Goal: Task Accomplishment & Management: Manage account settings

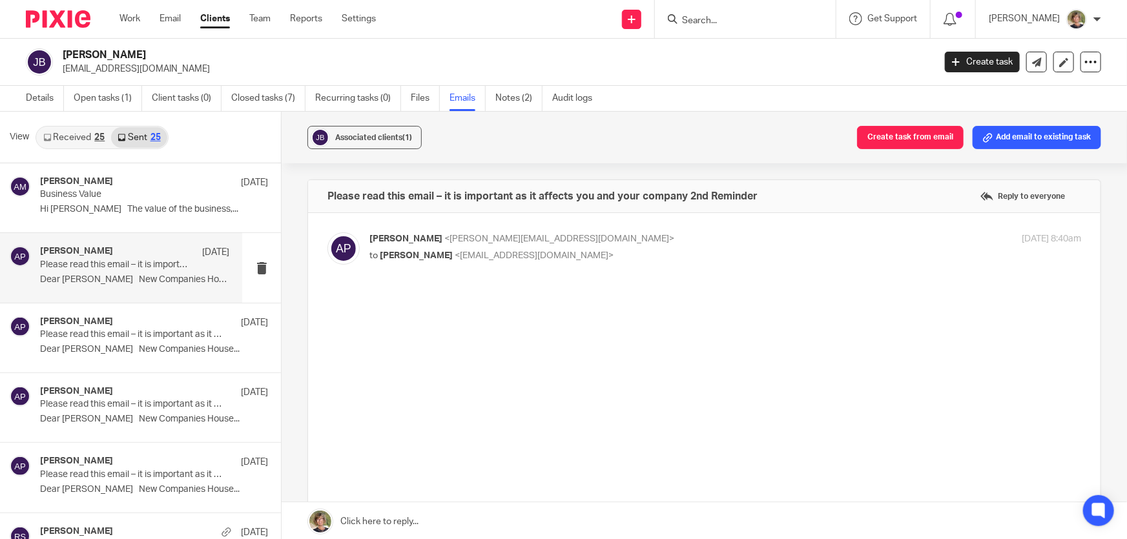
click at [700, 16] on form at bounding box center [750, 19] width 138 height 16
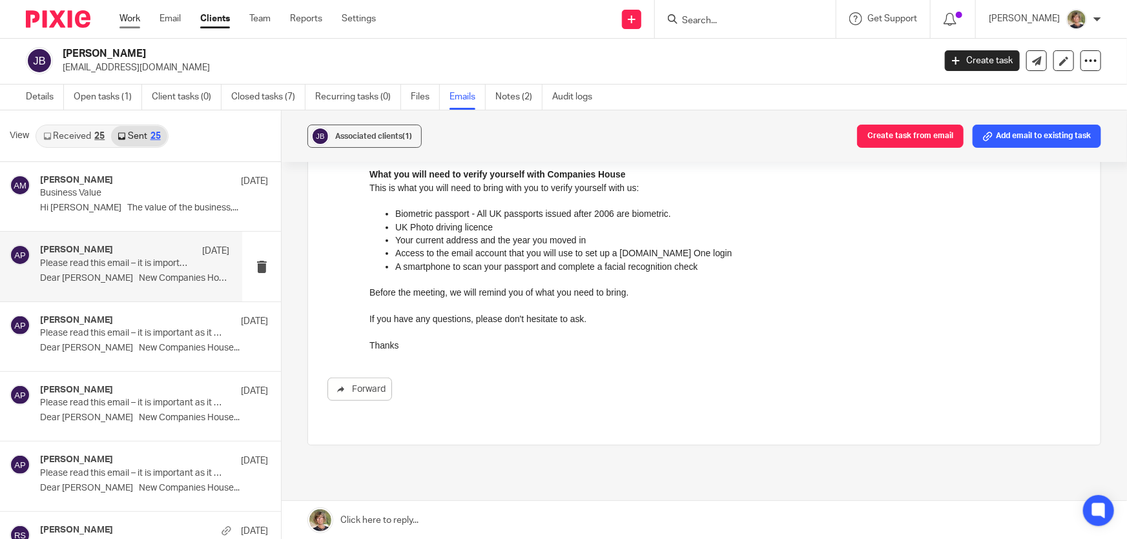
click at [132, 17] on link "Work" at bounding box center [130, 18] width 21 height 13
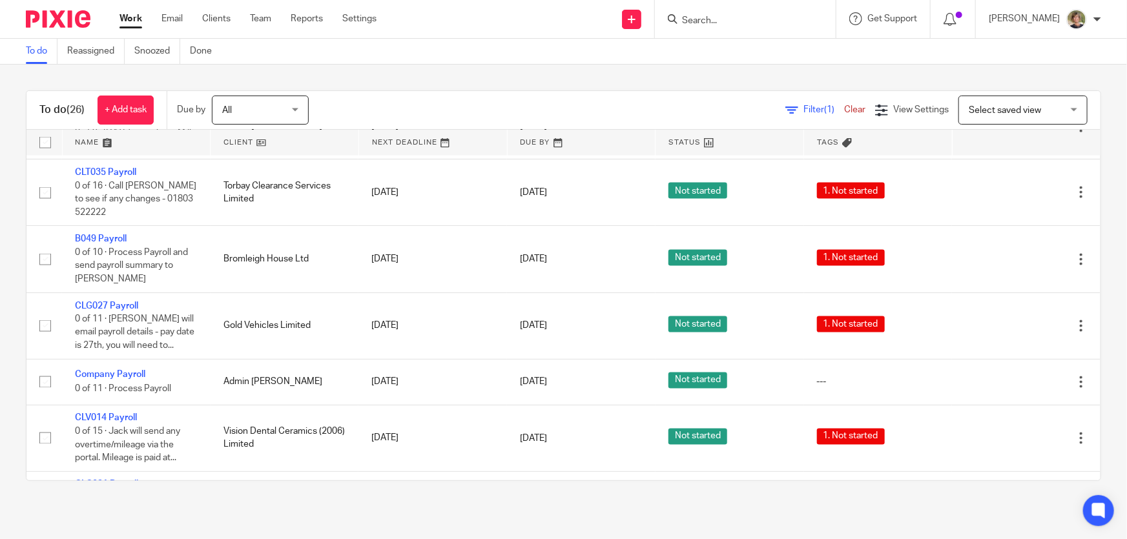
scroll to position [1057, 0]
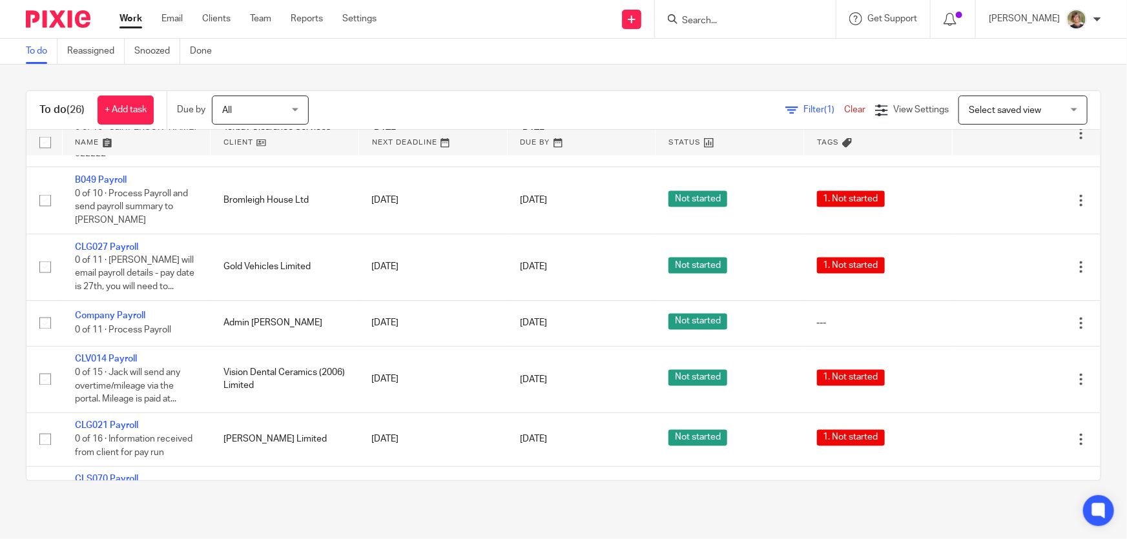
click at [730, 21] on input "Search" at bounding box center [739, 22] width 116 height 12
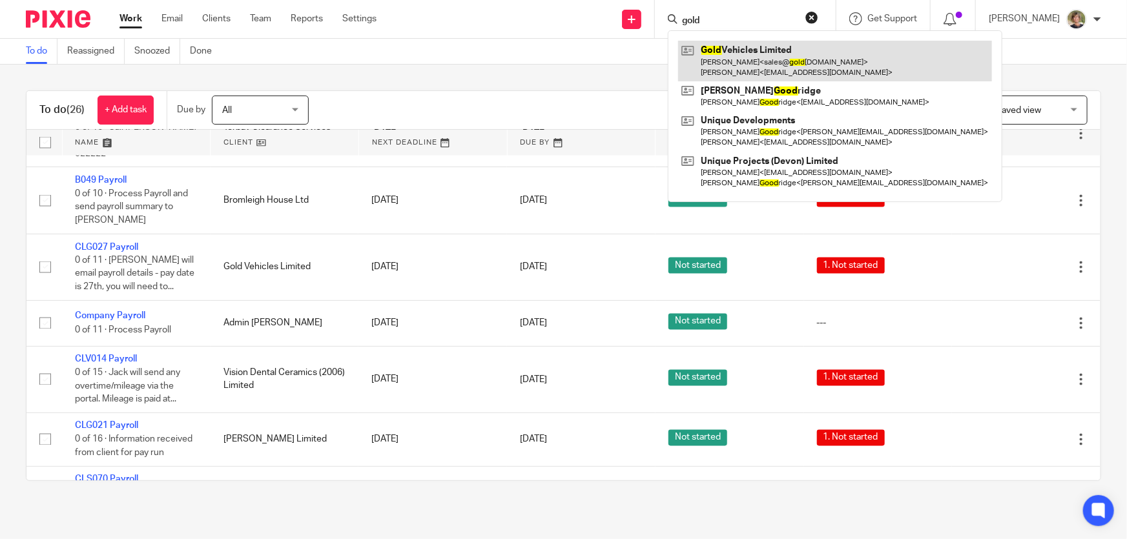
type input "gold"
click at [732, 58] on link at bounding box center [835, 61] width 314 height 40
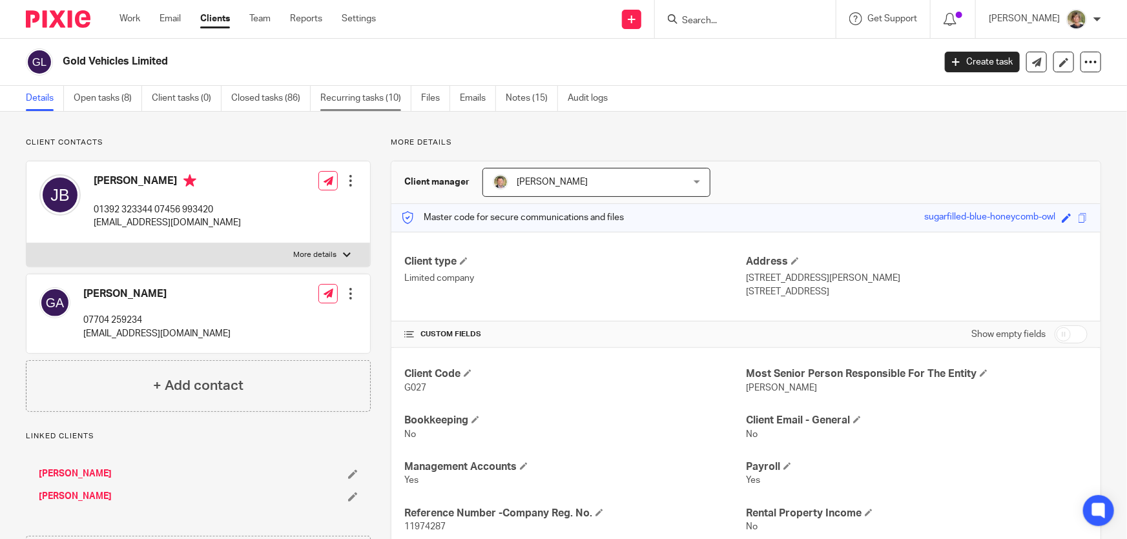
click at [359, 97] on link "Recurring tasks (10)" at bounding box center [365, 98] width 91 height 25
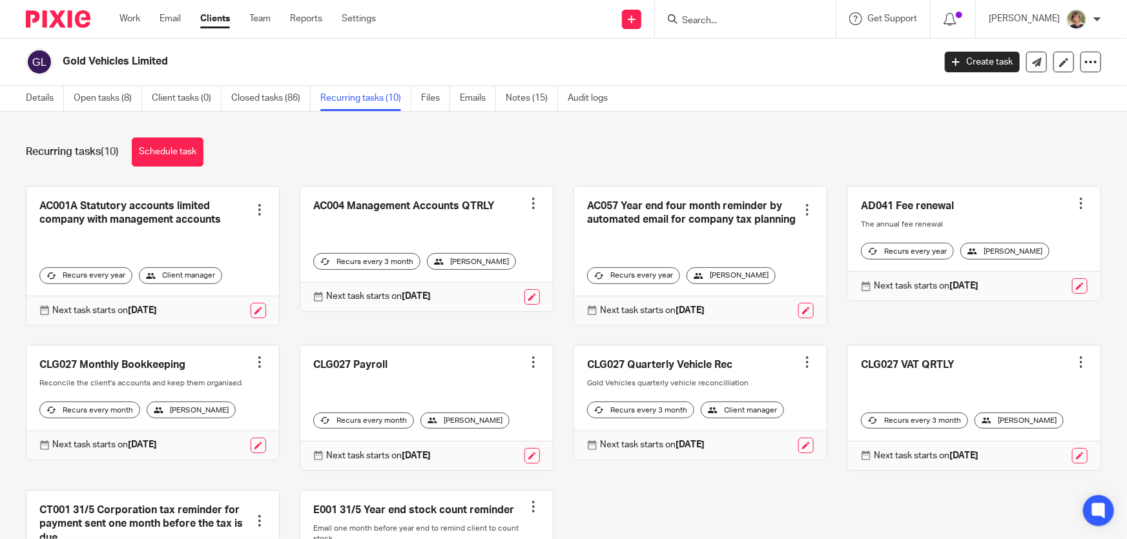
scroll to position [58, 0]
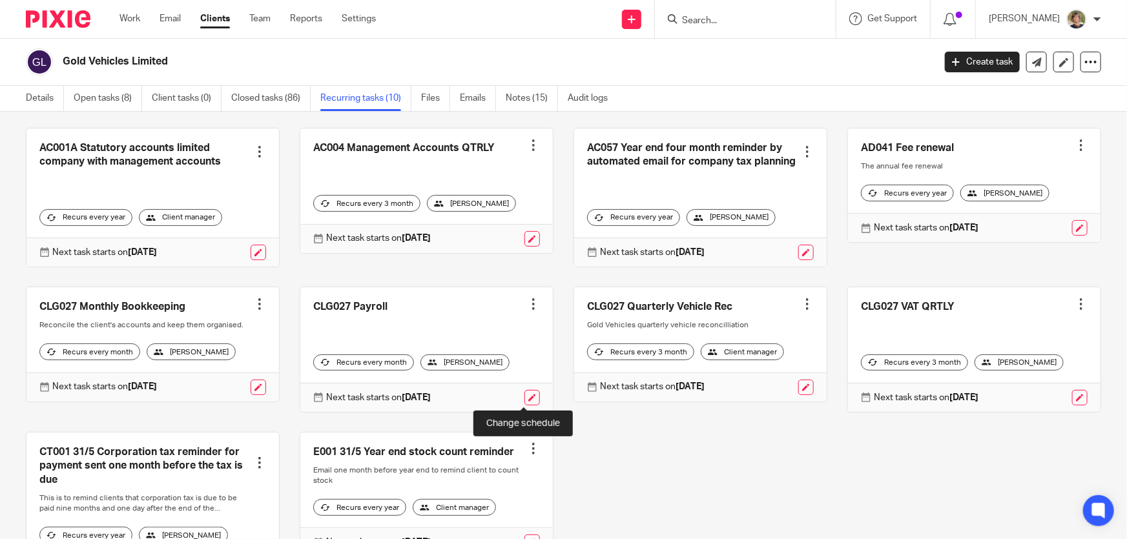
click at [525, 401] on link at bounding box center [533, 398] width 16 height 16
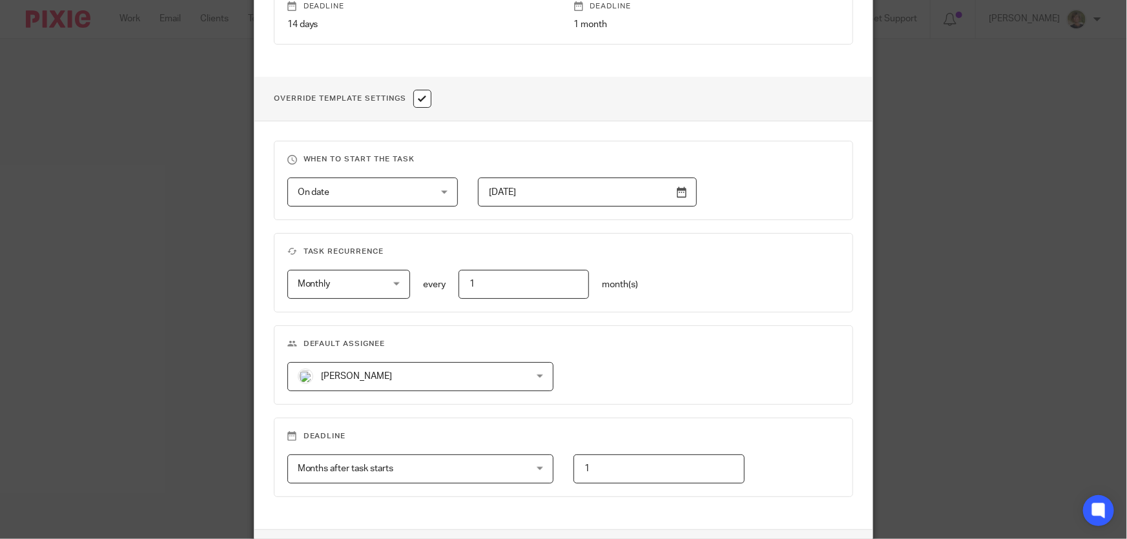
scroll to position [470, 0]
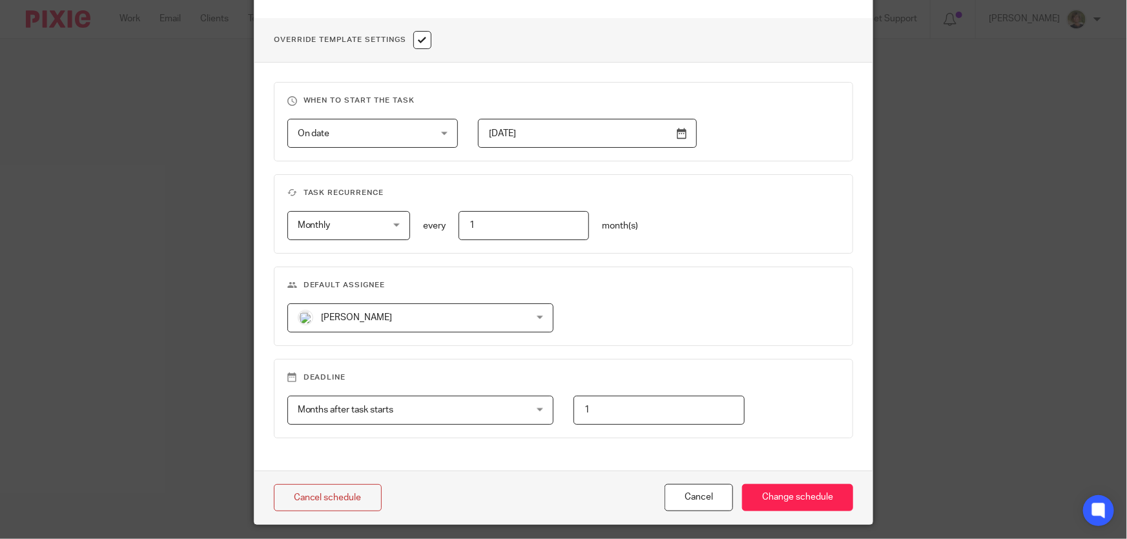
click at [533, 312] on div "Marianne Price Marianne Price" at bounding box center [420, 318] width 266 height 29
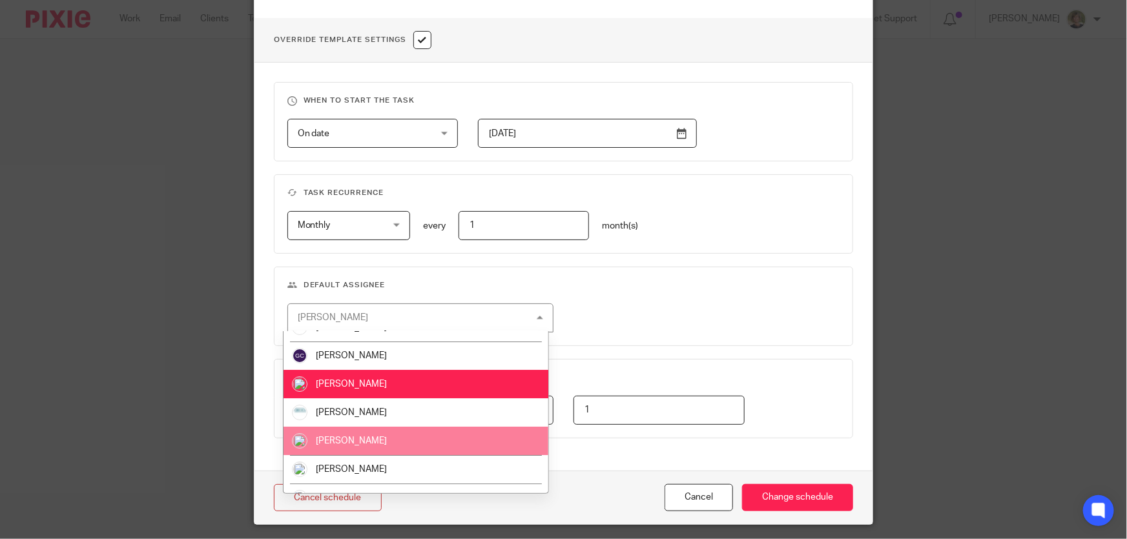
scroll to position [70, 0]
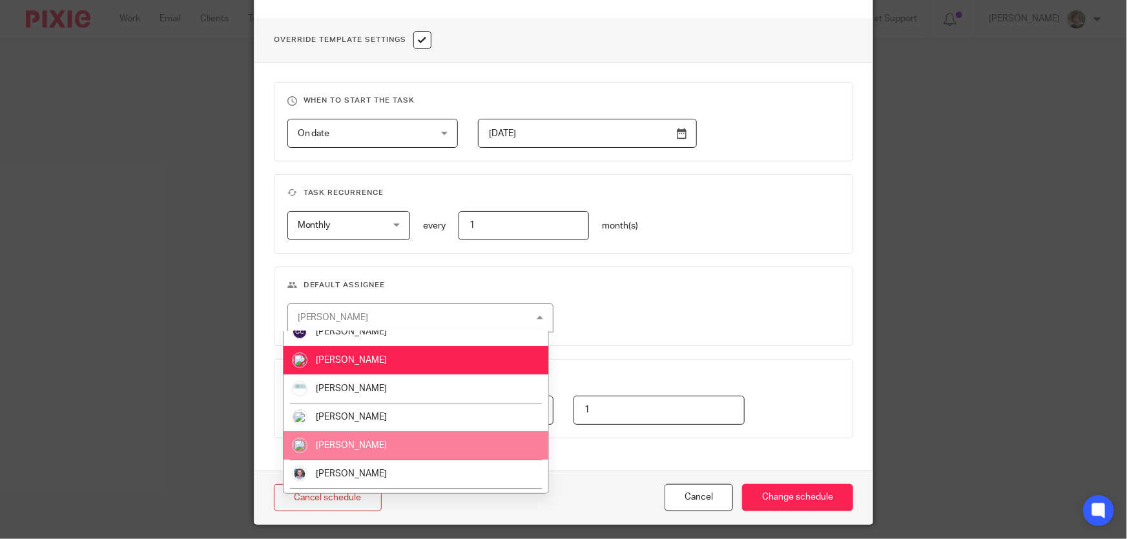
click at [359, 444] on span "[PERSON_NAME]" at bounding box center [351, 445] width 71 height 9
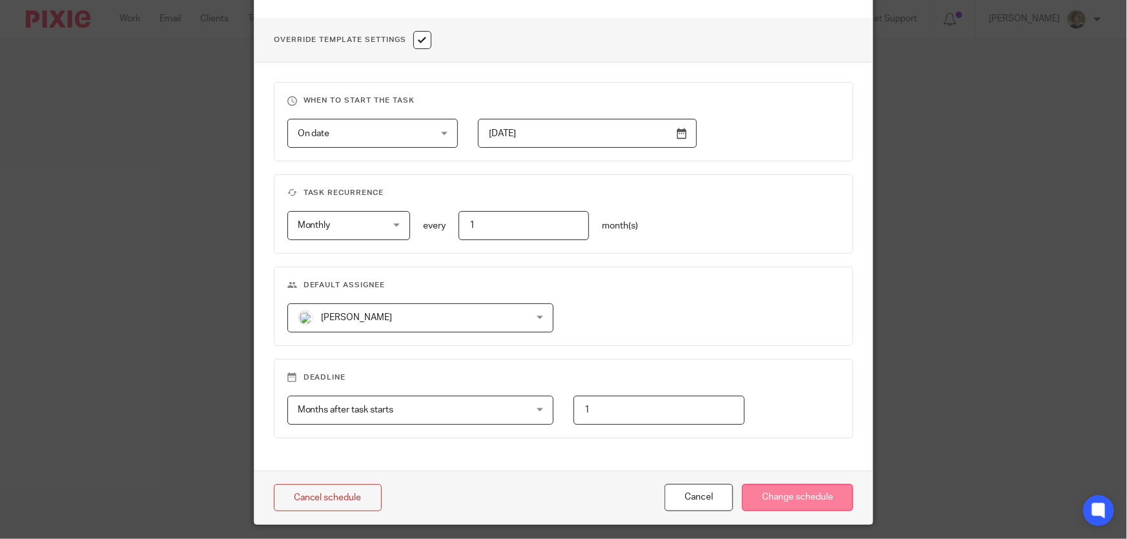
click at [829, 497] on input "Change schedule" at bounding box center [797, 499] width 111 height 28
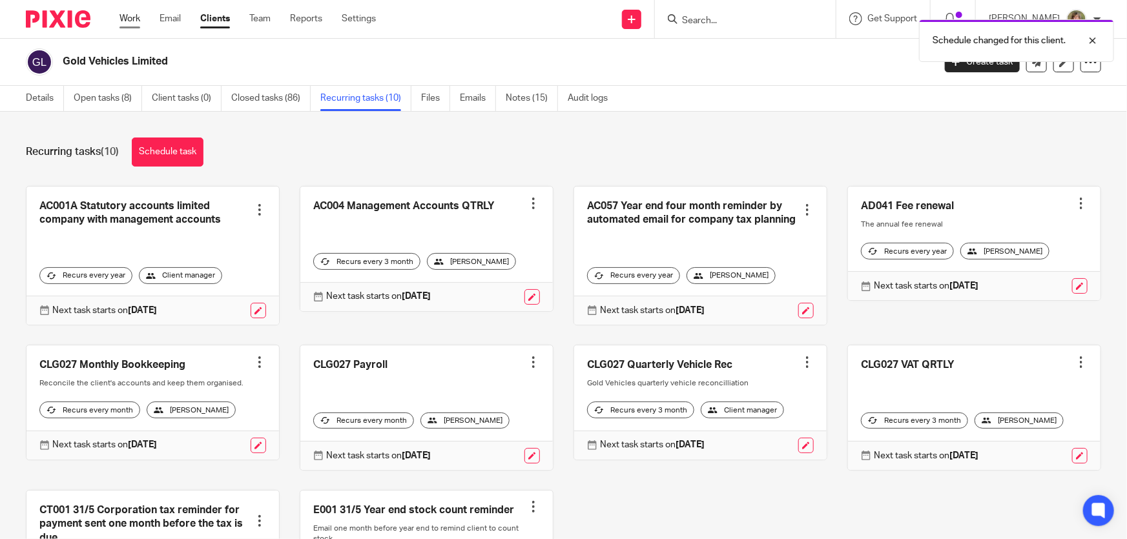
click at [125, 17] on link "Work" at bounding box center [130, 18] width 21 height 13
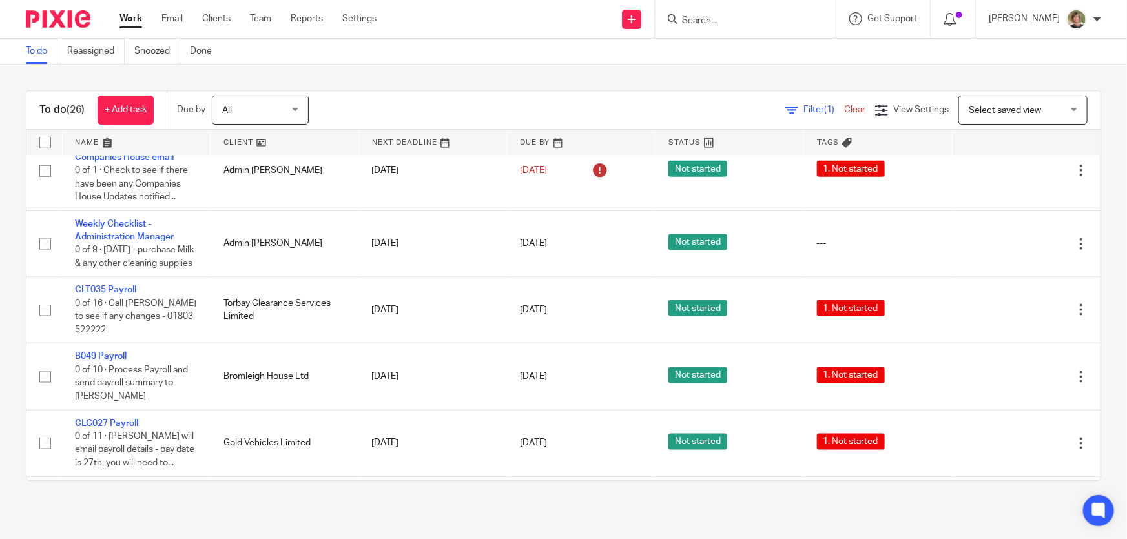
scroll to position [939, 0]
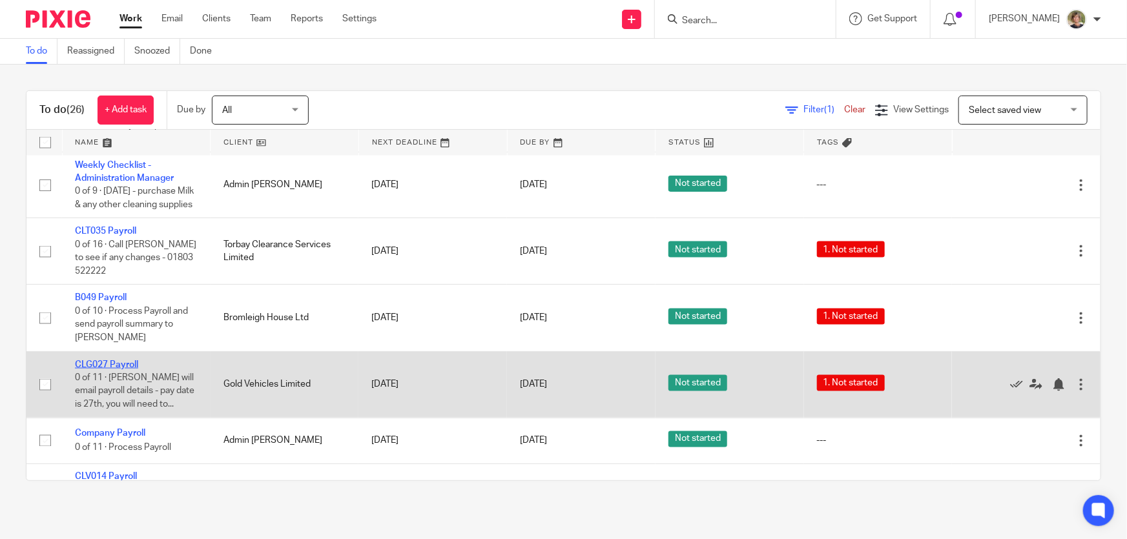
click at [99, 361] on link "CLG027 Payroll" at bounding box center [106, 365] width 63 height 9
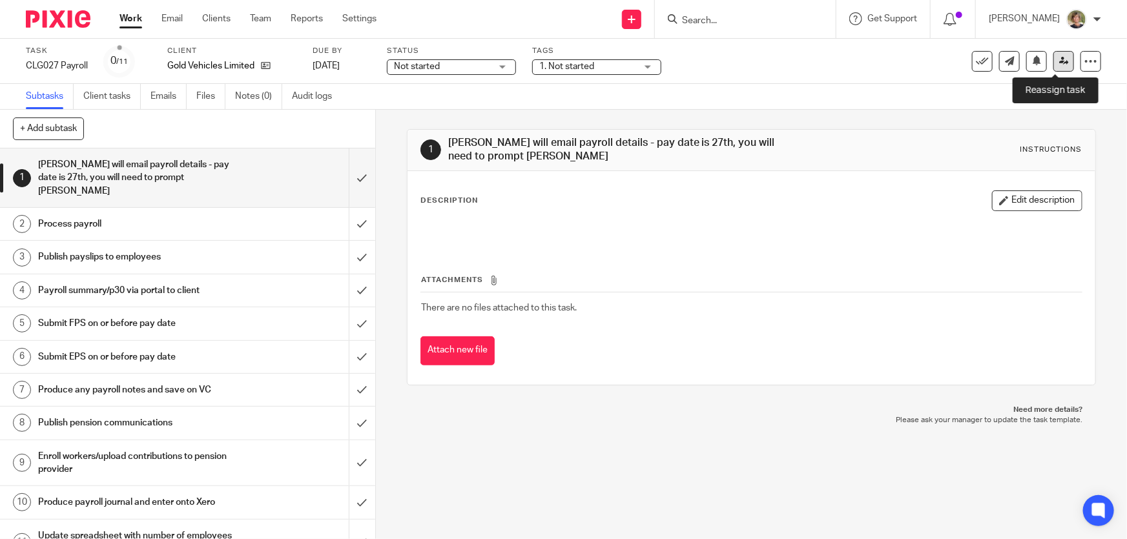
click at [1060, 55] on link at bounding box center [1064, 61] width 21 height 21
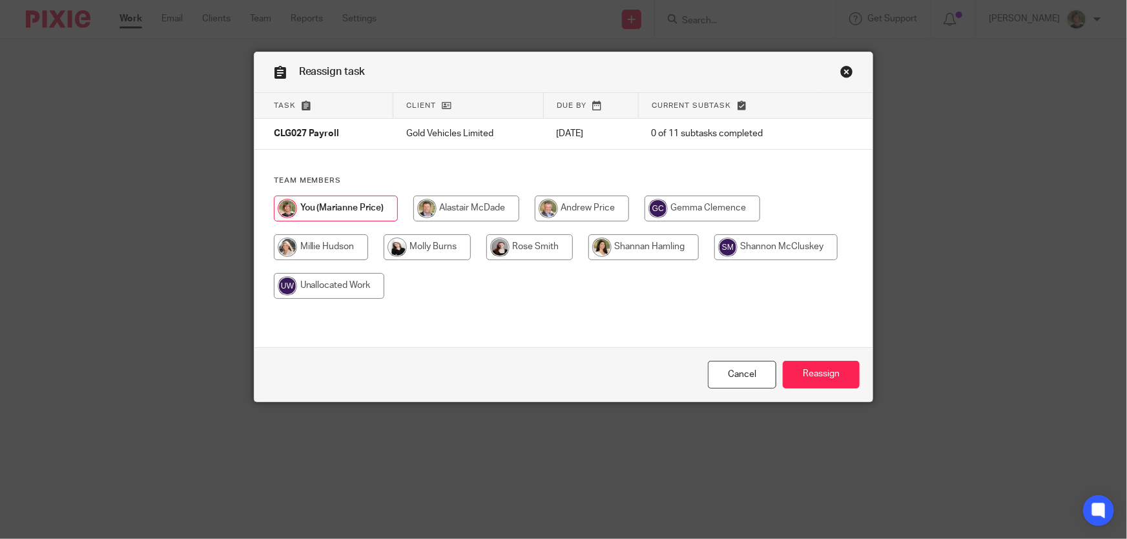
click at [540, 247] on input "radio" at bounding box center [529, 248] width 87 height 26
radio input "true"
click at [821, 368] on input "Reassign" at bounding box center [821, 375] width 77 height 28
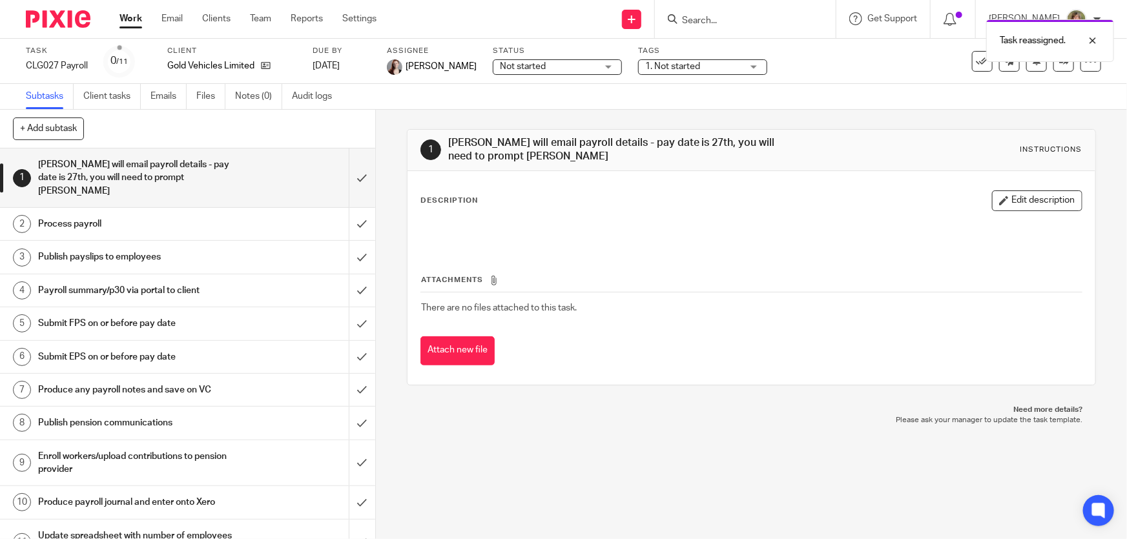
click at [131, 19] on link "Work" at bounding box center [131, 18] width 23 height 13
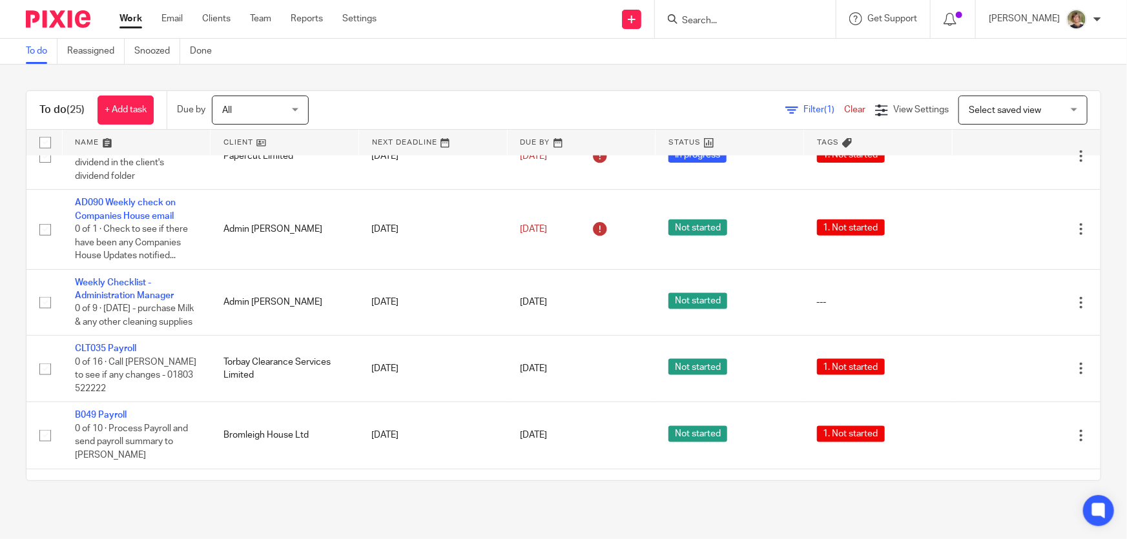
scroll to position [881, 0]
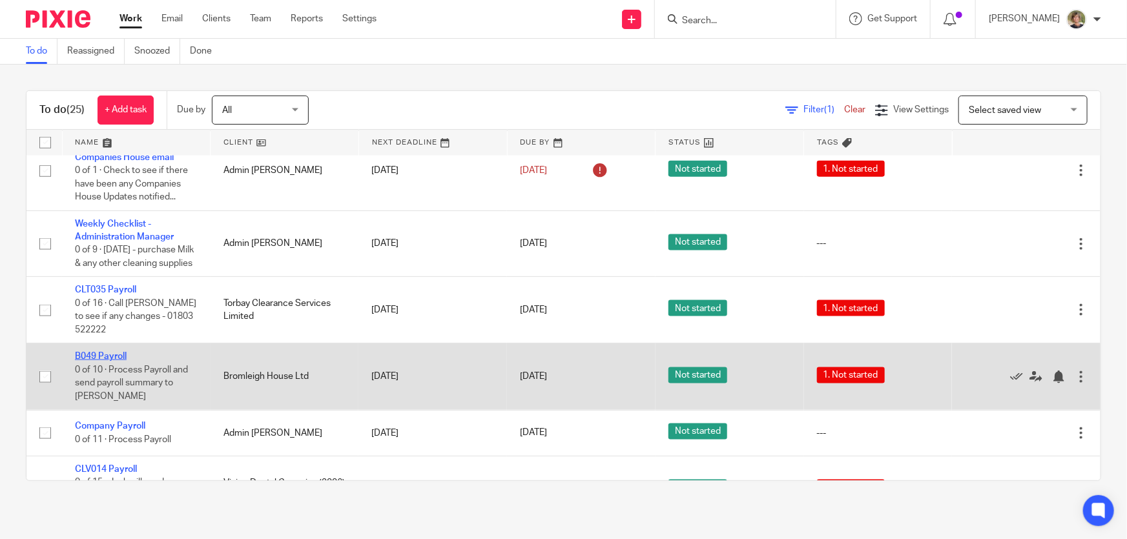
click at [114, 361] on link "B049 Payroll" at bounding box center [101, 356] width 52 height 9
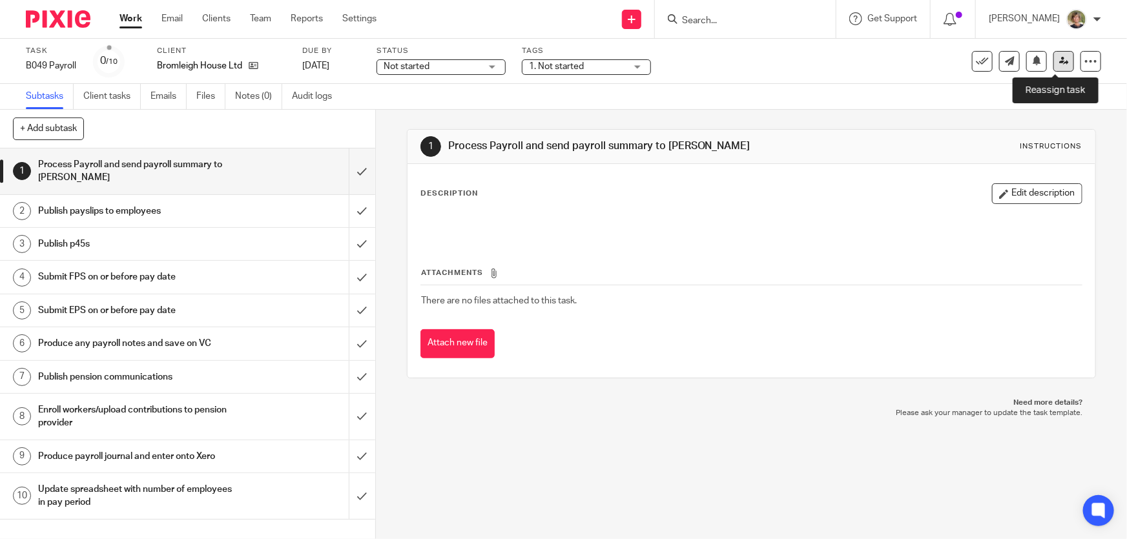
click at [1060, 59] on icon at bounding box center [1065, 61] width 10 height 10
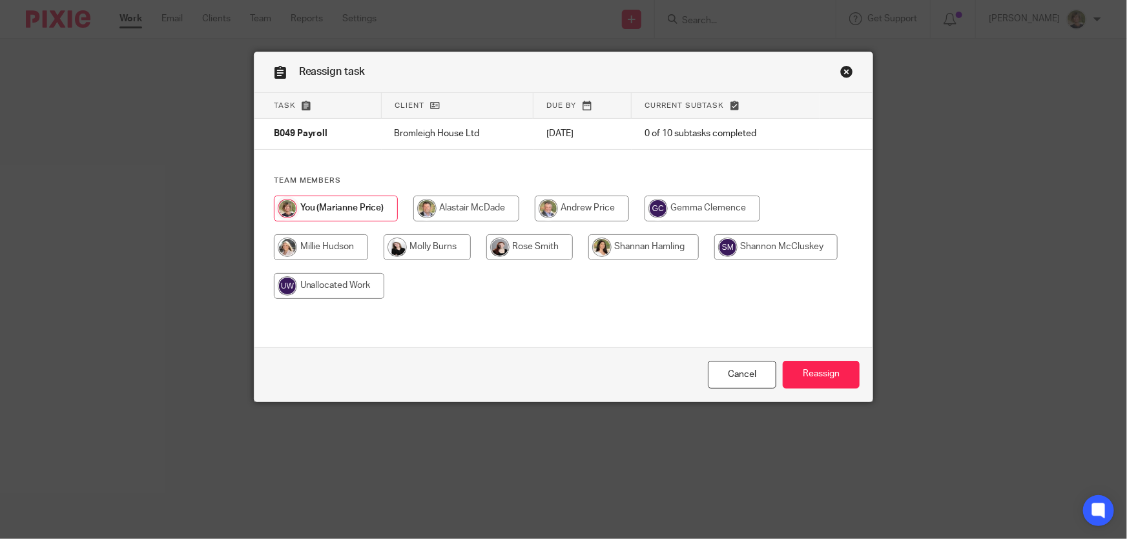
click at [512, 244] on input "radio" at bounding box center [529, 248] width 87 height 26
radio input "true"
click at [818, 377] on input "Reassign" at bounding box center [821, 375] width 77 height 28
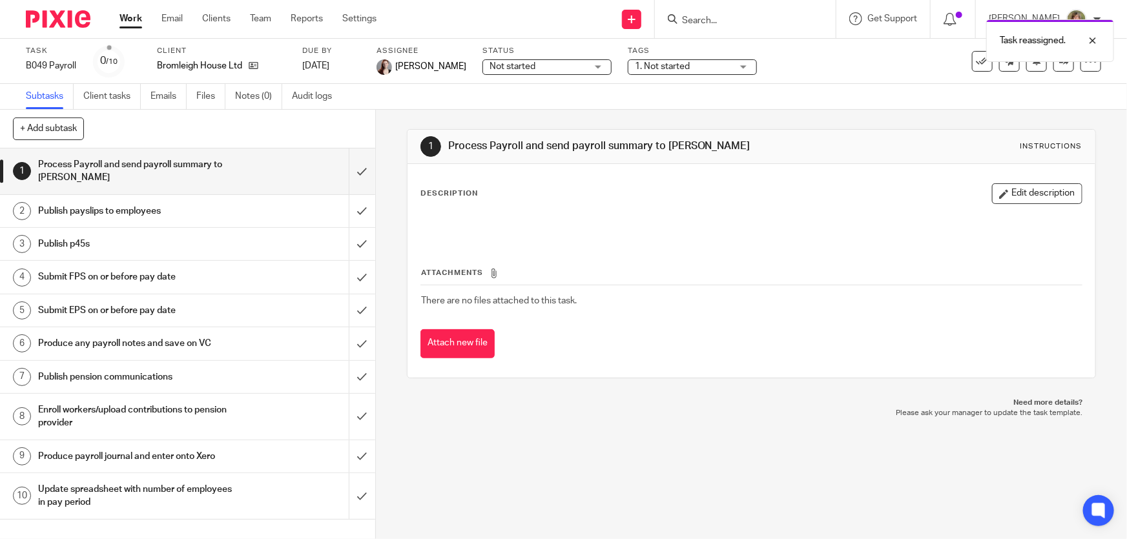
click at [722, 16] on div "Task reassigned." at bounding box center [839, 37] width 551 height 49
click at [727, 18] on div "Task reassigned." at bounding box center [839, 37] width 551 height 49
click at [706, 21] on div "Task reassigned." at bounding box center [839, 37] width 551 height 49
click at [731, 19] on input "Search" at bounding box center [739, 22] width 116 height 12
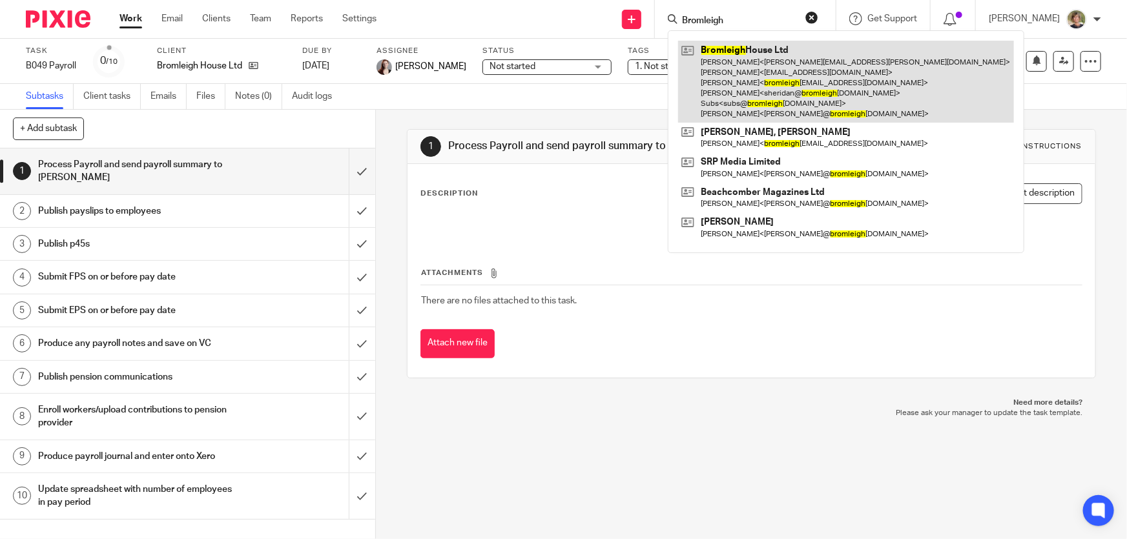
type input "Bromleigh"
click at [837, 92] on link at bounding box center [846, 82] width 336 height 82
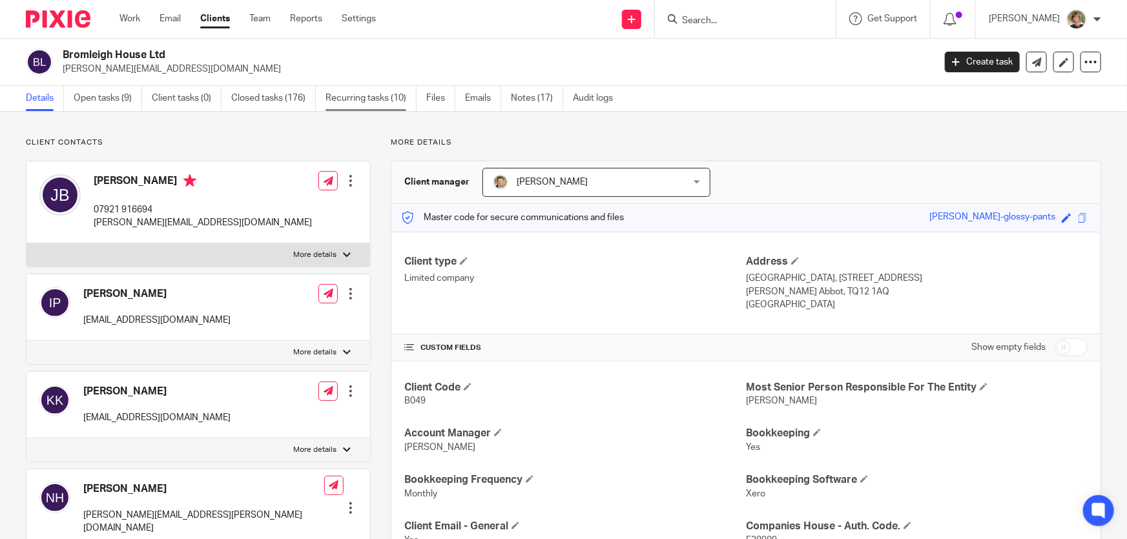
click at [352, 95] on link "Recurring tasks (10)" at bounding box center [371, 98] width 91 height 25
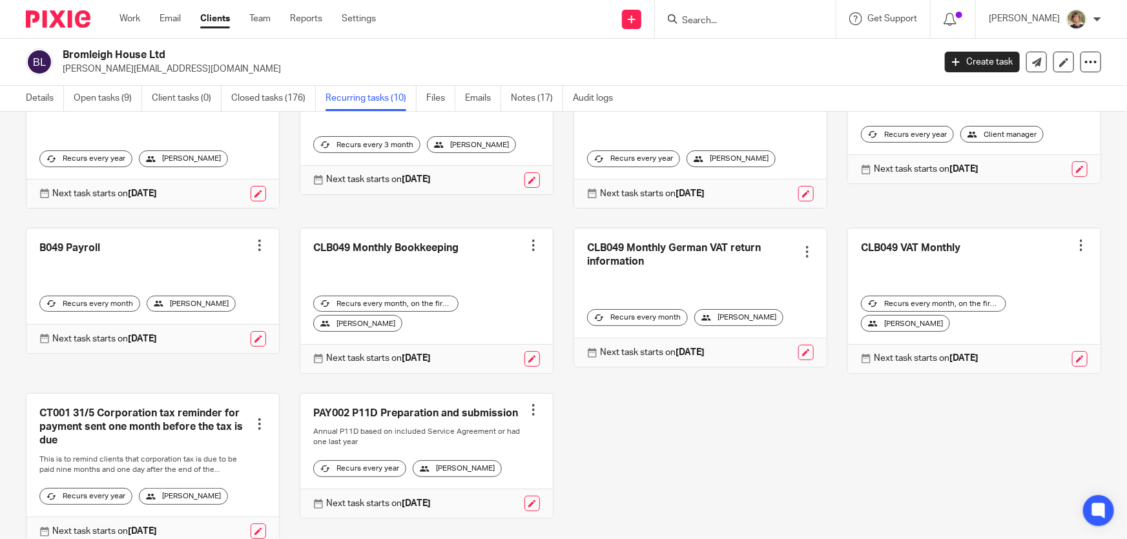
scroll to position [176, 0]
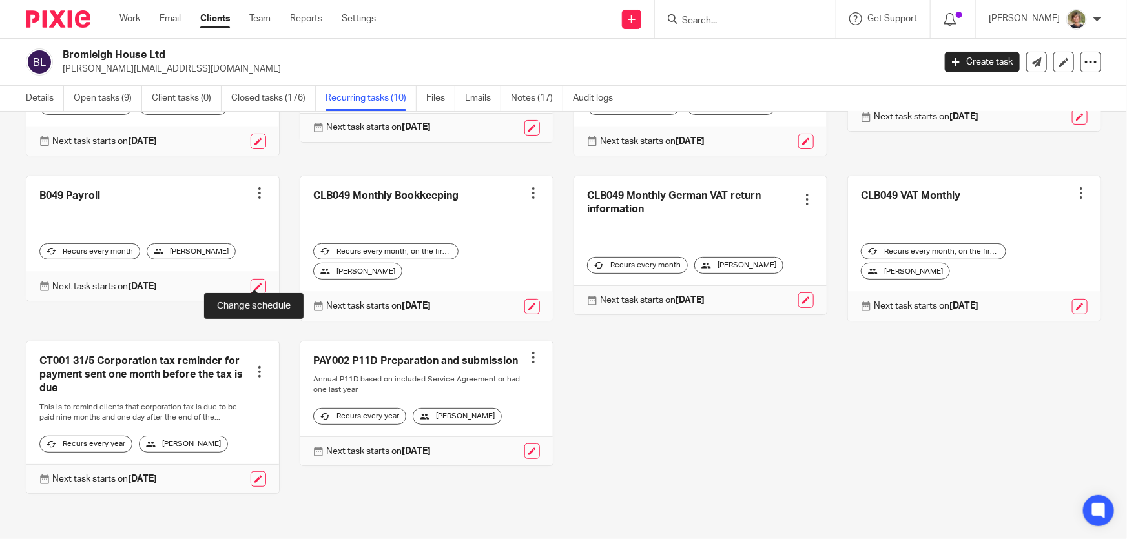
click at [251, 282] on link at bounding box center [259, 287] width 16 height 16
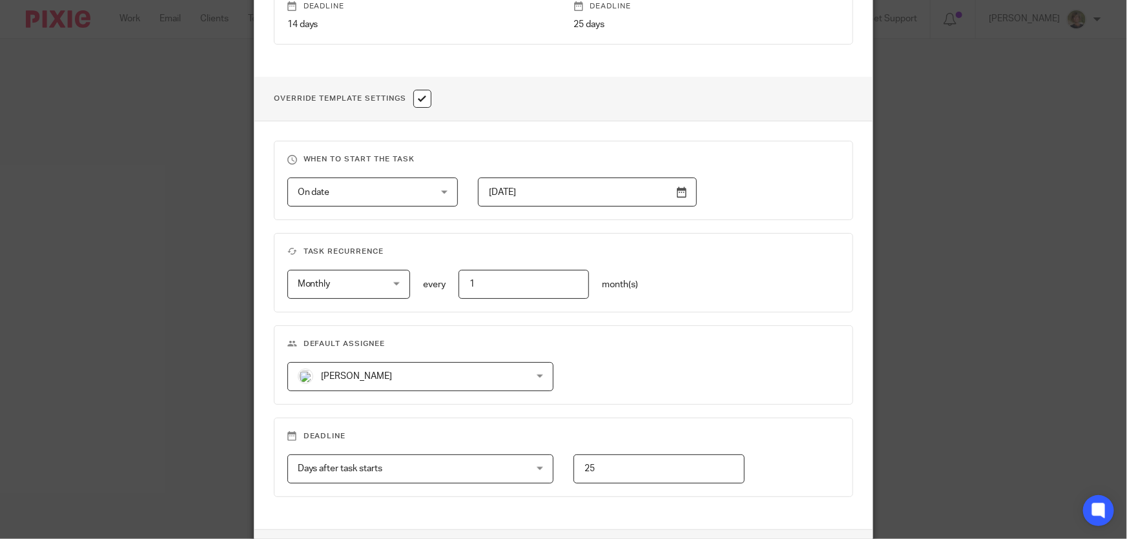
scroll to position [470, 0]
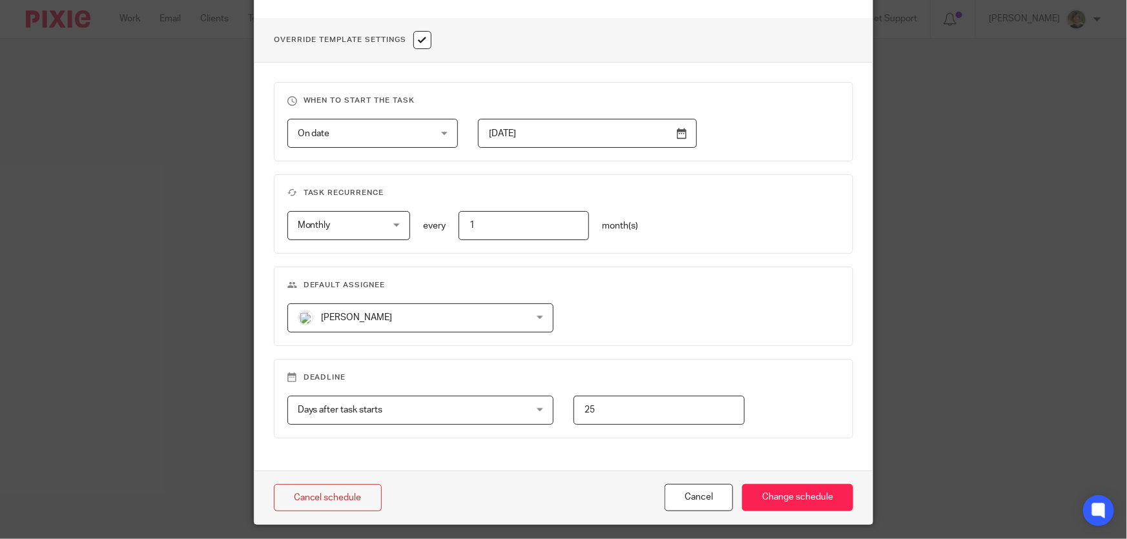
click at [536, 312] on div "Marianne Price Marianne Price" at bounding box center [420, 318] width 266 height 29
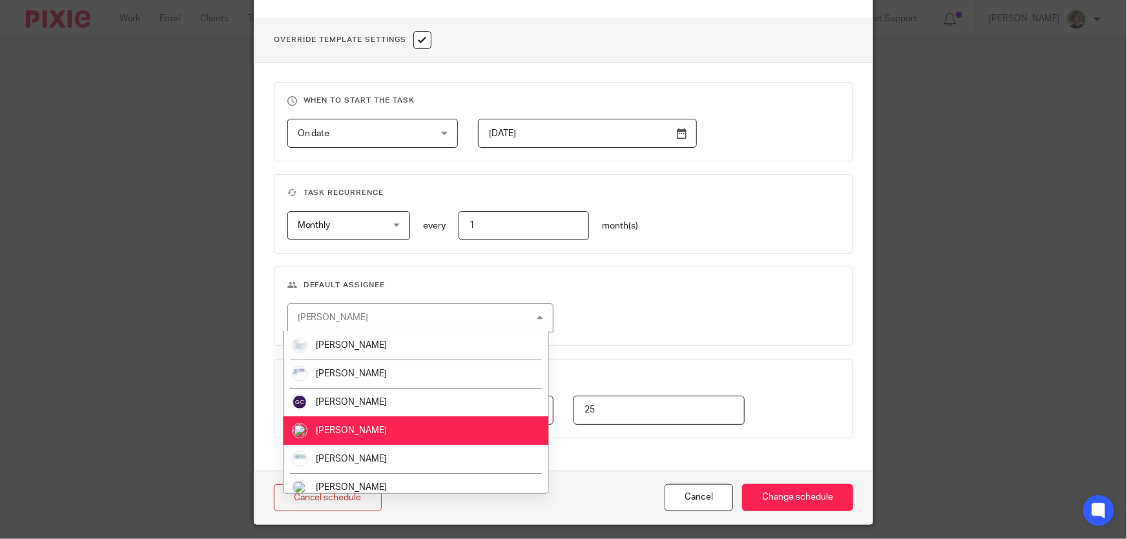
scroll to position [117, 0]
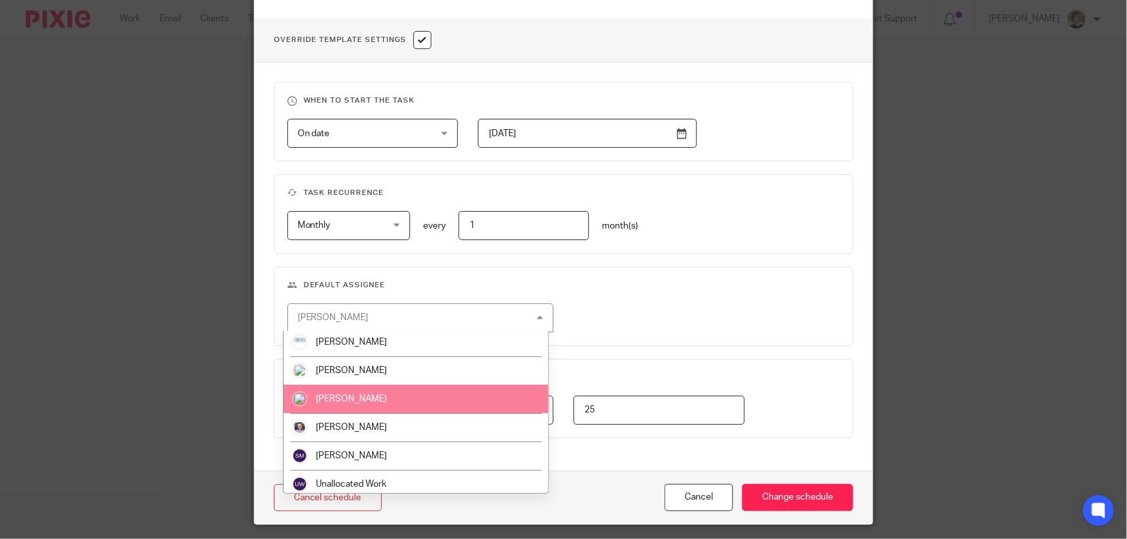
click at [339, 392] on li "[PERSON_NAME]" at bounding box center [417, 399] width 266 height 28
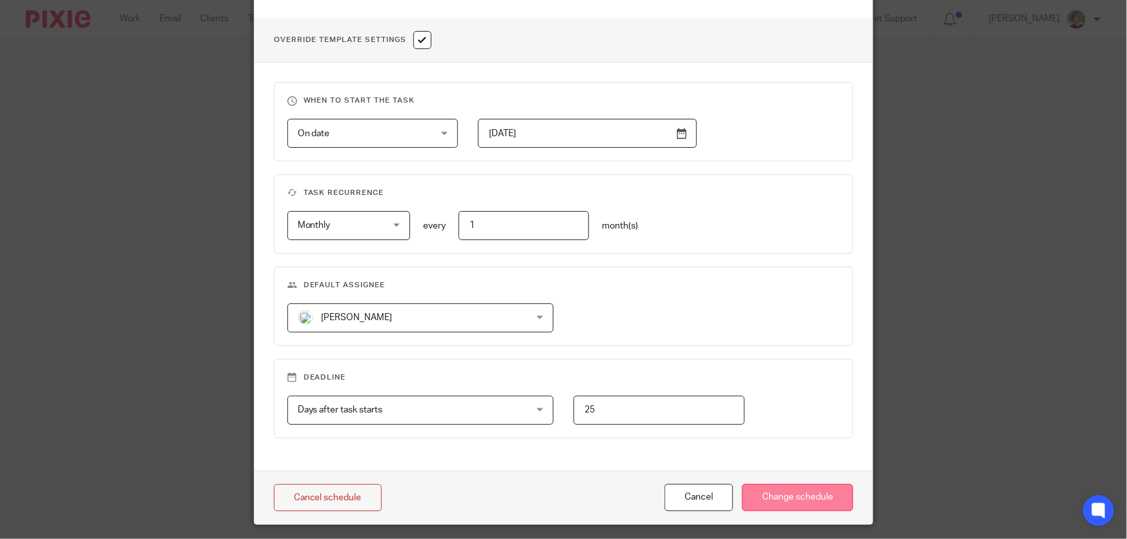
click at [806, 495] on input "Change schedule" at bounding box center [797, 499] width 111 height 28
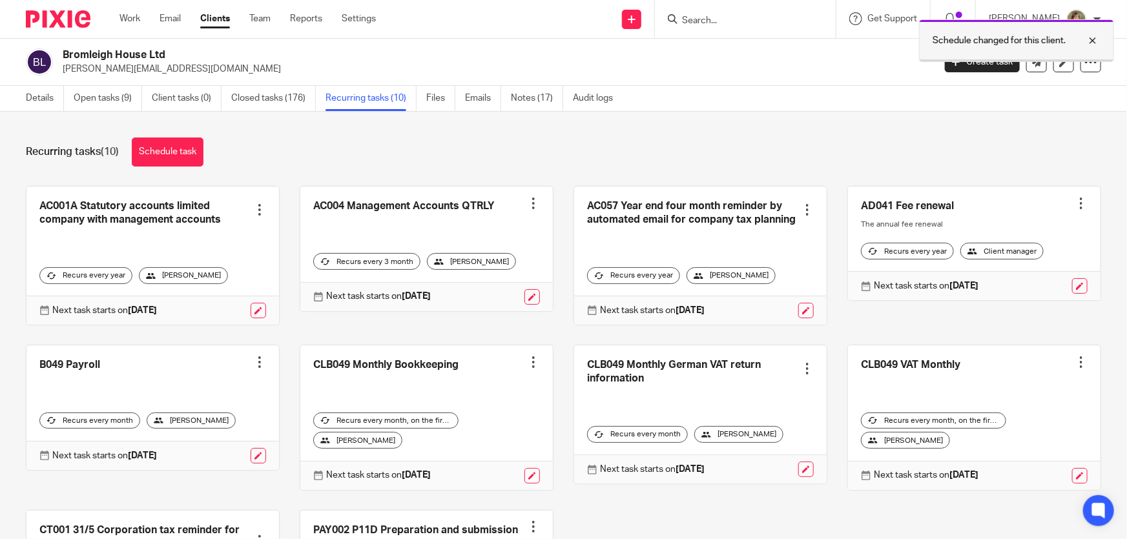
click at [1092, 38] on div at bounding box center [1083, 41] width 35 height 16
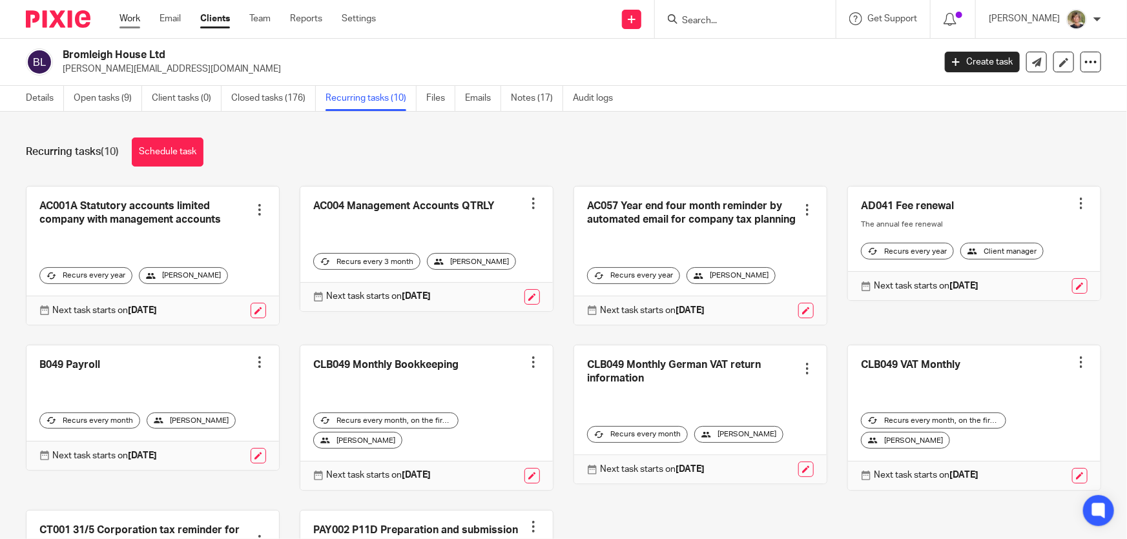
click at [136, 14] on link "Work" at bounding box center [130, 18] width 21 height 13
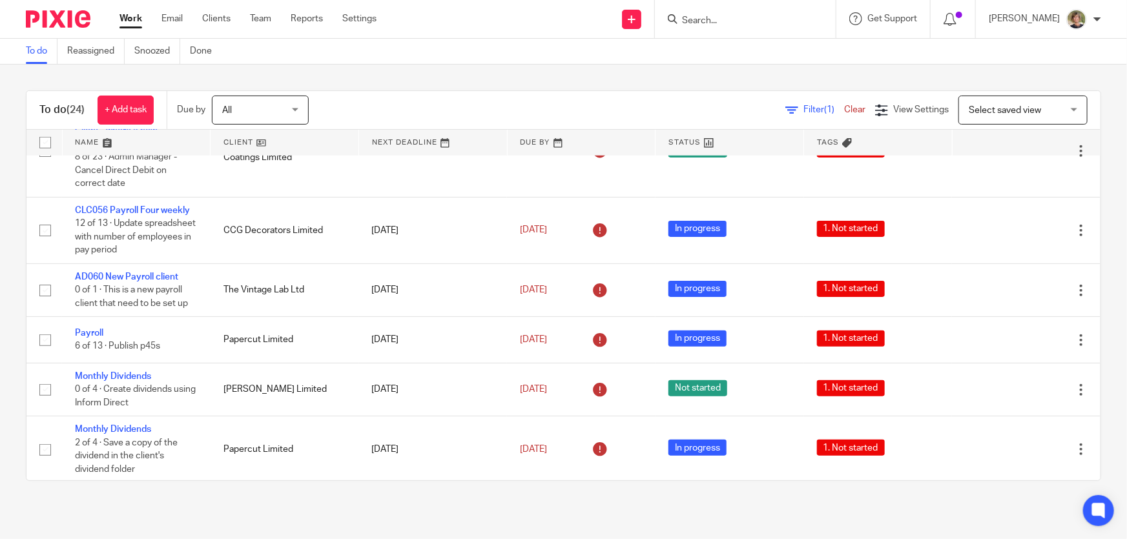
scroll to position [587, 0]
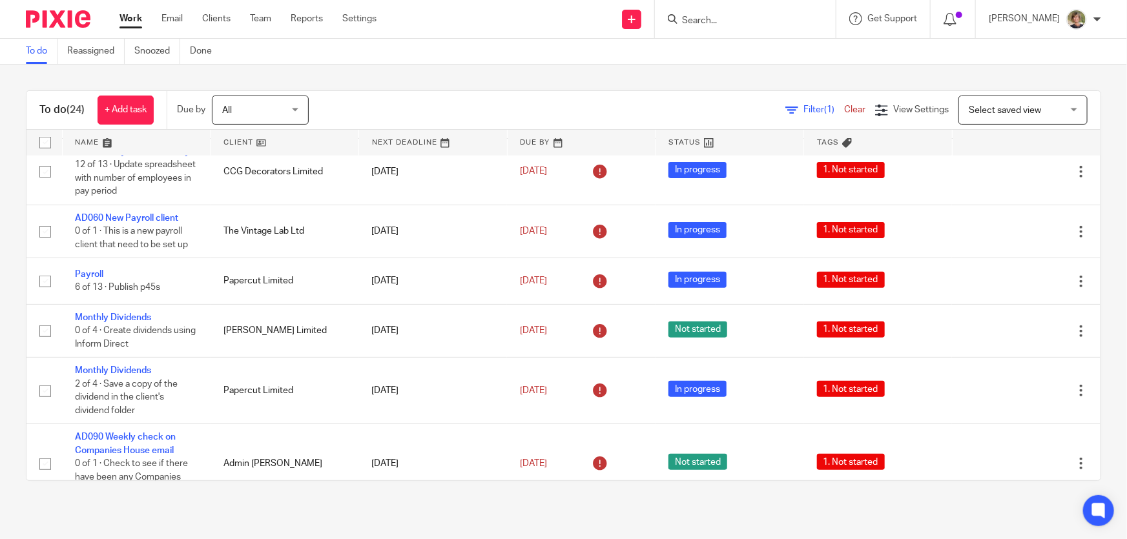
click at [761, 25] on input "Search" at bounding box center [739, 22] width 116 height 12
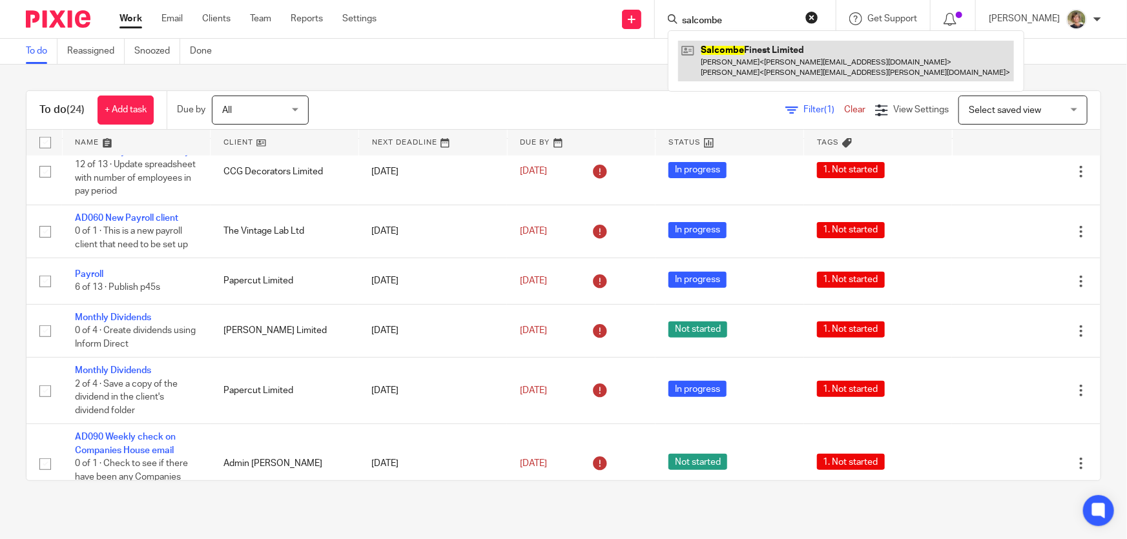
type input "salcombe"
click at [760, 56] on link at bounding box center [846, 61] width 336 height 40
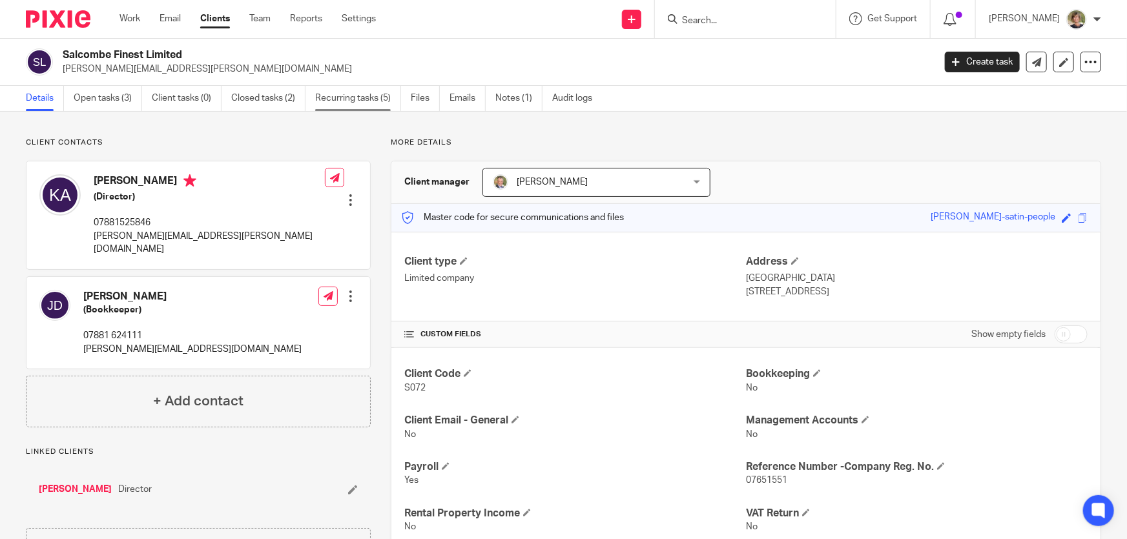
click at [344, 97] on link "Recurring tasks (5)" at bounding box center [358, 98] width 86 height 25
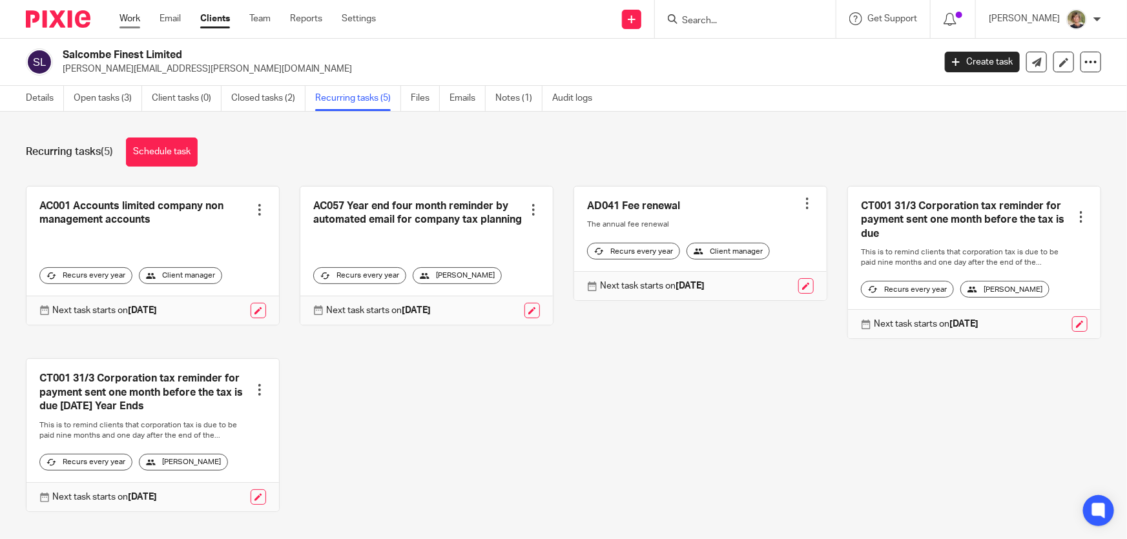
click at [129, 19] on link "Work" at bounding box center [130, 18] width 21 height 13
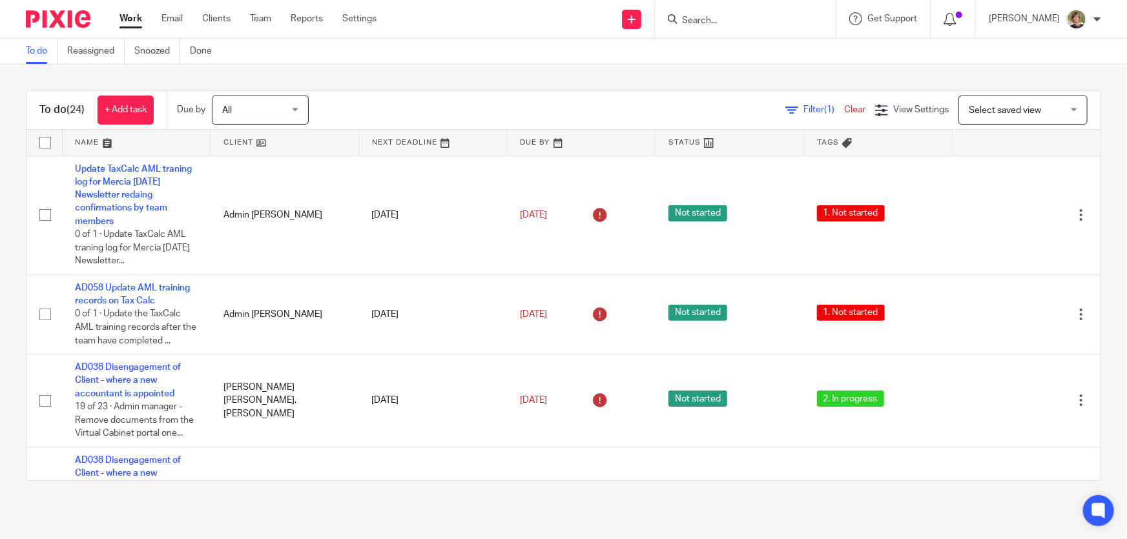
click at [784, 17] on input "Search" at bounding box center [739, 22] width 116 height 12
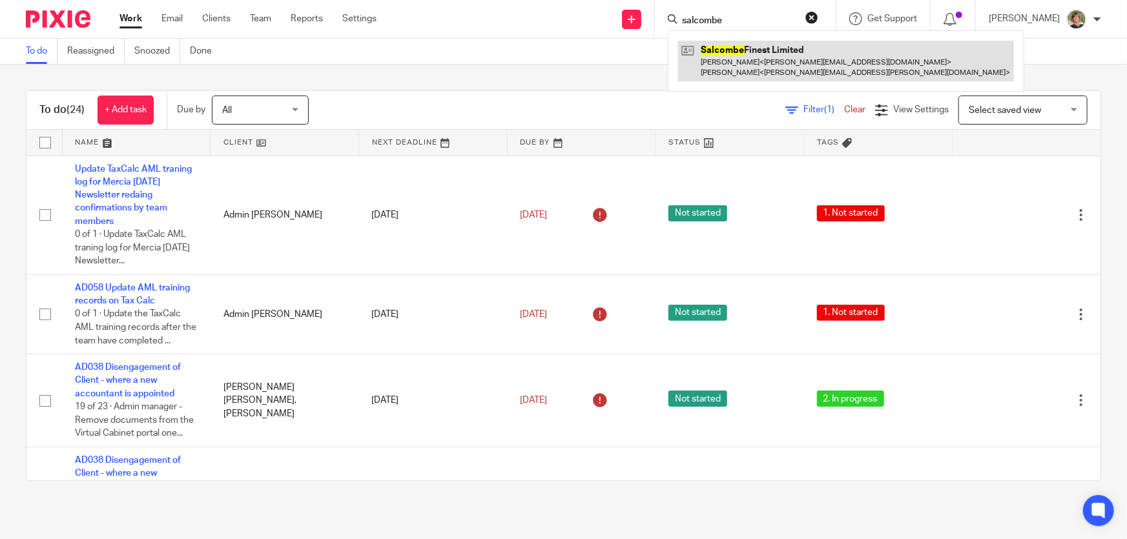
type input "salcombe"
click at [767, 60] on link at bounding box center [846, 61] width 336 height 40
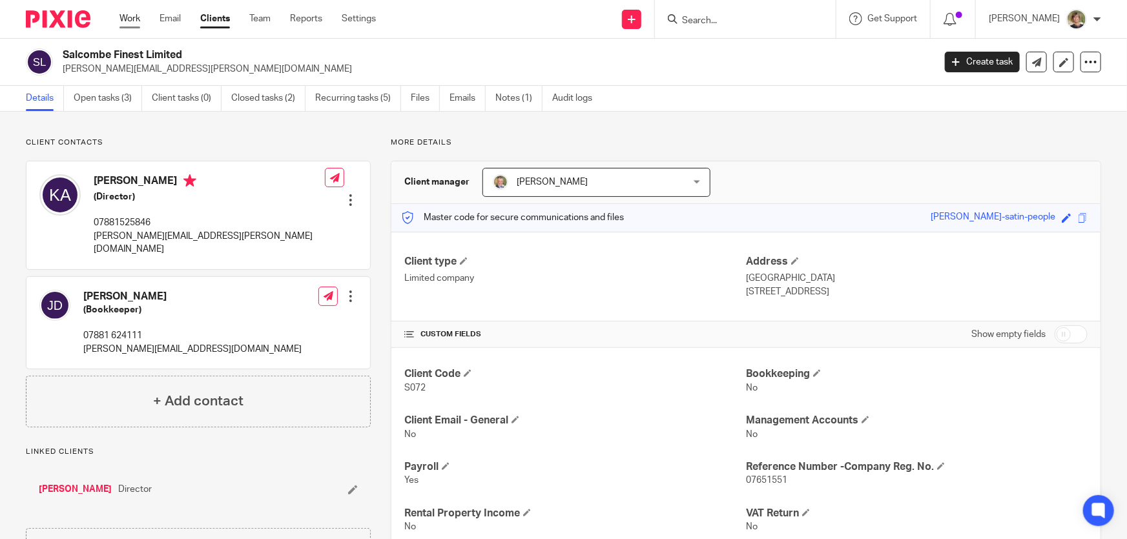
click at [120, 19] on link "Work" at bounding box center [130, 18] width 21 height 13
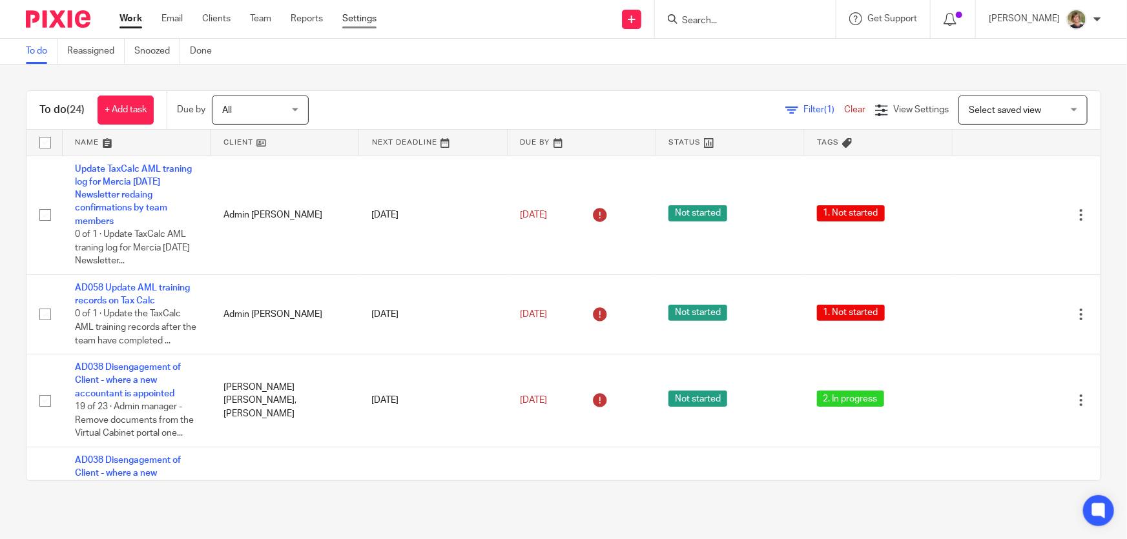
click at [366, 19] on link "Settings" at bounding box center [359, 18] width 34 height 13
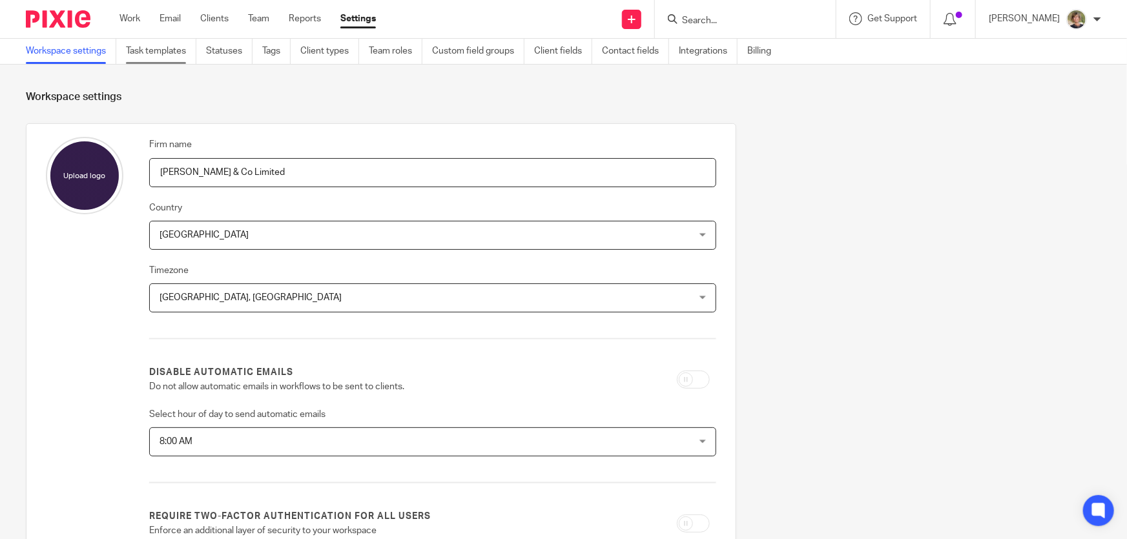
click at [163, 48] on link "Task templates" at bounding box center [161, 51] width 70 height 25
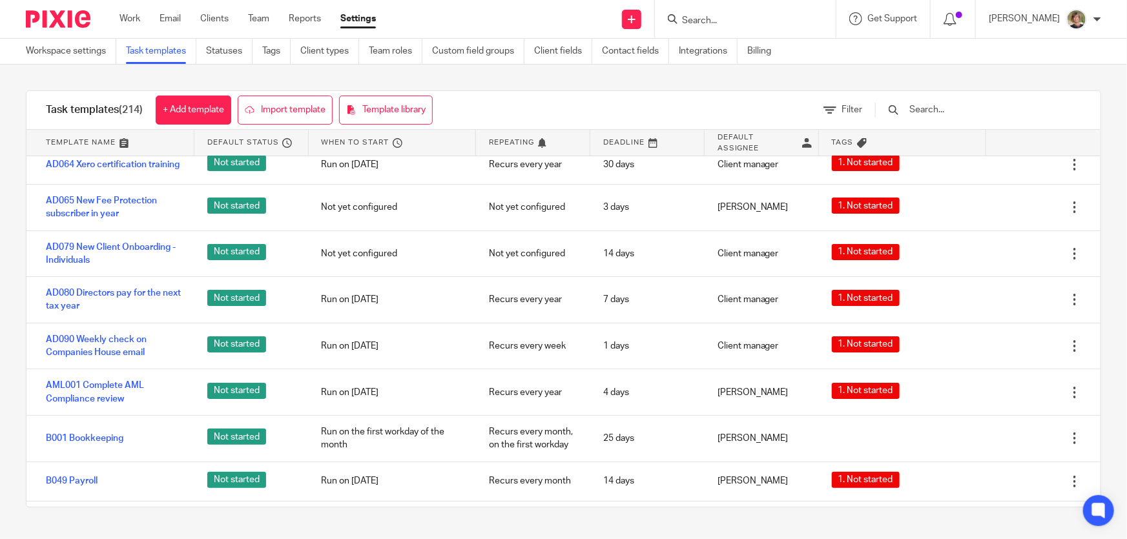
scroll to position [2584, 0]
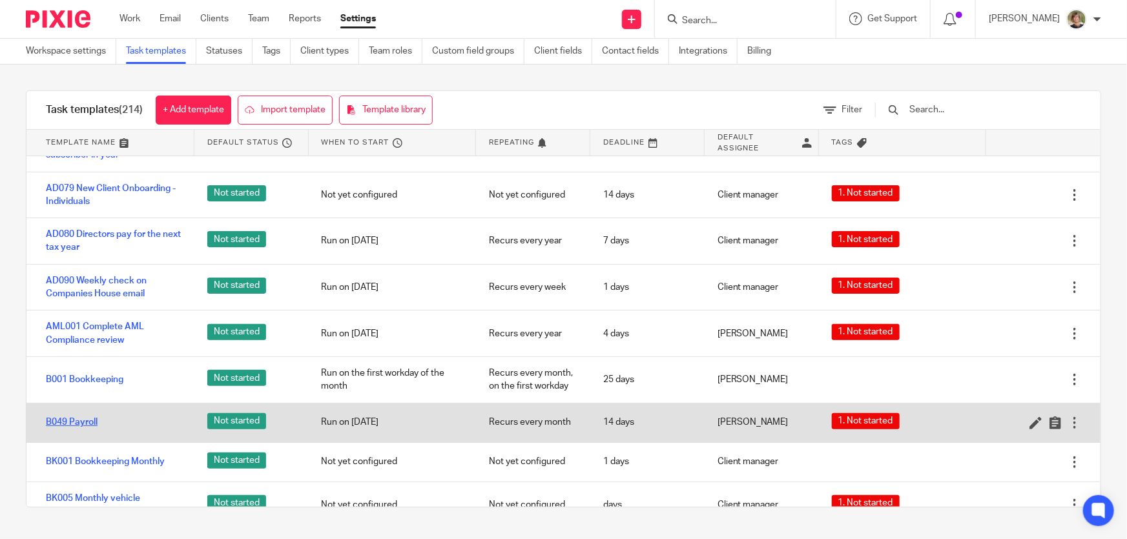
click at [66, 429] on link "B049 Payroll" at bounding box center [72, 422] width 52 height 13
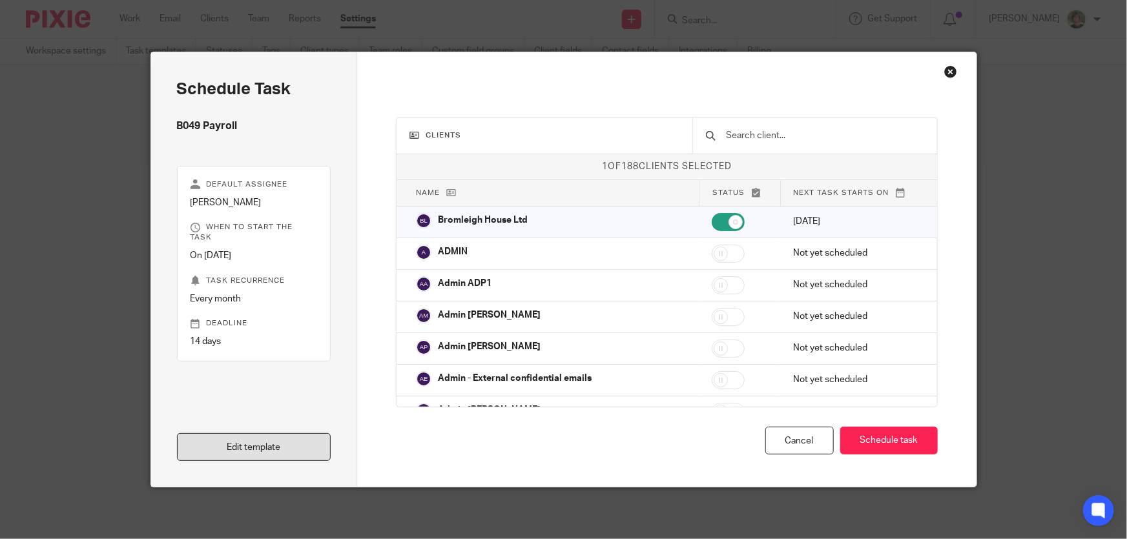
click at [253, 453] on link "Edit template" at bounding box center [254, 448] width 154 height 28
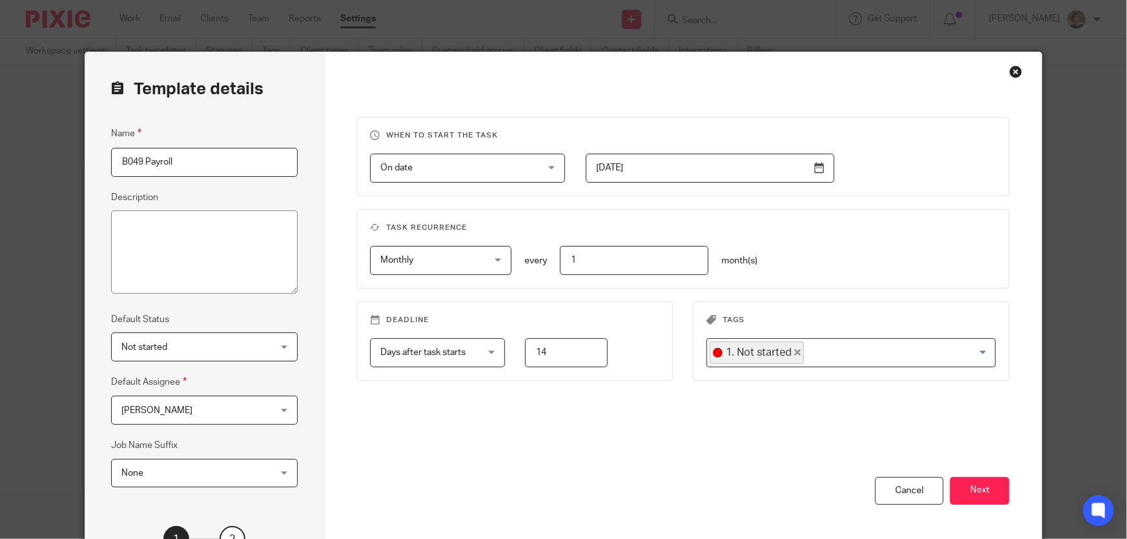
drag, startPoint x: 138, startPoint y: 160, endPoint x: 98, endPoint y: 158, distance: 39.5
click at [98, 158] on div "Template details Name B049 Payroll Description Default Status Not started Not s…" at bounding box center [204, 330] width 239 height 556
type input "S072 Payroll"
click at [281, 410] on div "[PERSON_NAME] [PERSON_NAME]" at bounding box center [204, 410] width 187 height 29
click at [368, 435] on div "When to start the task On date On date Disable On date Week day Month day On cl…" at bounding box center [683, 297] width 653 height 361
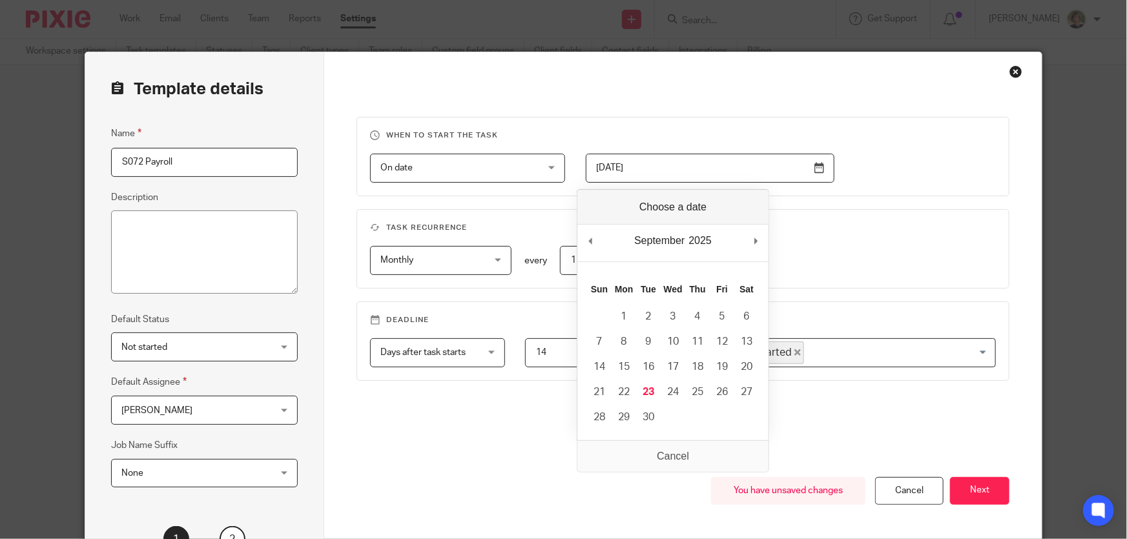
click at [812, 170] on input "[DATE]" at bounding box center [710, 168] width 249 height 29
type input "[DATE]"
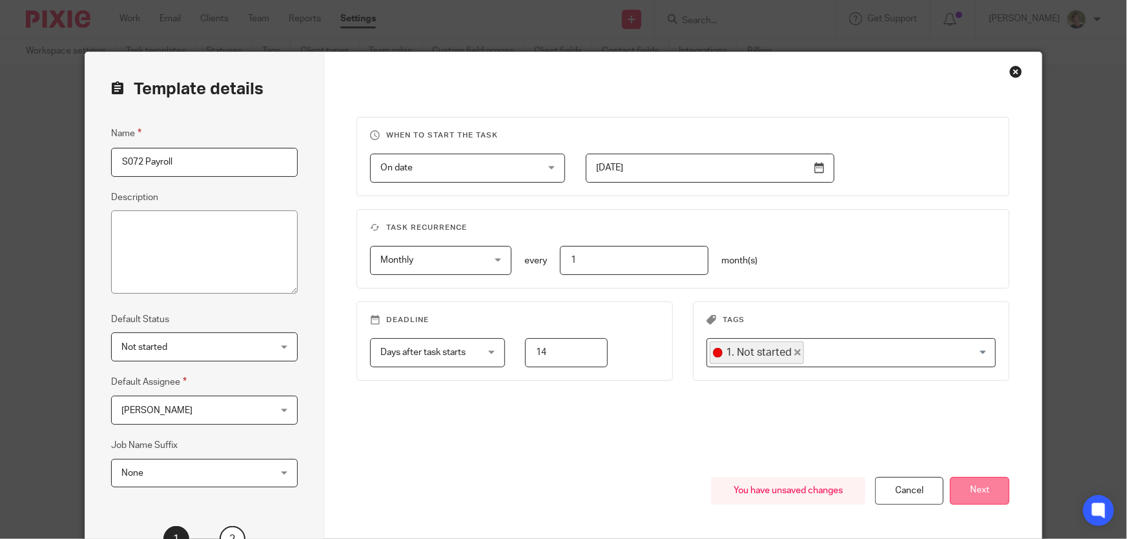
click at [982, 494] on button "Next" at bounding box center [979, 491] width 59 height 28
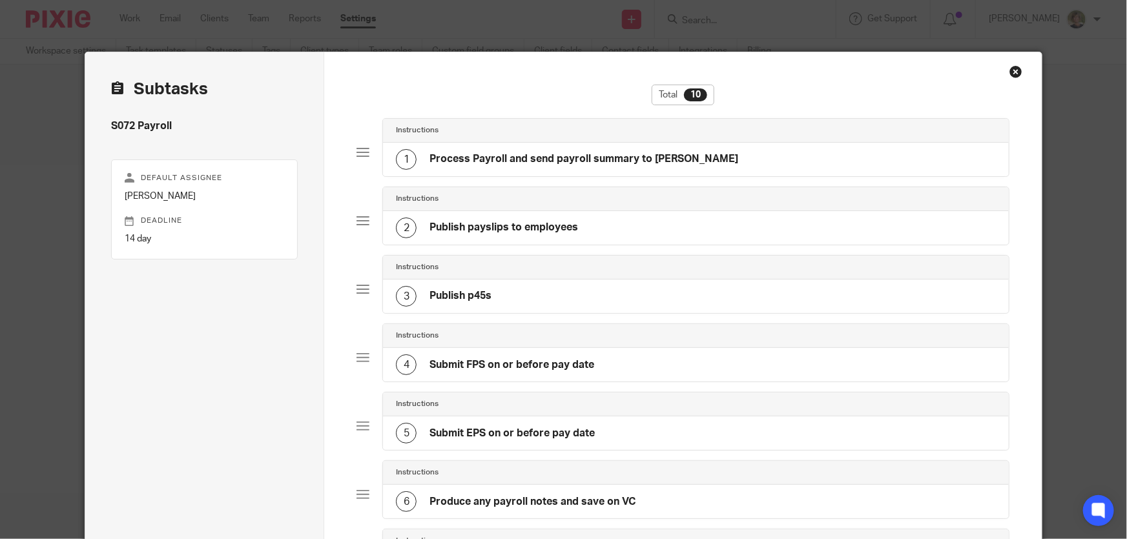
drag, startPoint x: 676, startPoint y: 161, endPoint x: 685, endPoint y: 161, distance: 9.0
click at [677, 161] on div "1 Process Payroll and send payroll summary to [PERSON_NAME]" at bounding box center [696, 160] width 626 height 34
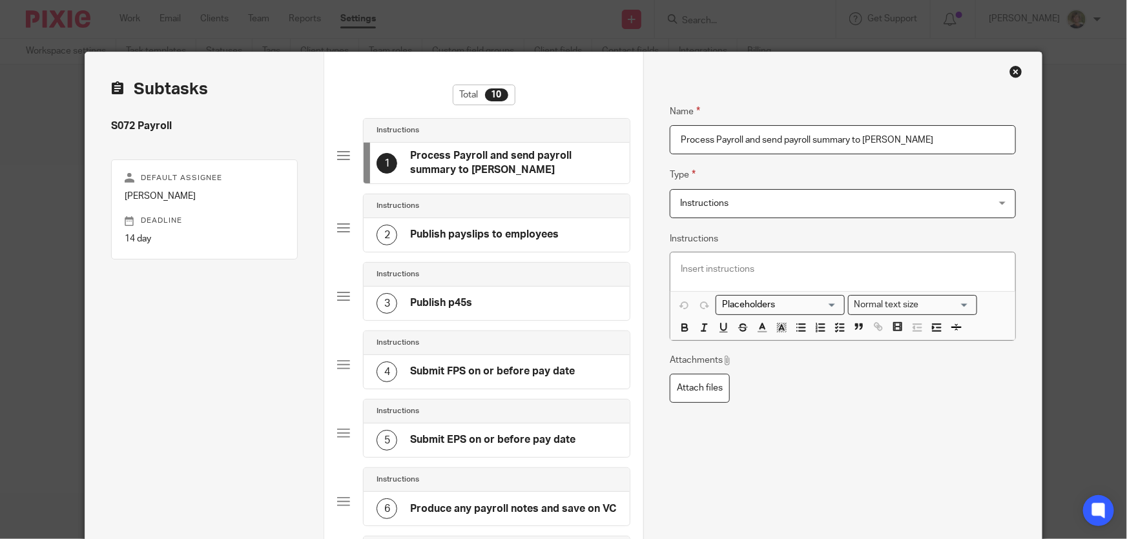
click at [782, 140] on input "Process Payroll and send payroll summary to [PERSON_NAME]" at bounding box center [843, 139] width 346 height 29
click at [887, 139] on input "Process Payroll and send payslips, payroll summary to Jon" at bounding box center [843, 139] width 346 height 29
drag, startPoint x: 918, startPoint y: 137, endPoint x: 888, endPoint y: 137, distance: 29.7
click at [888, 137] on input "Process Payroll and send payslips, payroll summary to Jon" at bounding box center [843, 139] width 346 height 29
type input "Process Payroll and send payslips, payroll summary and p30 to client via VC"
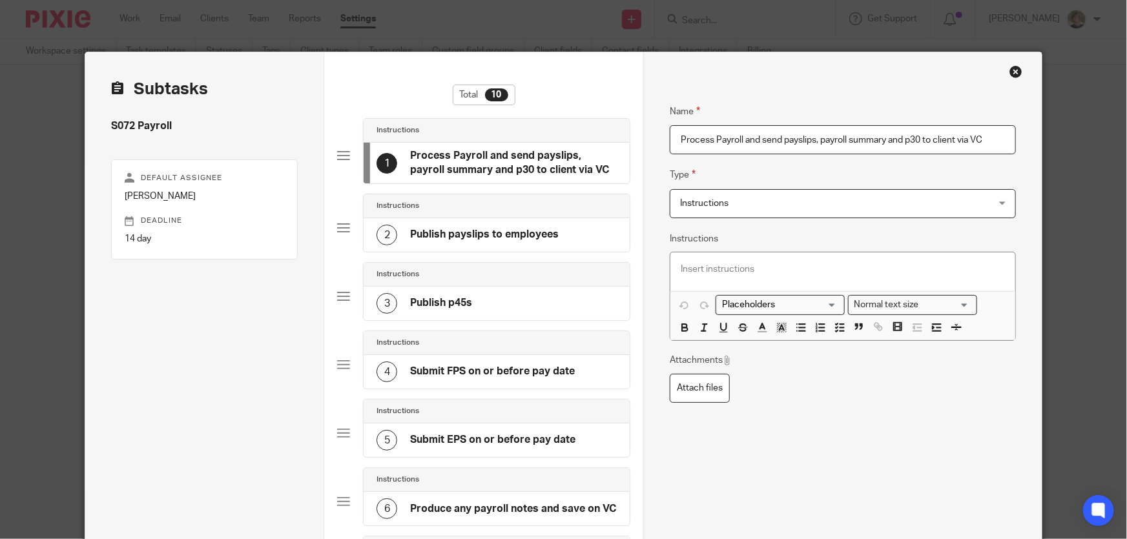
click at [551, 279] on div "Instructions" at bounding box center [497, 275] width 266 height 24
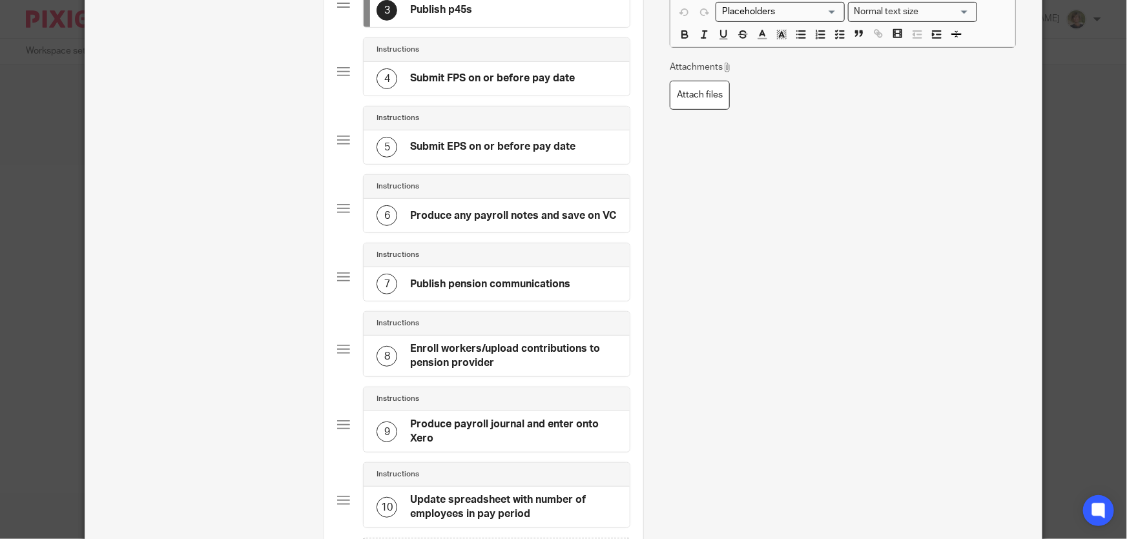
scroll to position [459, 0]
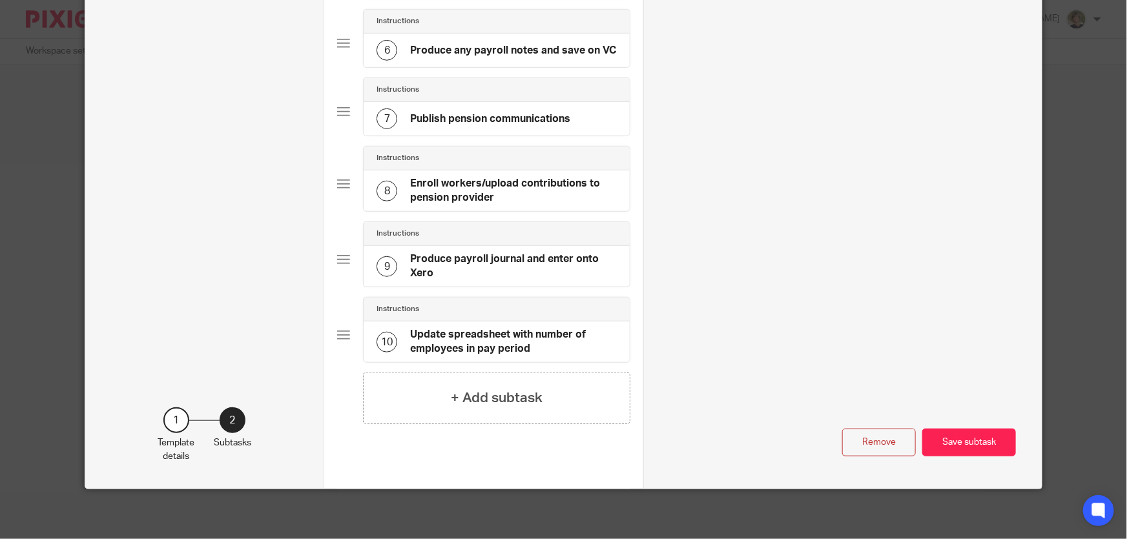
click at [963, 434] on button "Save subtask" at bounding box center [970, 443] width 94 height 28
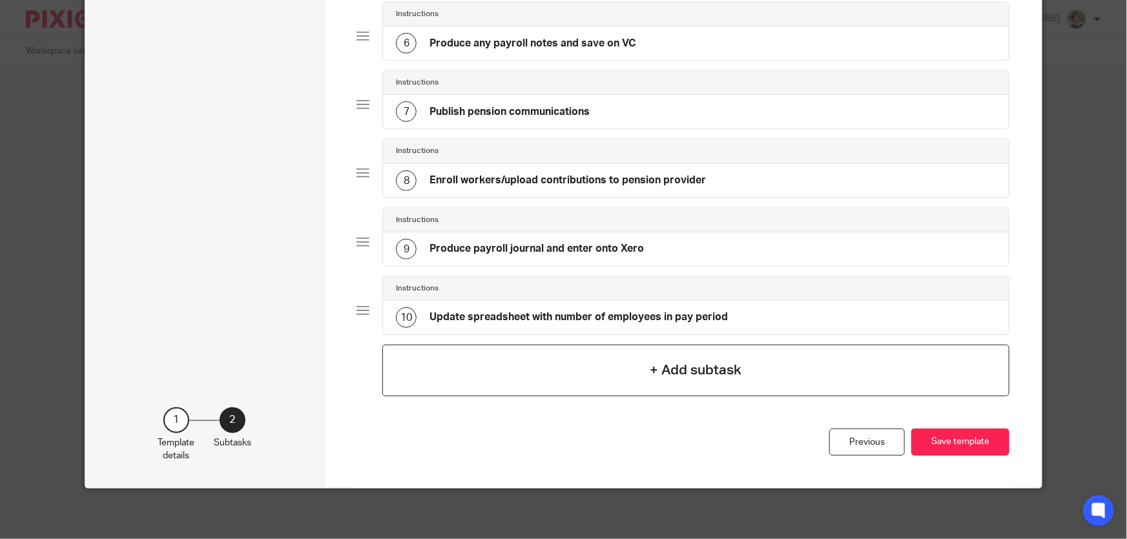
scroll to position [458, 0]
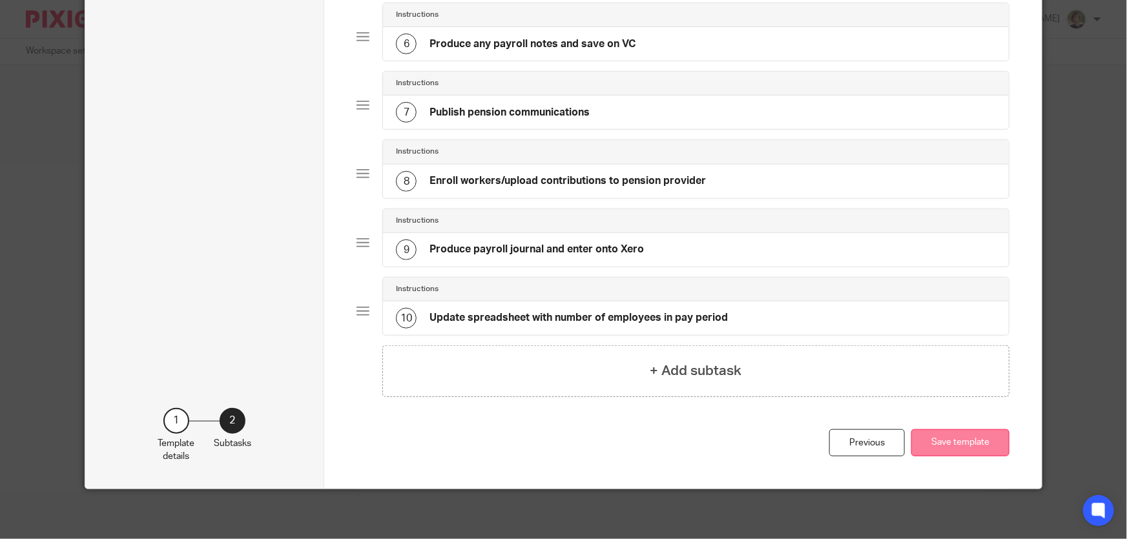
click at [976, 444] on button "Save template" at bounding box center [961, 444] width 98 height 28
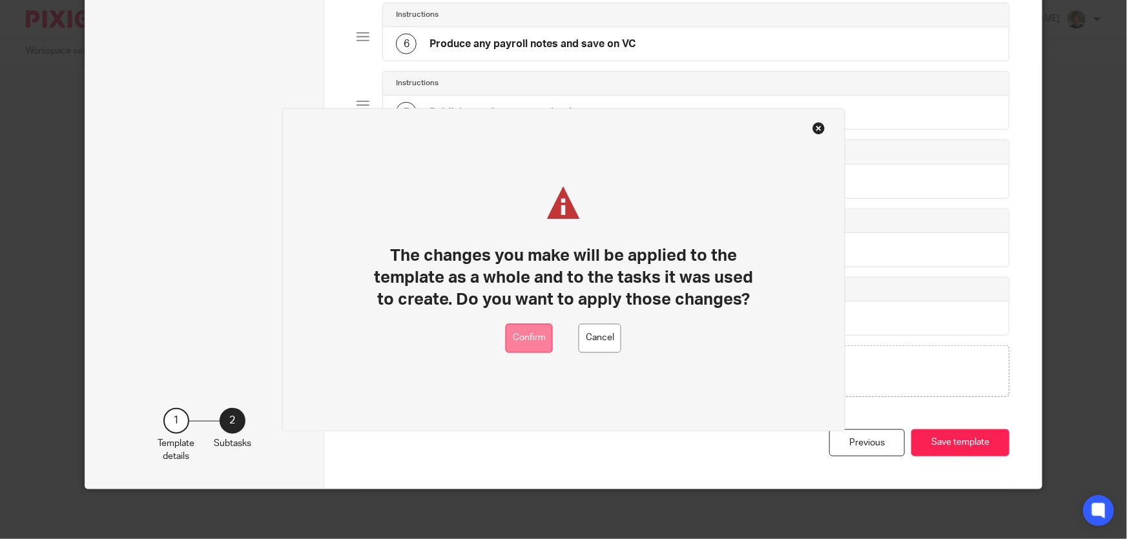
click at [514, 339] on button "Confirm" at bounding box center [529, 338] width 47 height 29
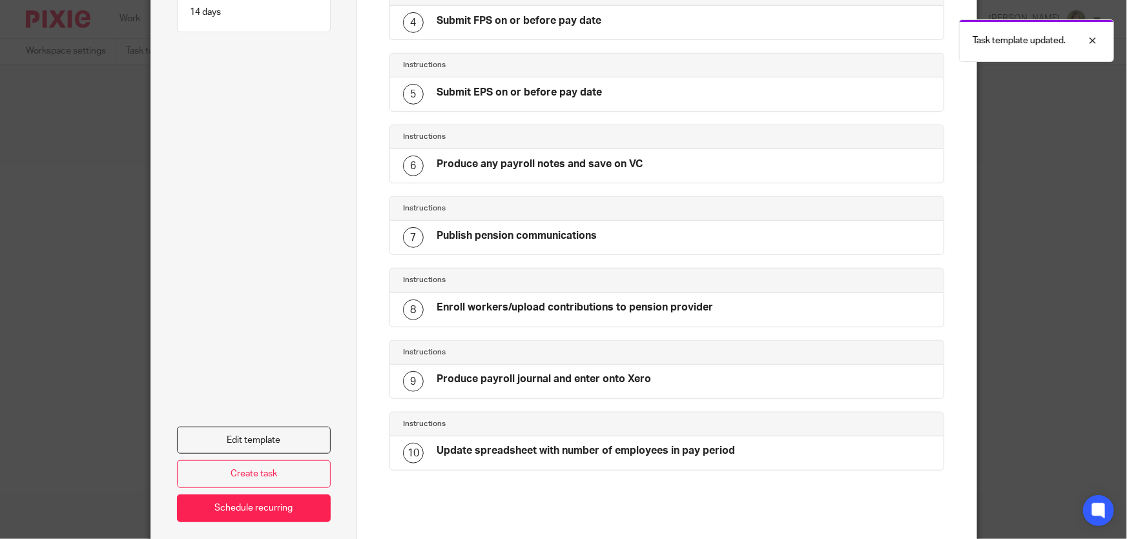
scroll to position [411, 0]
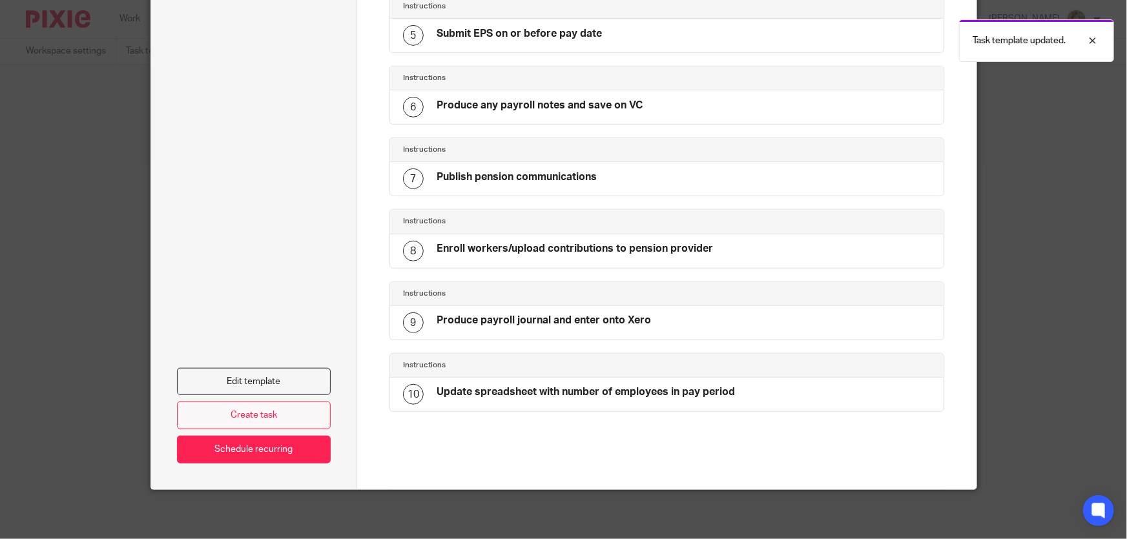
click at [258, 411] on link "Create task" at bounding box center [254, 416] width 154 height 28
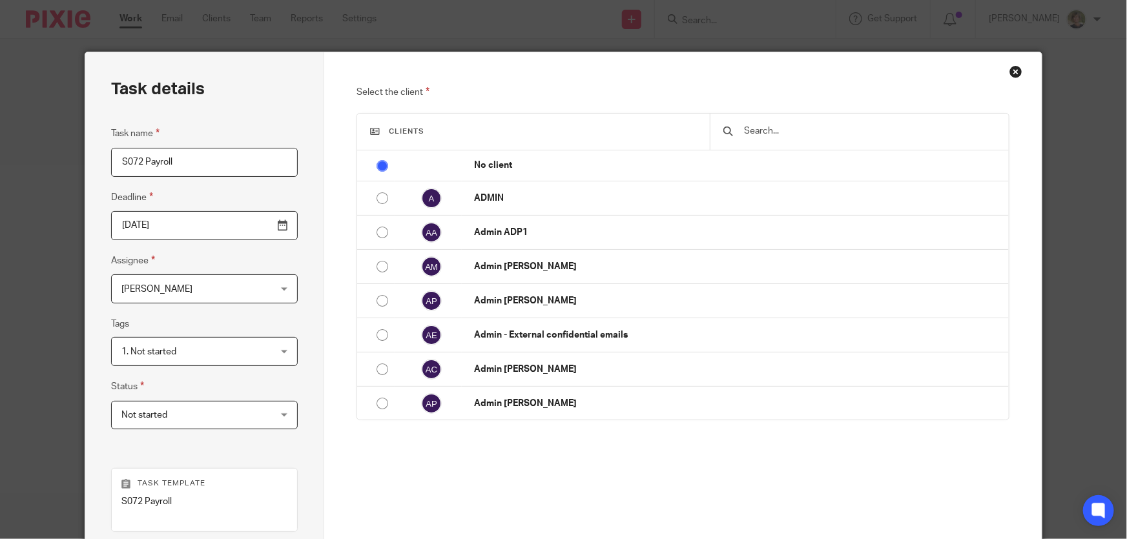
click at [779, 132] on input "text" at bounding box center [869, 131] width 253 height 14
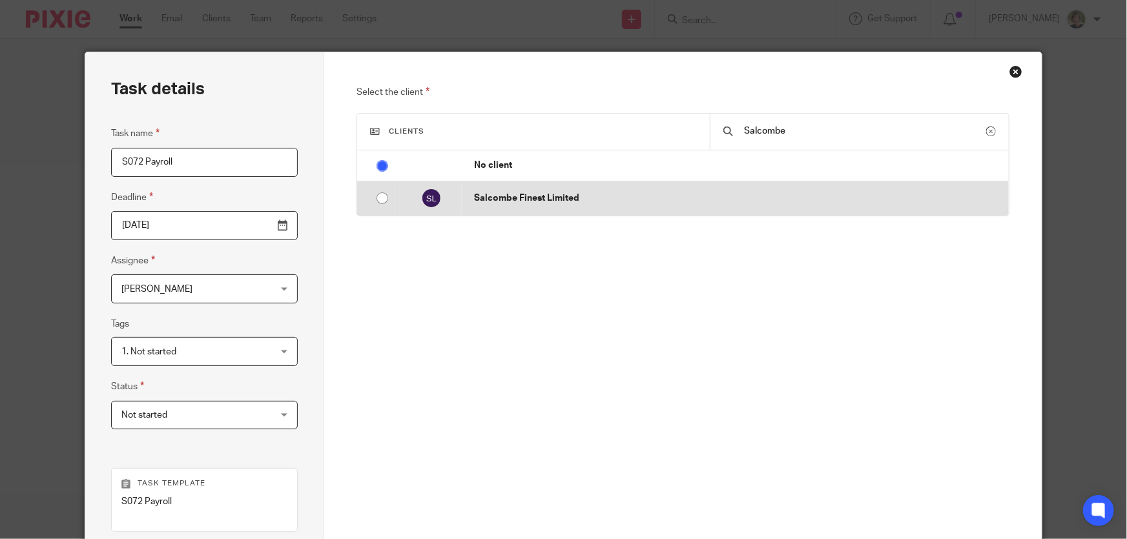
type input "Salcombe"
click at [380, 197] on input "radio" at bounding box center [382, 198] width 25 height 25
radio input "false"
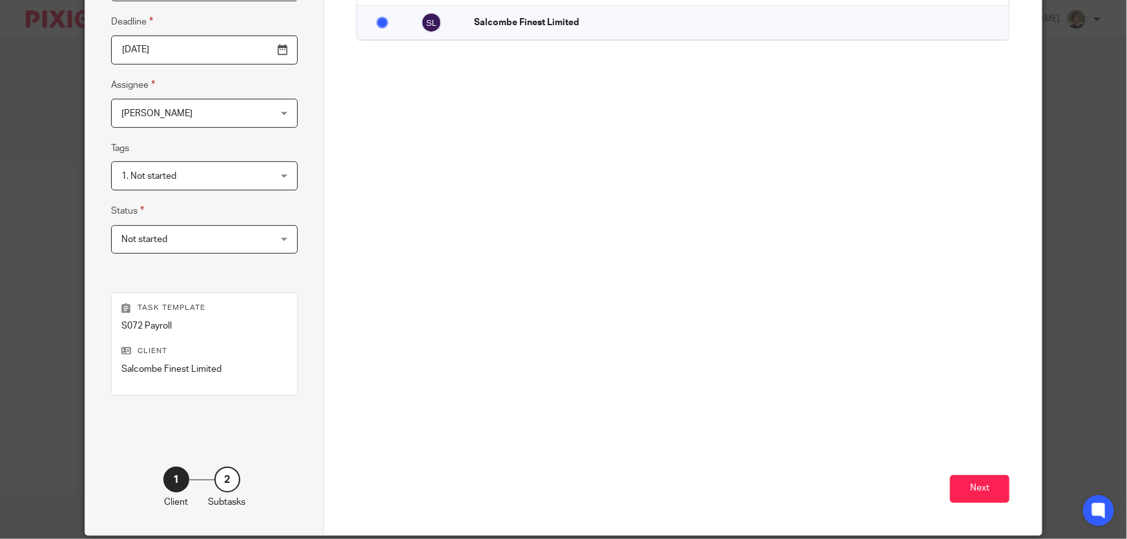
scroll to position [224, 0]
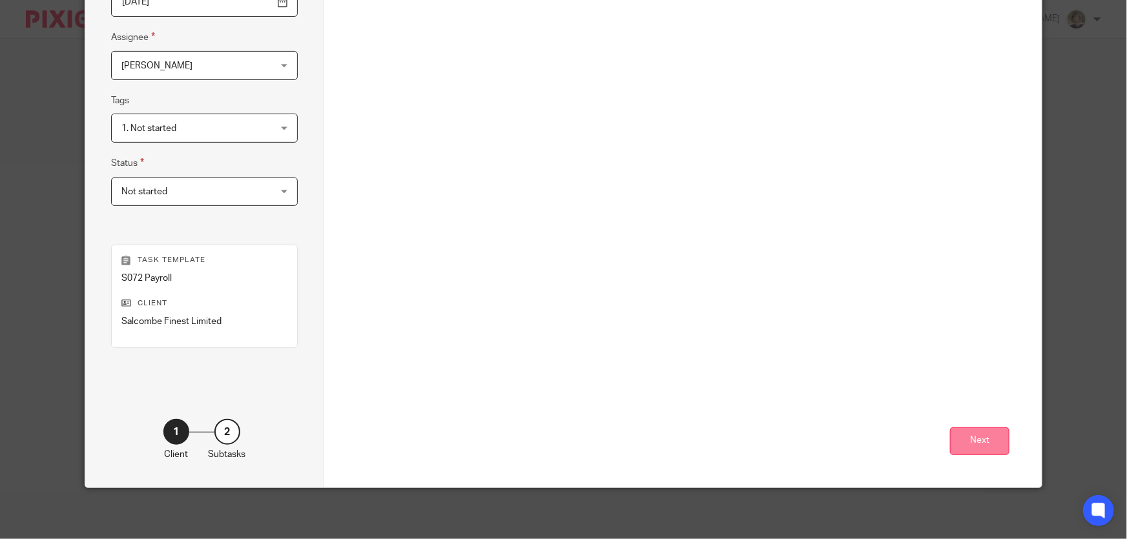
click at [970, 434] on button "Next" at bounding box center [979, 442] width 59 height 28
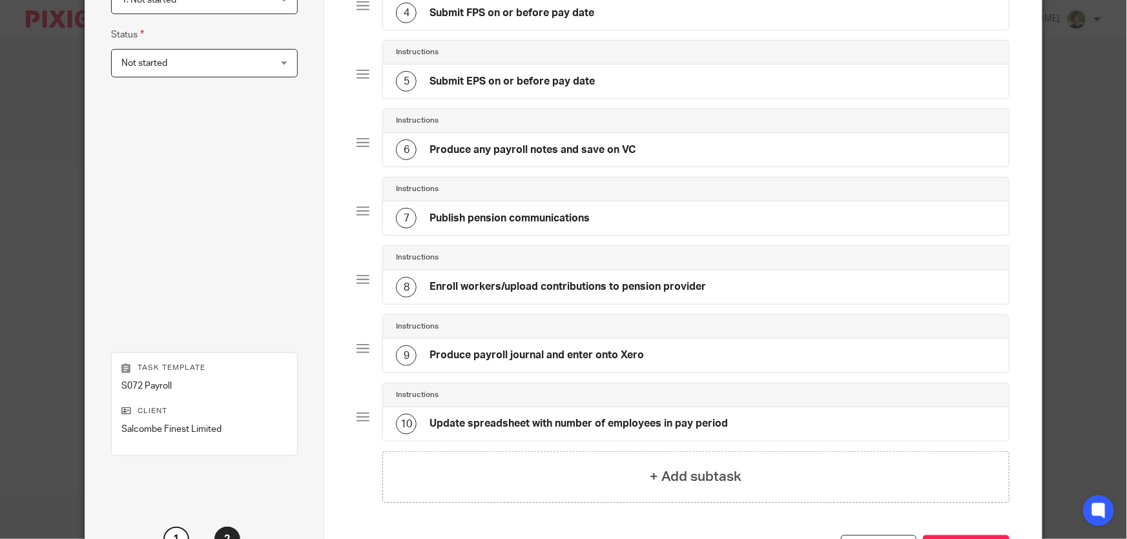
scroll to position [458, 0]
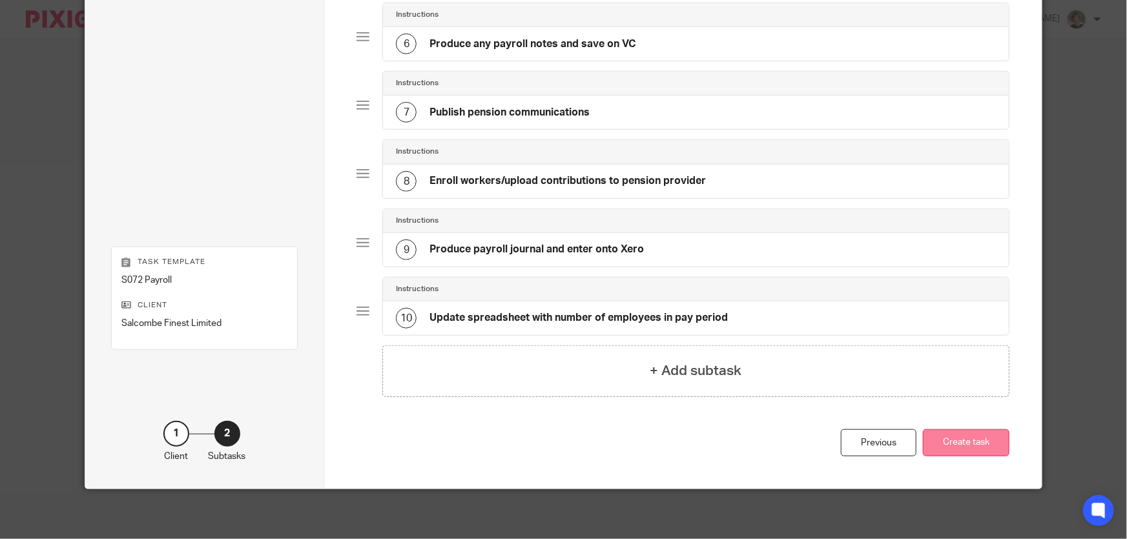
click at [954, 440] on button "Create task" at bounding box center [966, 444] width 87 height 28
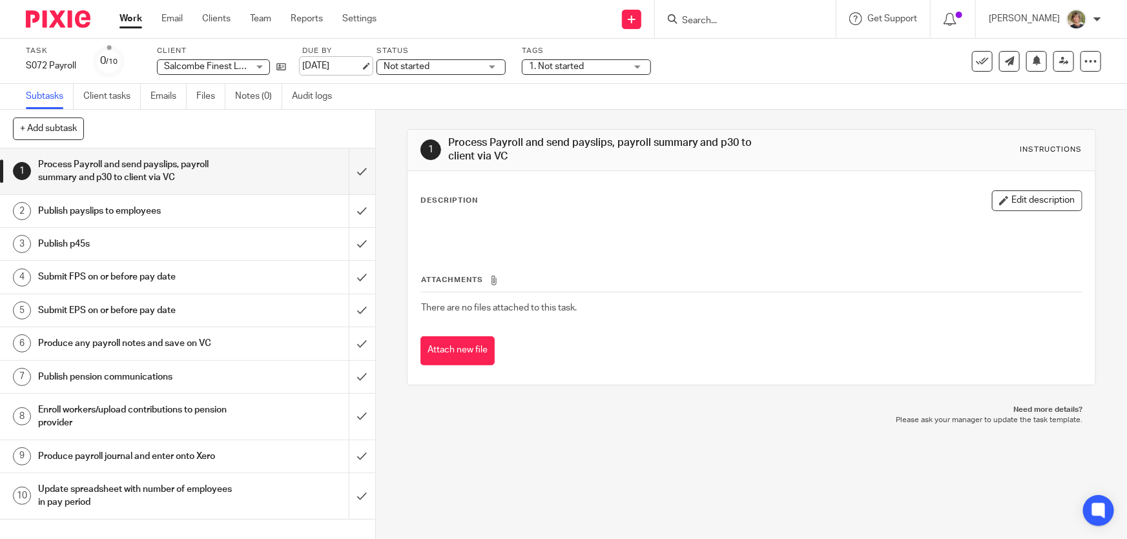
click at [361, 65] on link "[DATE]" at bounding box center [331, 66] width 58 height 14
click at [1098, 97] on div "Subtasks Client tasks Emails Files Notes (0) Audit logs" at bounding box center [563, 97] width 1127 height 26
click at [1094, 38] on div at bounding box center [1083, 41] width 35 height 16
click at [1085, 62] on icon at bounding box center [1091, 61] width 13 height 13
click at [1047, 151] on span "Make recurring" at bounding box center [1030, 150] width 61 height 9
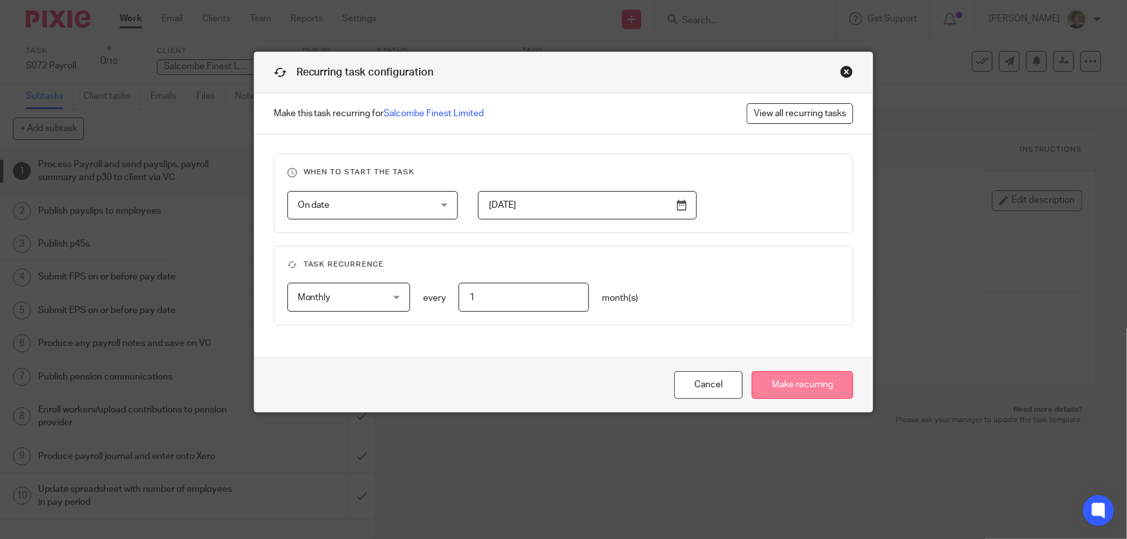
click at [831, 395] on input "Make recurring" at bounding box center [802, 385] width 101 height 28
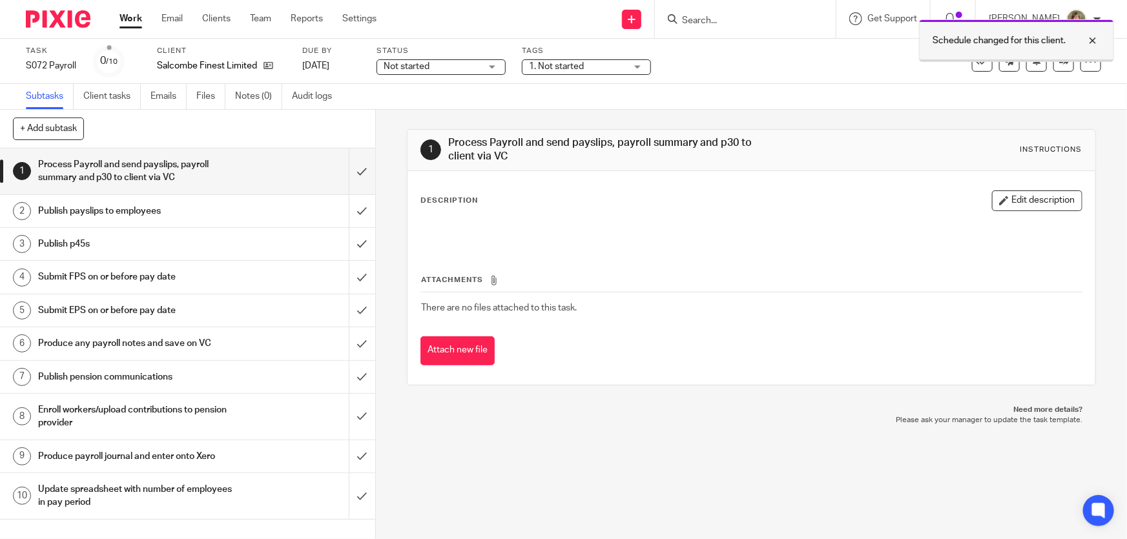
click at [1092, 37] on div at bounding box center [1083, 41] width 35 height 16
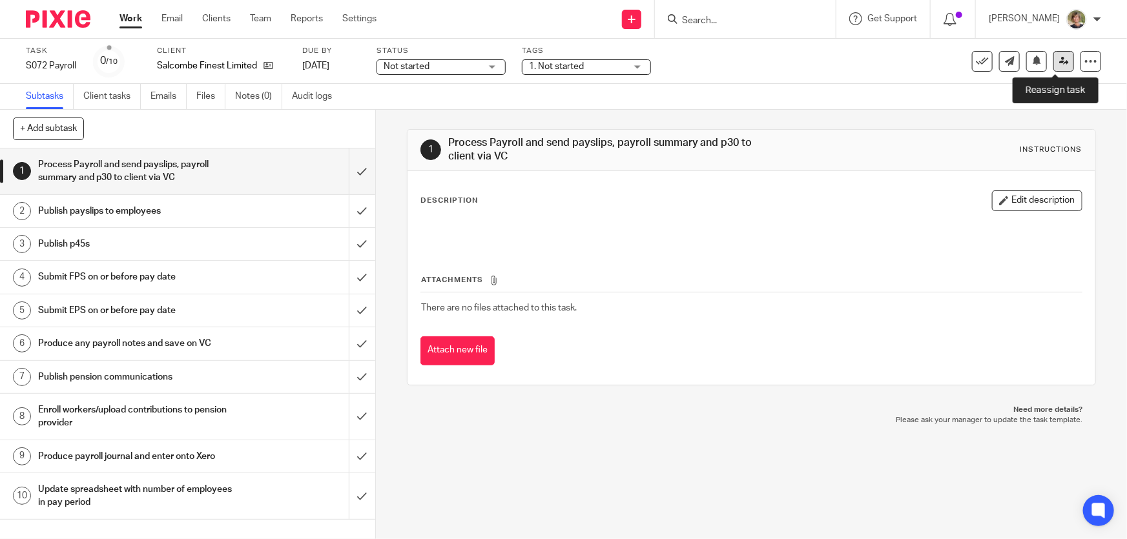
click at [1060, 61] on icon at bounding box center [1065, 61] width 10 height 10
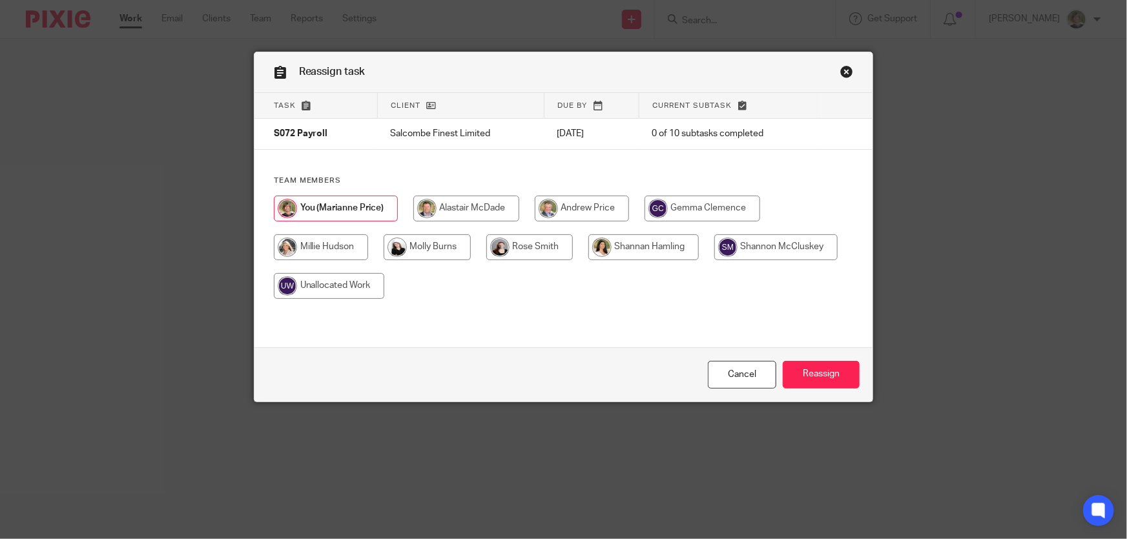
click at [519, 244] on input "radio" at bounding box center [529, 248] width 87 height 26
radio input "true"
click at [835, 372] on input "Reassign" at bounding box center [821, 375] width 77 height 28
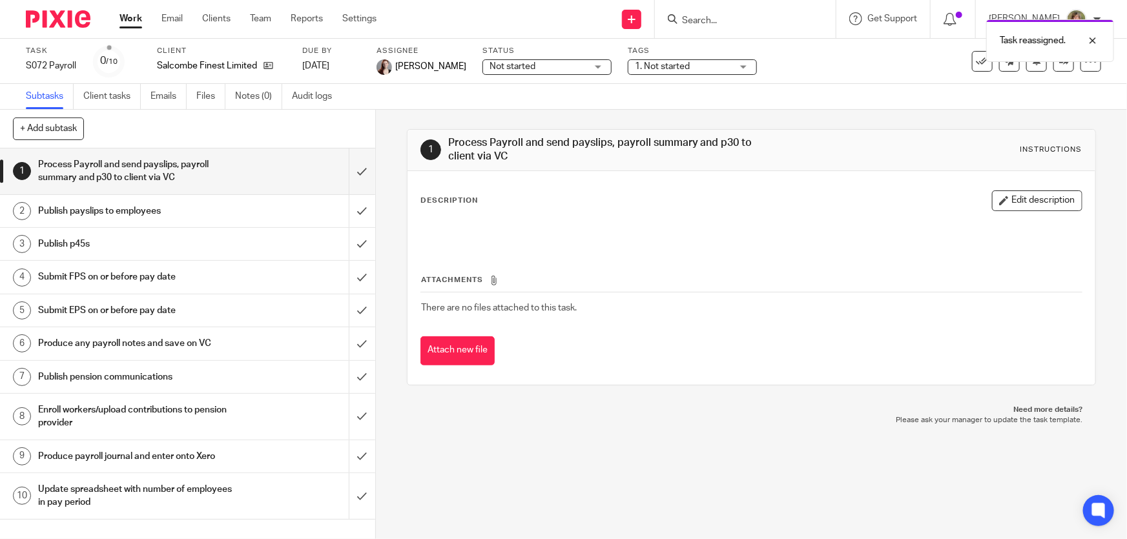
click at [724, 21] on div "Task reassigned." at bounding box center [839, 37] width 551 height 49
click at [715, 20] on div "Task reassigned." at bounding box center [839, 37] width 551 height 49
click at [745, 20] on div "Task reassigned." at bounding box center [839, 37] width 551 height 49
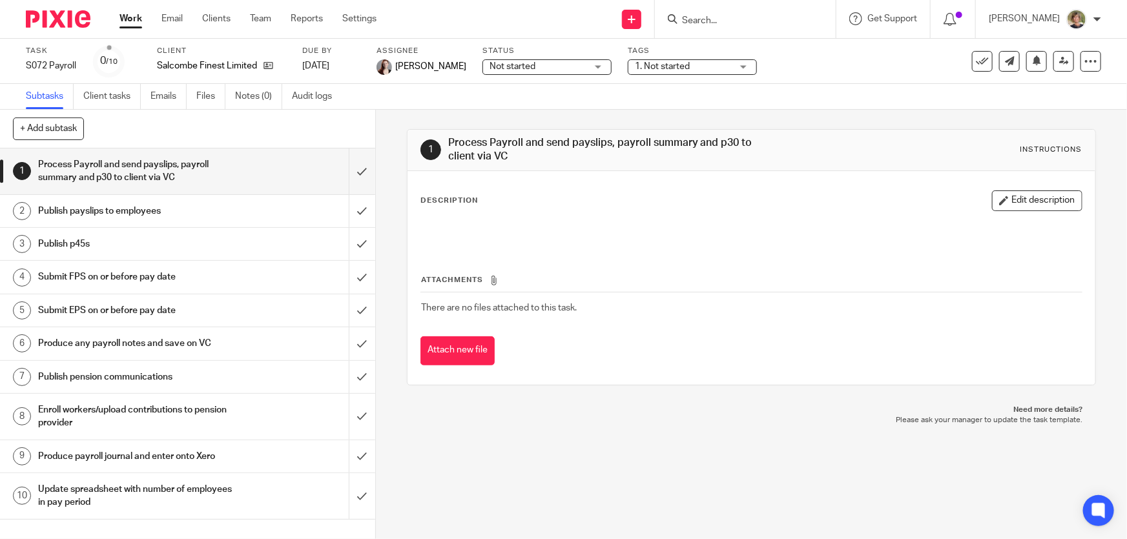
click at [734, 22] on input "Search" at bounding box center [739, 22] width 116 height 12
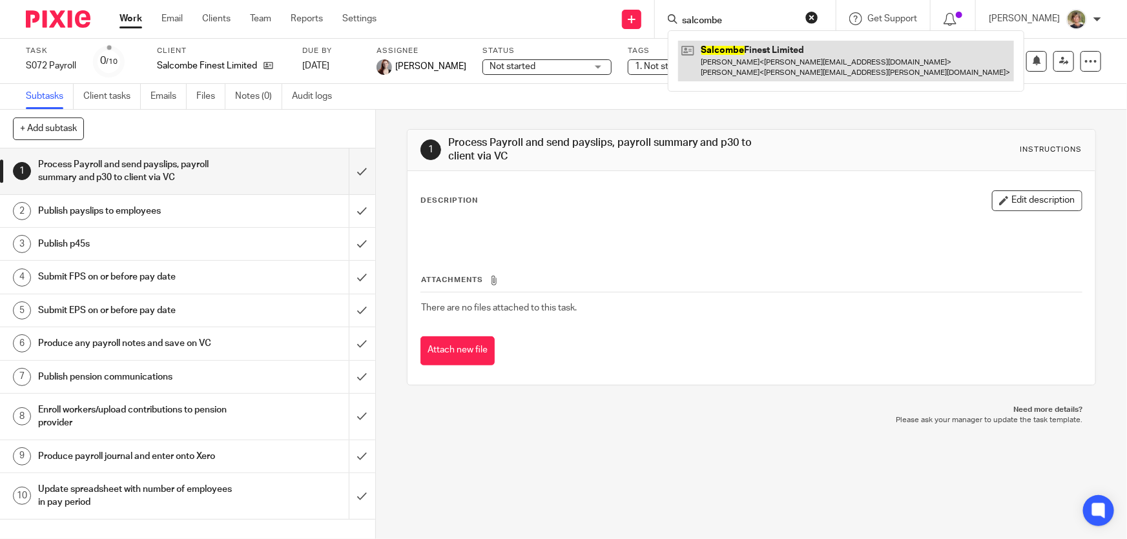
type input "salcombe"
click at [735, 69] on link at bounding box center [846, 61] width 336 height 40
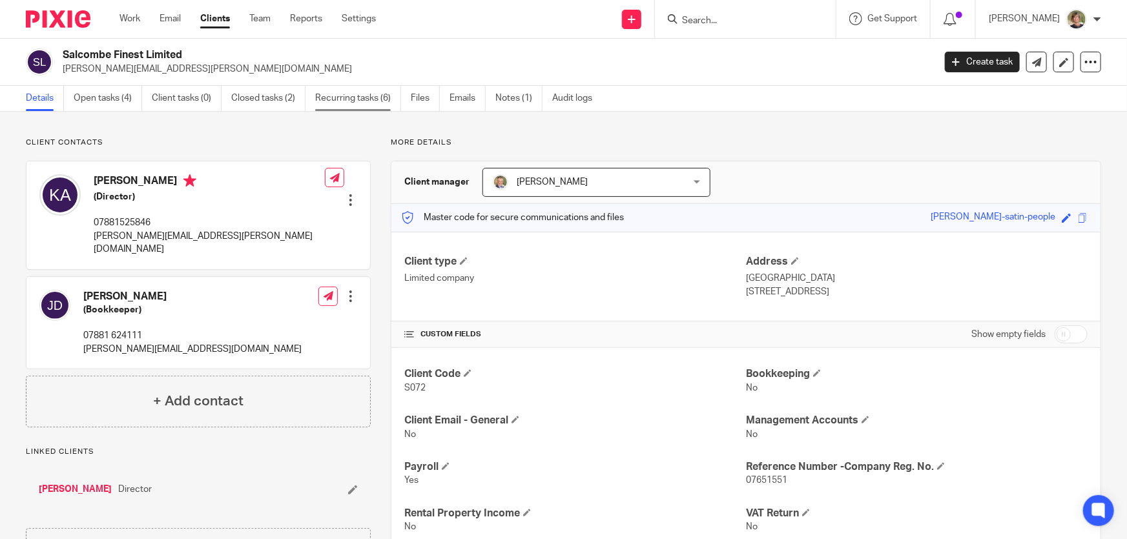
click at [347, 96] on link "Recurring tasks (6)" at bounding box center [358, 98] width 86 height 25
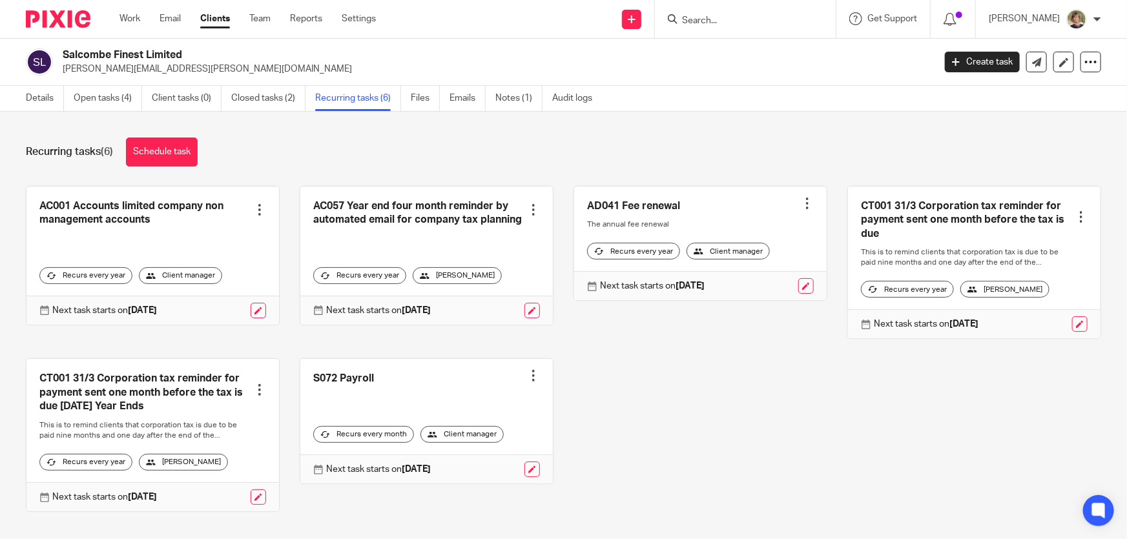
click at [482, 443] on div "Client manager" at bounding box center [462, 434] width 83 height 17
click at [371, 440] on div "Recurs every month" at bounding box center [363, 434] width 101 height 17
click at [525, 477] on link at bounding box center [533, 470] width 16 height 16
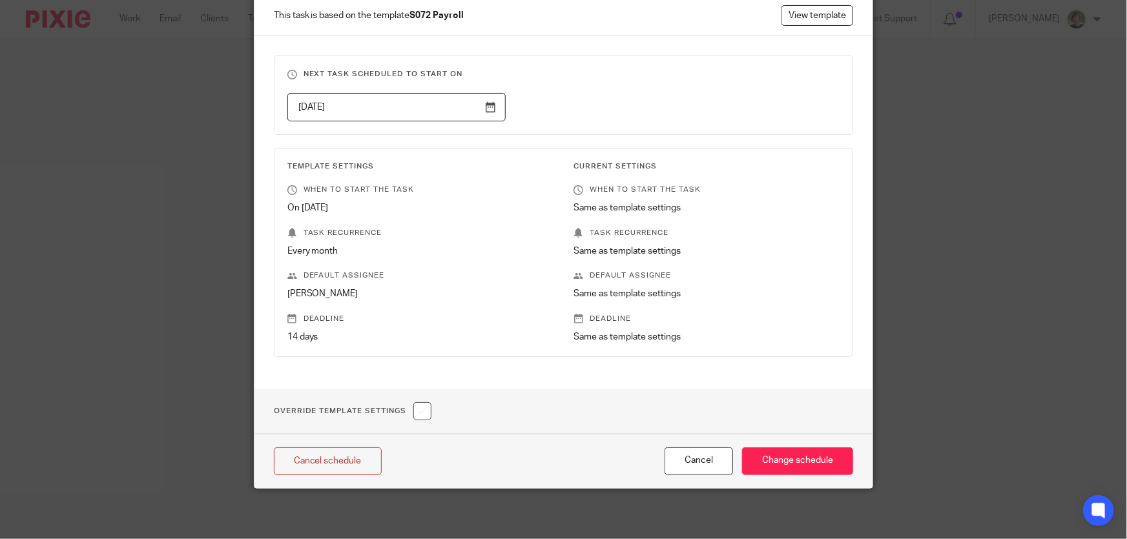
scroll to position [39, 0]
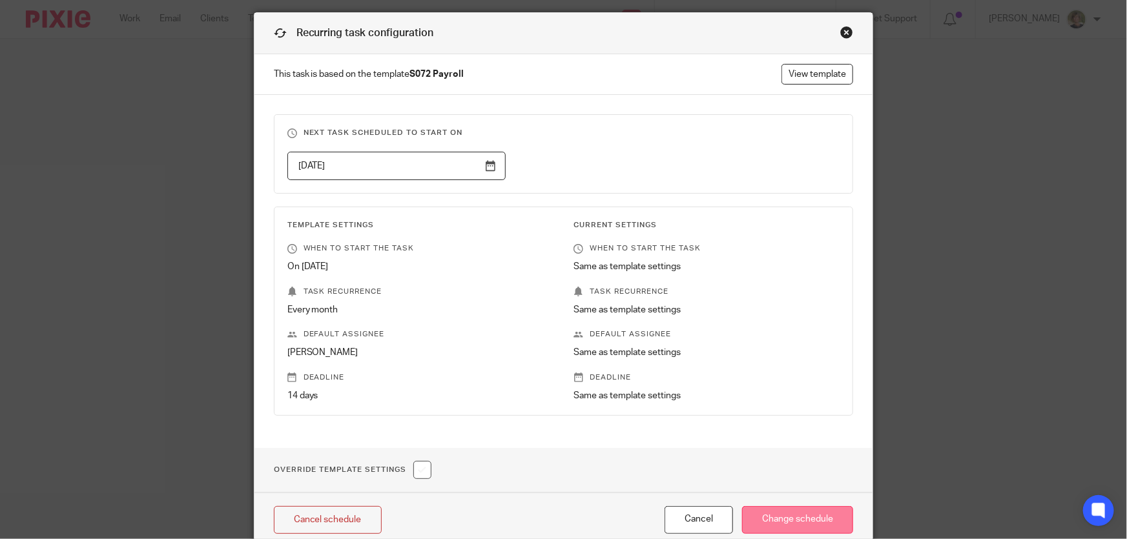
click at [814, 516] on input "Change schedule" at bounding box center [797, 521] width 111 height 28
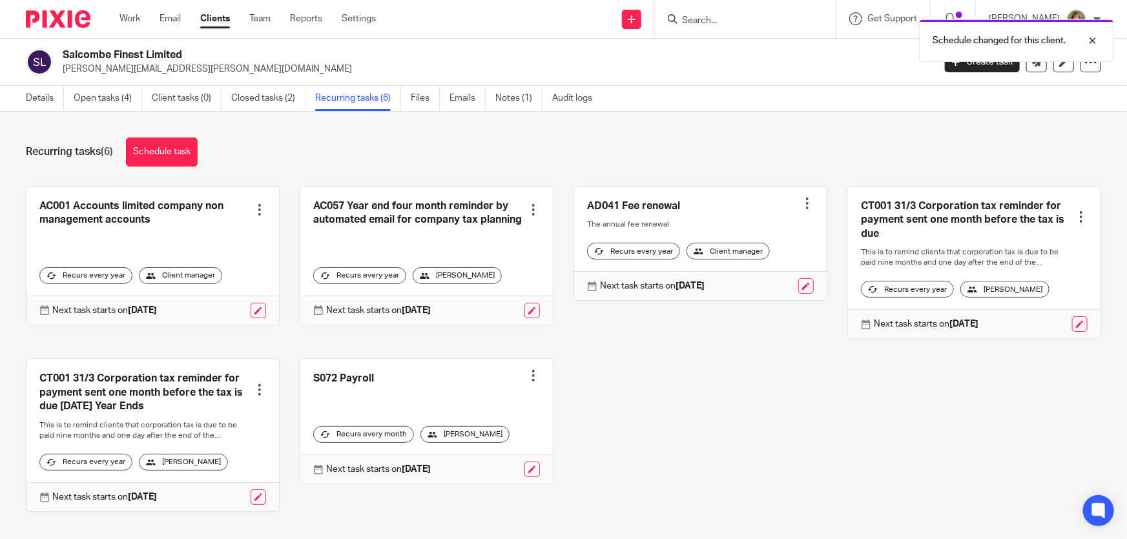
click at [461, 443] on div "[PERSON_NAME]" at bounding box center [465, 434] width 89 height 17
click at [527, 379] on div at bounding box center [533, 376] width 13 height 13
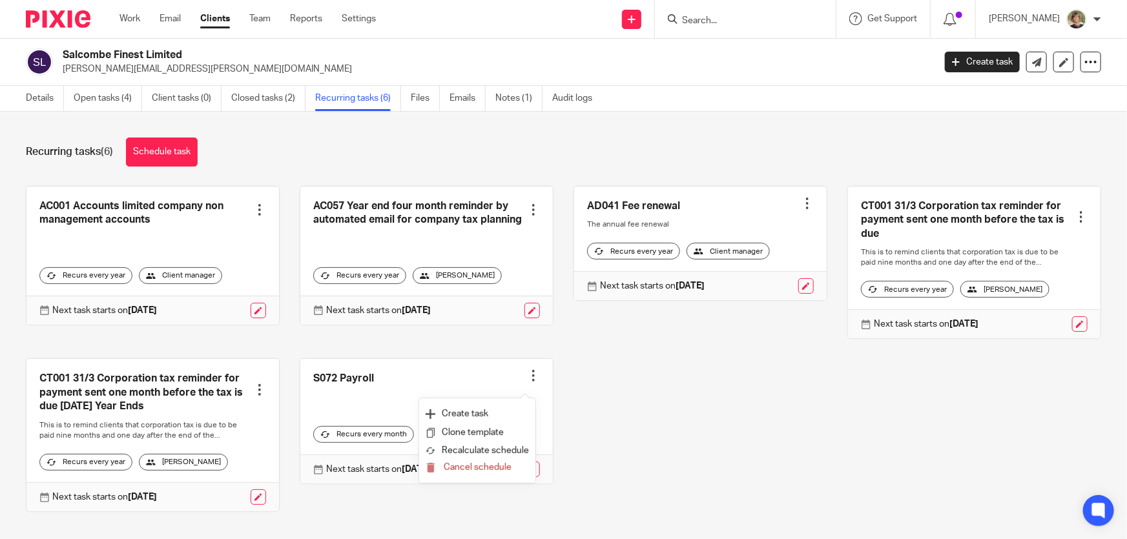
click at [676, 399] on div "AC001 Accounts limited company non management accounts Create task Clone templa…" at bounding box center [554, 359] width 1096 height 346
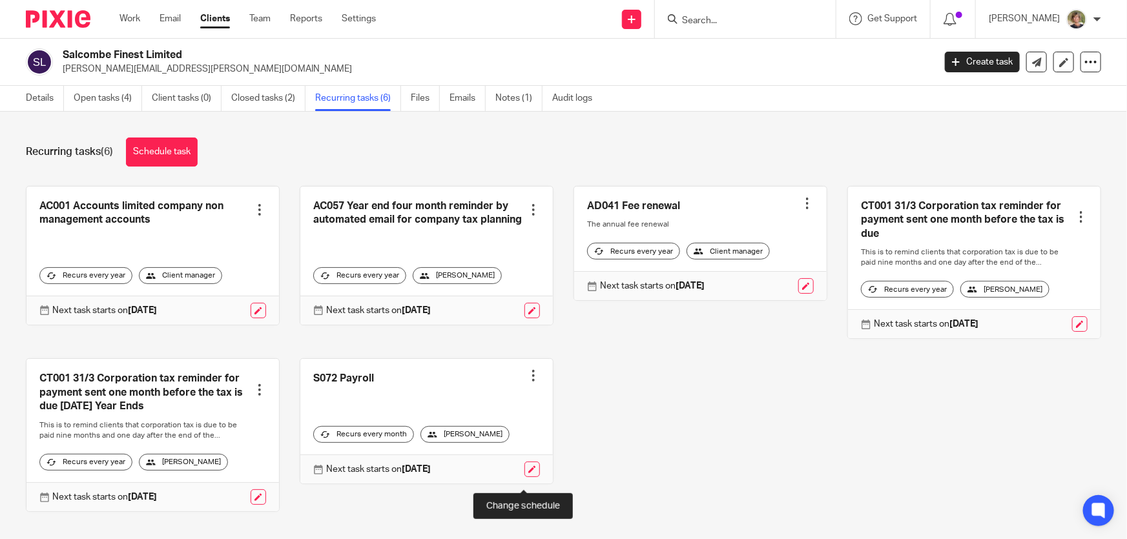
click at [525, 477] on link at bounding box center [533, 470] width 16 height 16
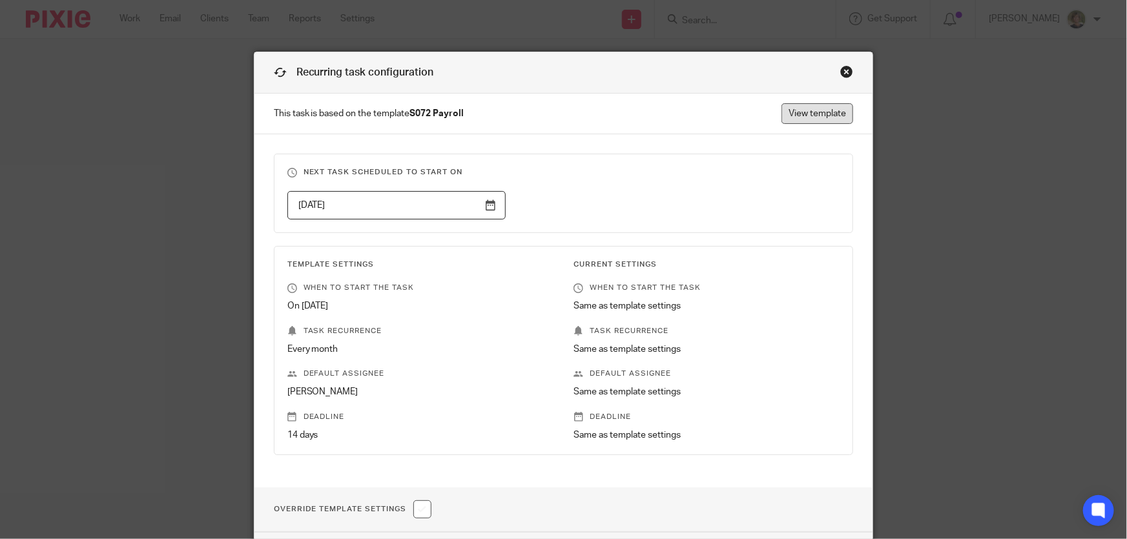
click at [814, 109] on link "View template" at bounding box center [818, 113] width 72 height 21
click at [844, 70] on div "Close this dialog window" at bounding box center [847, 71] width 13 height 13
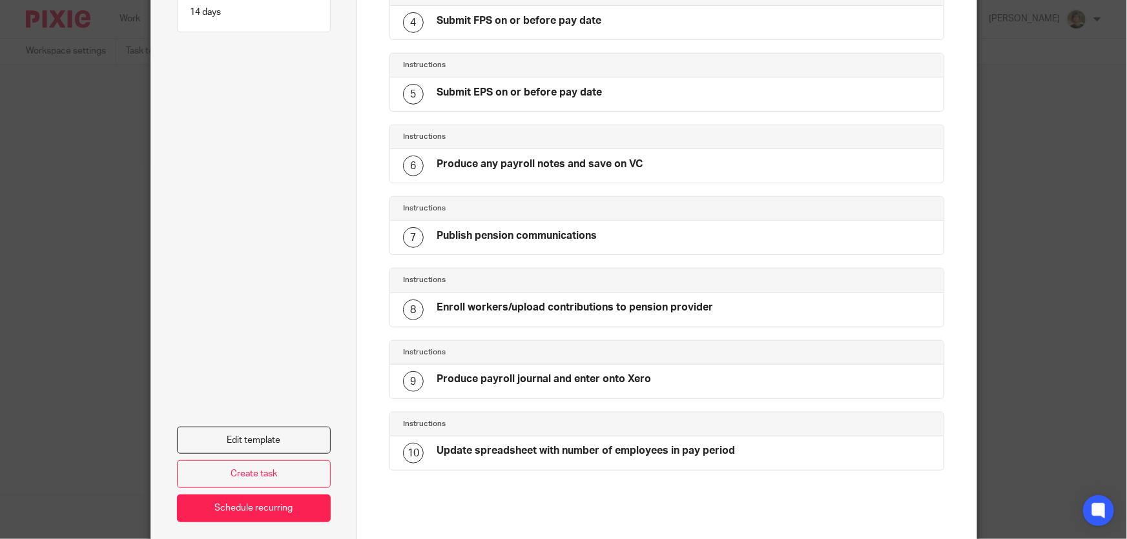
scroll to position [411, 0]
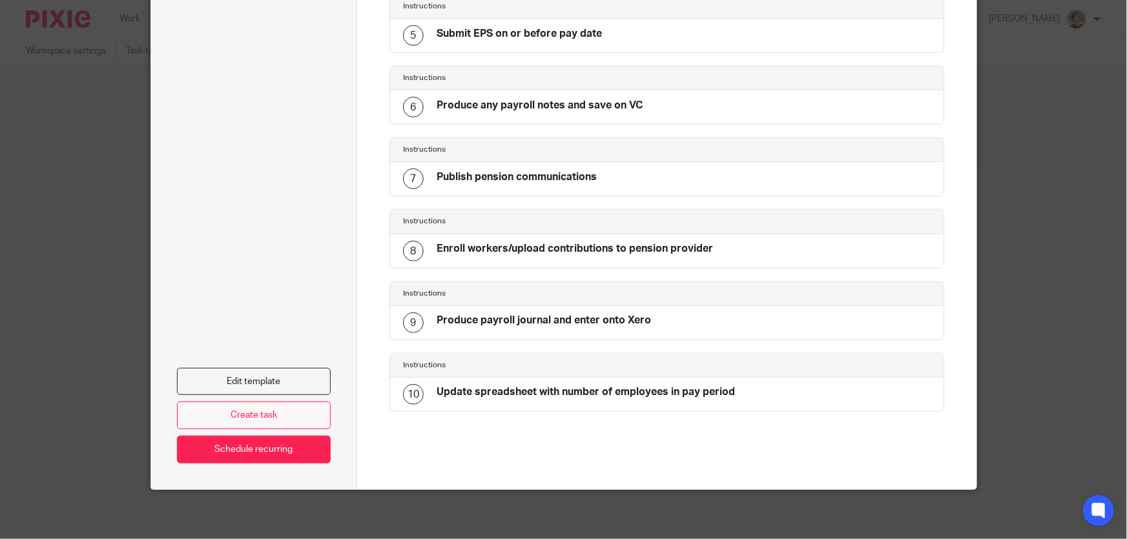
click at [266, 413] on link "Create task" at bounding box center [254, 416] width 154 height 28
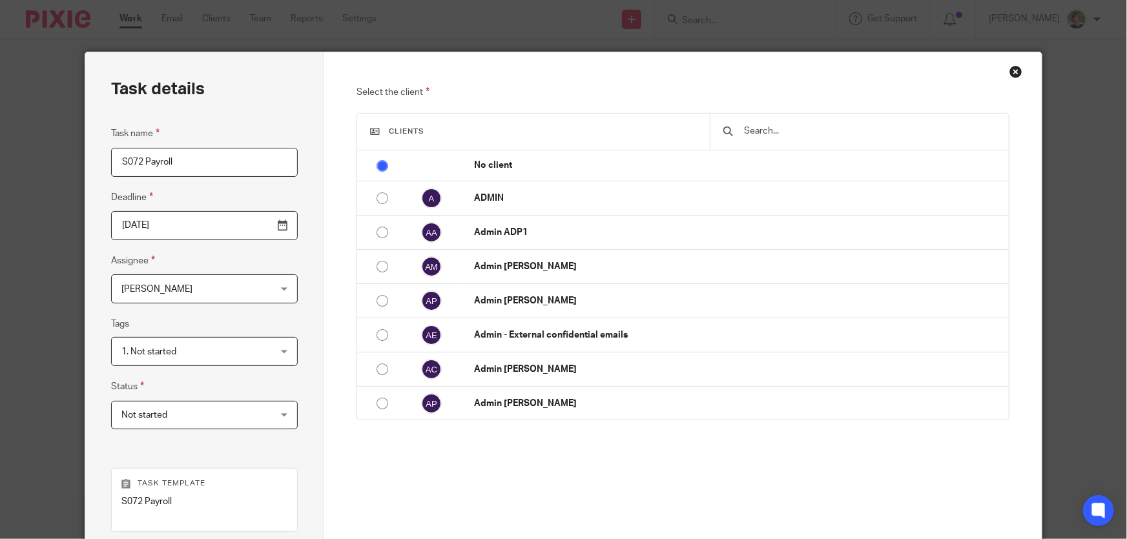
click at [1021, 74] on div "Select the client Clients No client ADMIN Admin ADP1 Admin Alastair McDade Admi…" at bounding box center [683, 361] width 718 height 619
click at [1010, 68] on div "Close this dialog window" at bounding box center [1016, 71] width 13 height 13
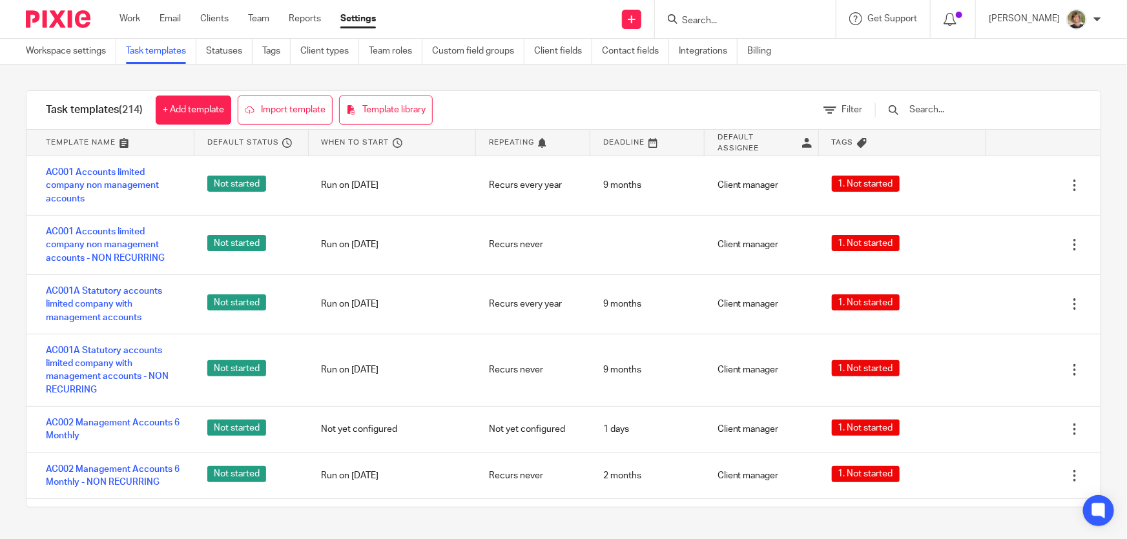
click at [755, 21] on input "Search" at bounding box center [739, 22] width 116 height 12
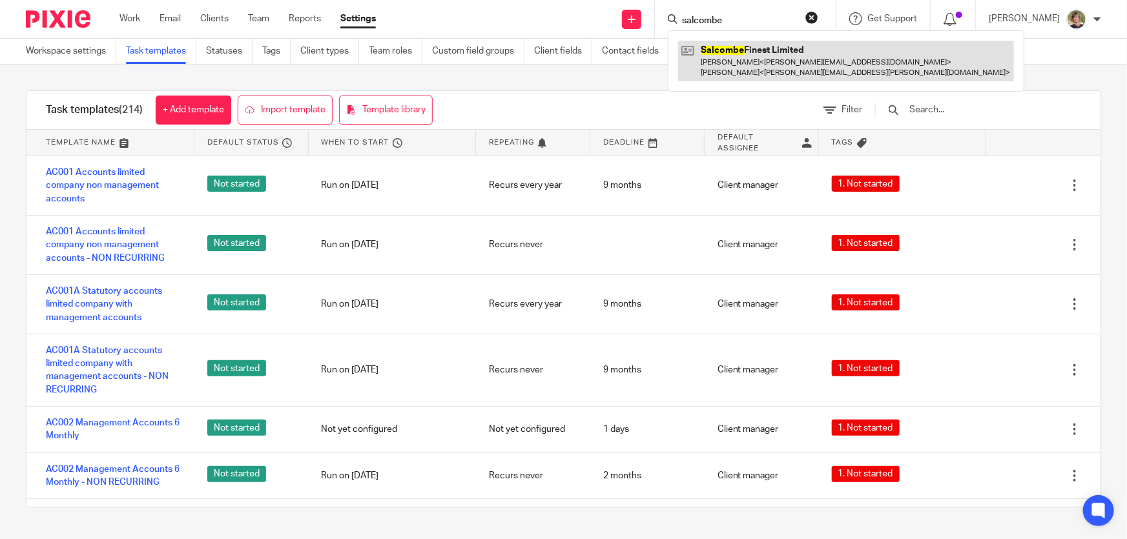
type input "salcombe"
click at [769, 58] on link at bounding box center [846, 61] width 336 height 40
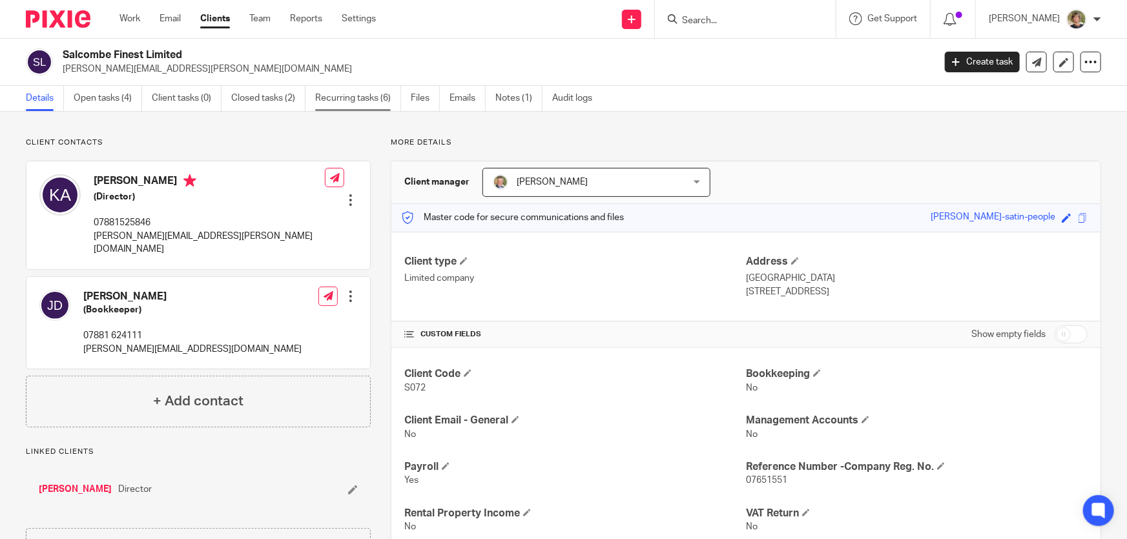
click at [352, 94] on link "Recurring tasks (6)" at bounding box center [358, 98] width 86 height 25
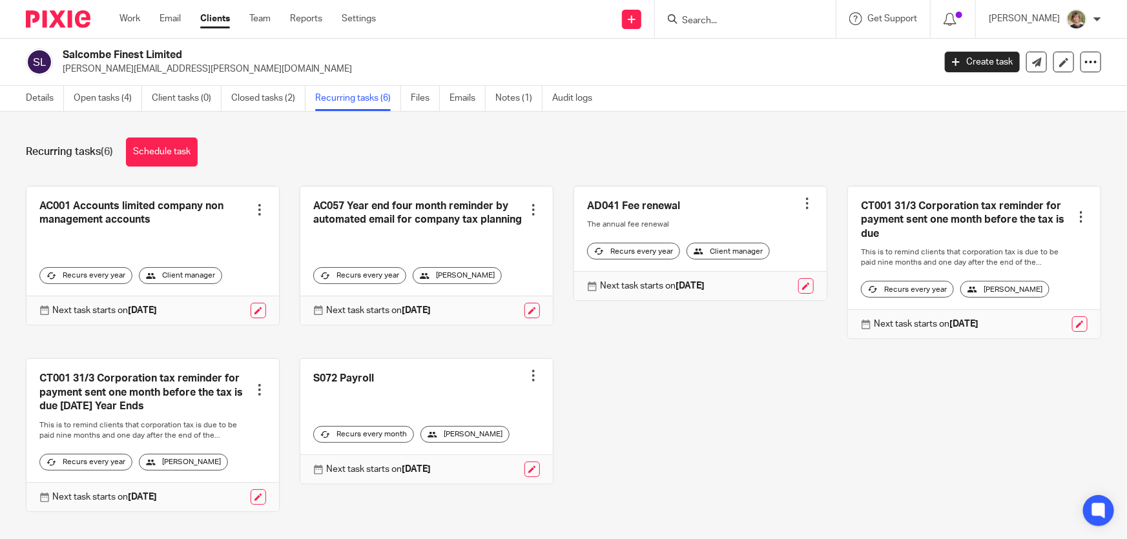
click at [461, 443] on div "[PERSON_NAME]" at bounding box center [465, 434] width 89 height 17
click at [370, 443] on div "Recurs every month" at bounding box center [363, 434] width 101 height 17
click at [368, 476] on p "Next task starts on [DATE]" at bounding box center [378, 469] width 105 height 13
click at [408, 474] on strong "[DATE]" at bounding box center [416, 469] width 29 height 9
click at [527, 381] on div at bounding box center [533, 376] width 13 height 13
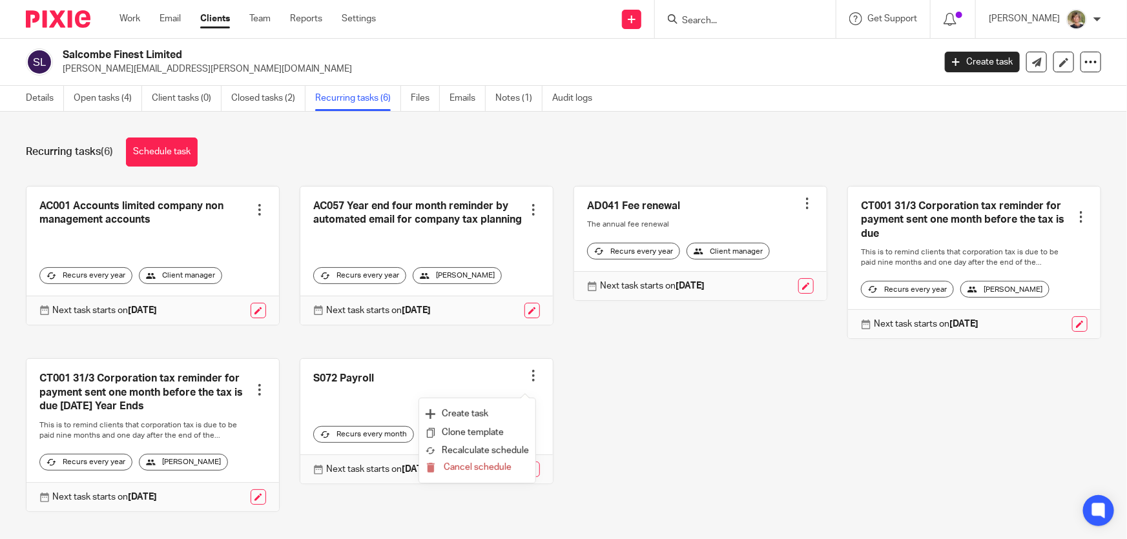
click at [644, 404] on div "AC001 Accounts limited company non management accounts Create task Clone templa…" at bounding box center [554, 359] width 1096 height 346
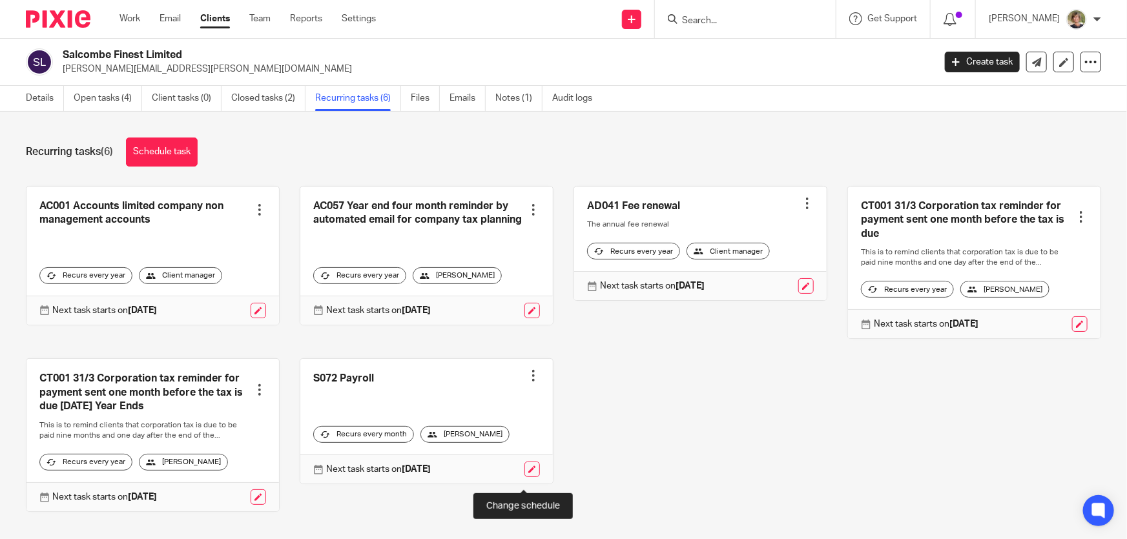
click at [525, 477] on link at bounding box center [533, 470] width 16 height 16
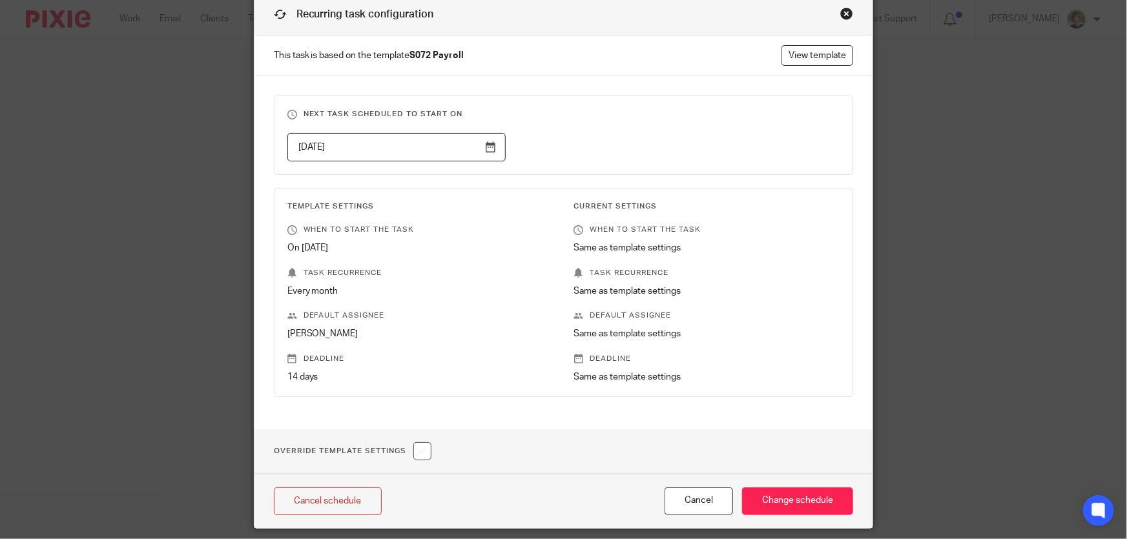
scroll to position [98, 0]
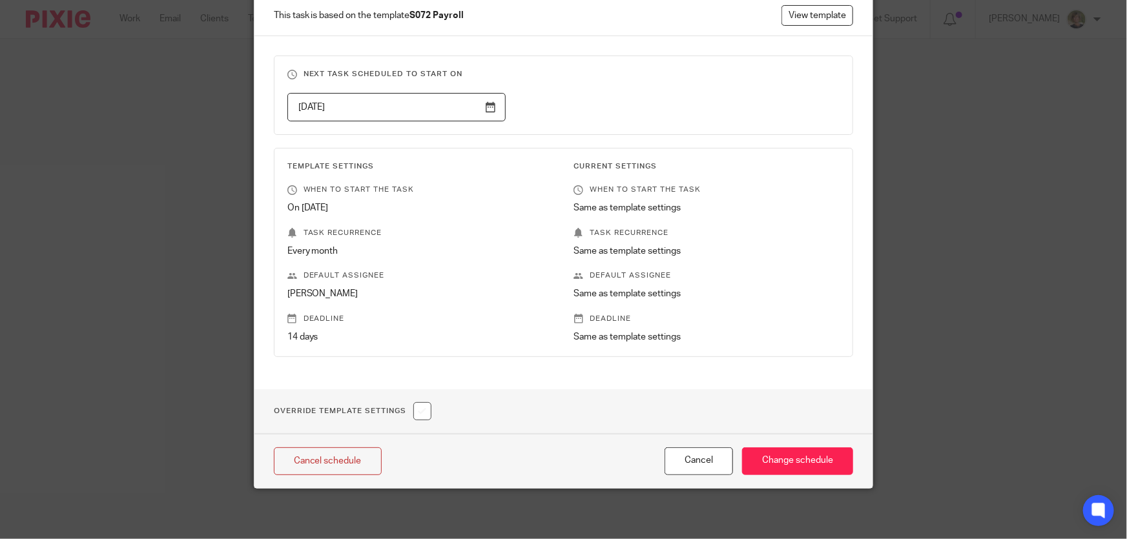
click at [423, 413] on input "checkbox" at bounding box center [422, 411] width 18 height 18
checkbox input "true"
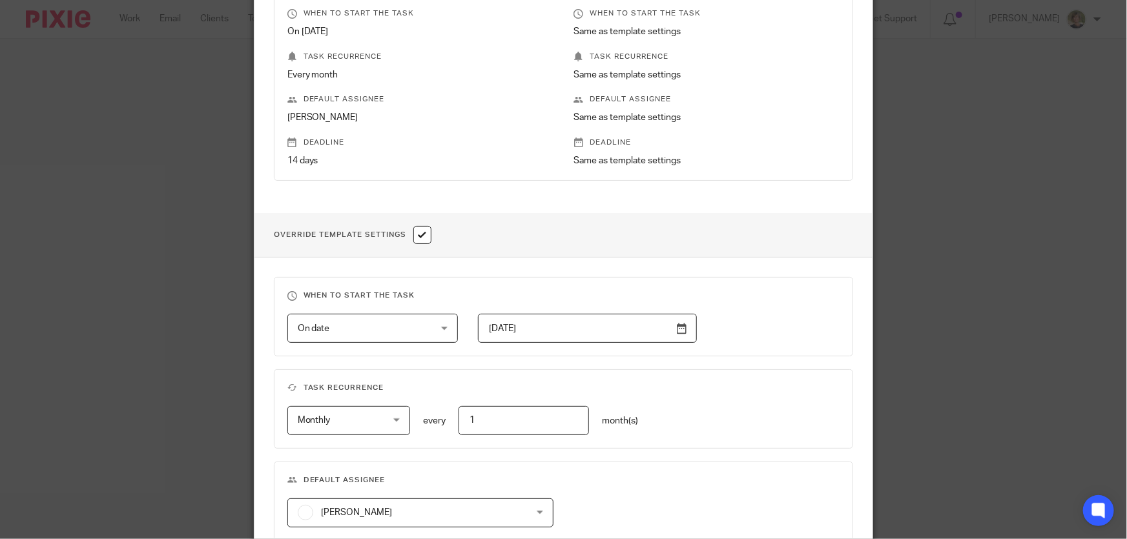
scroll to position [392, 0]
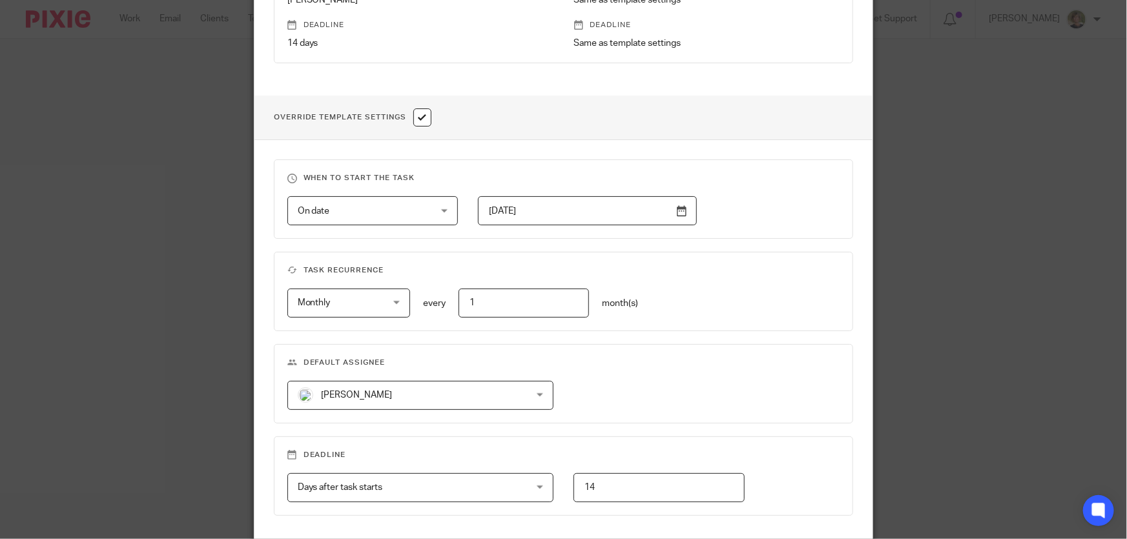
click at [540, 396] on div "Marianne Price Marianne Price" at bounding box center [420, 395] width 266 height 29
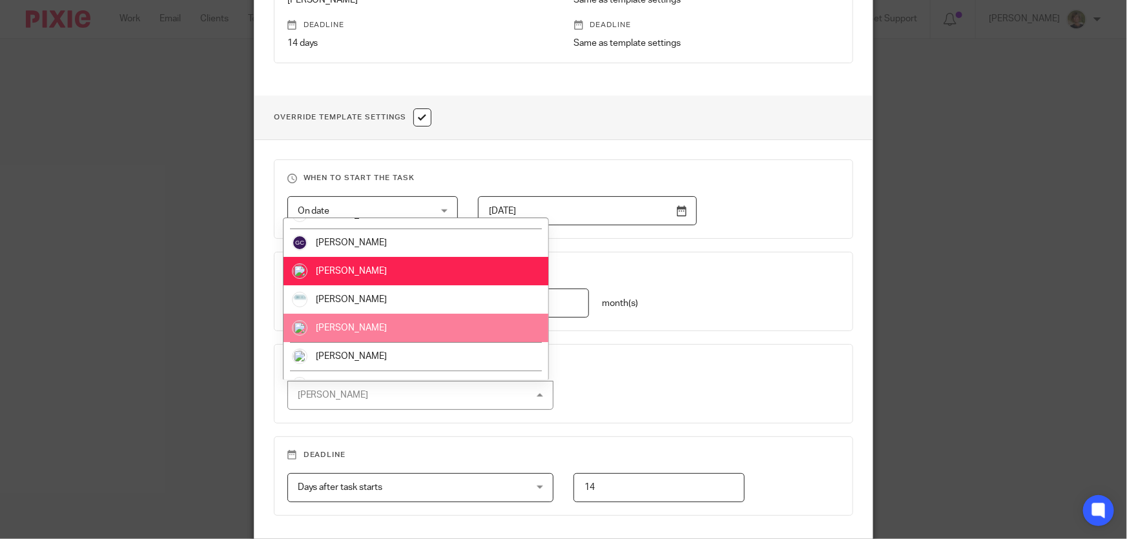
scroll to position [70, 0]
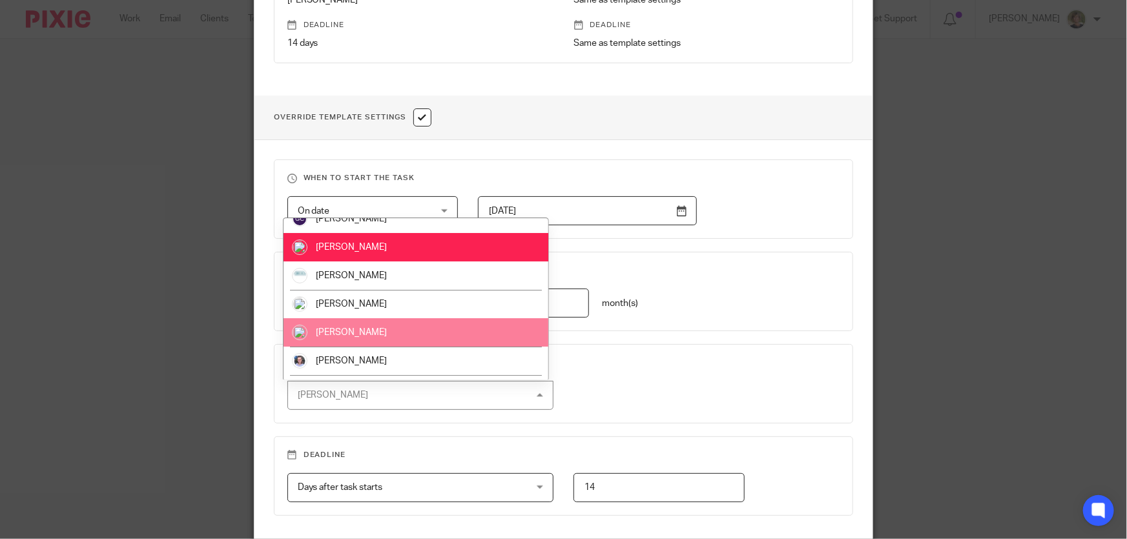
click at [371, 331] on li "[PERSON_NAME]" at bounding box center [417, 333] width 266 height 28
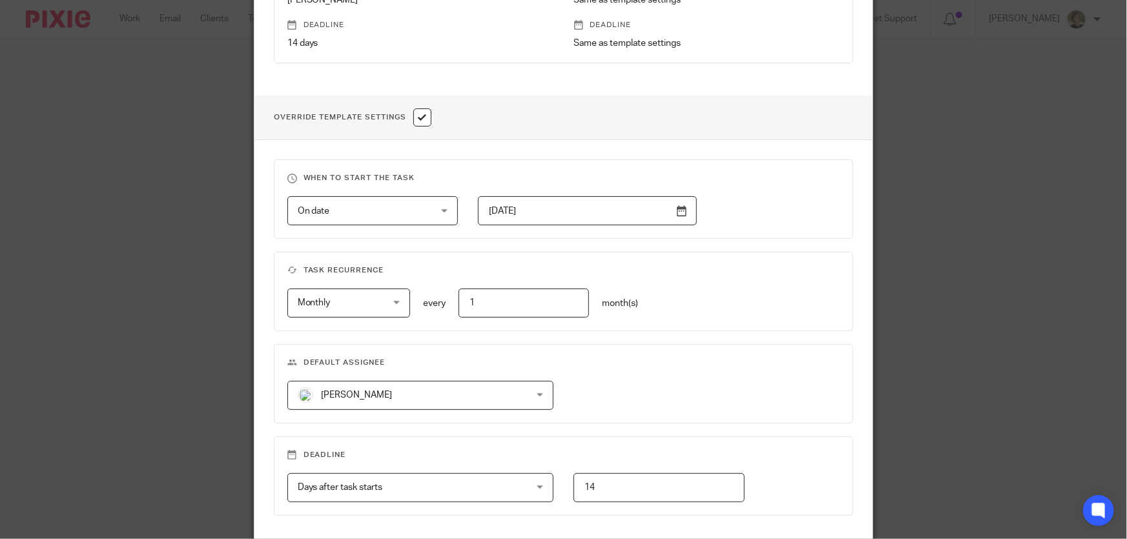
scroll to position [505, 0]
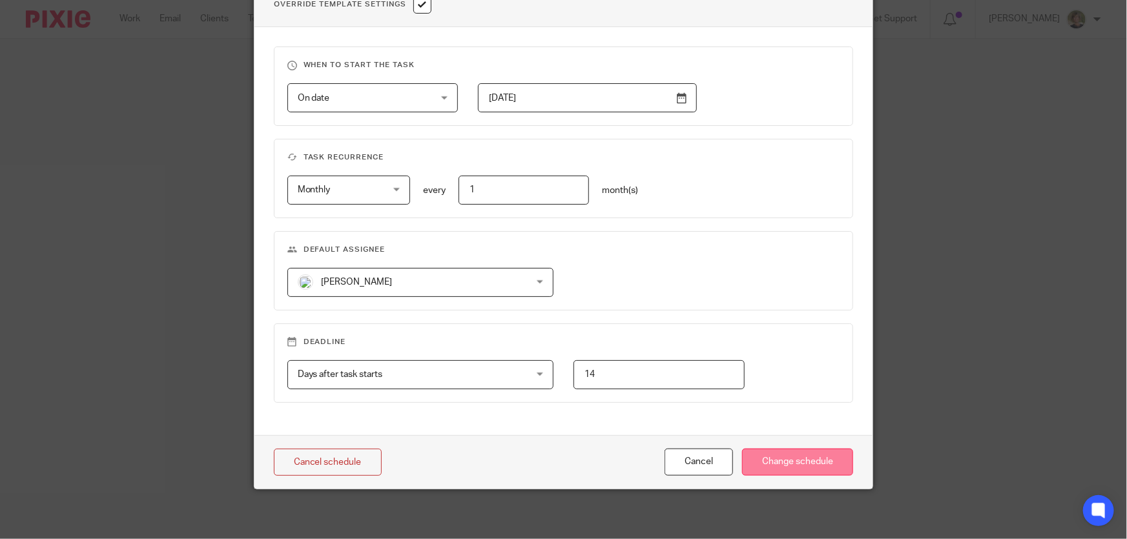
click at [825, 455] on input "Change schedule" at bounding box center [797, 463] width 111 height 28
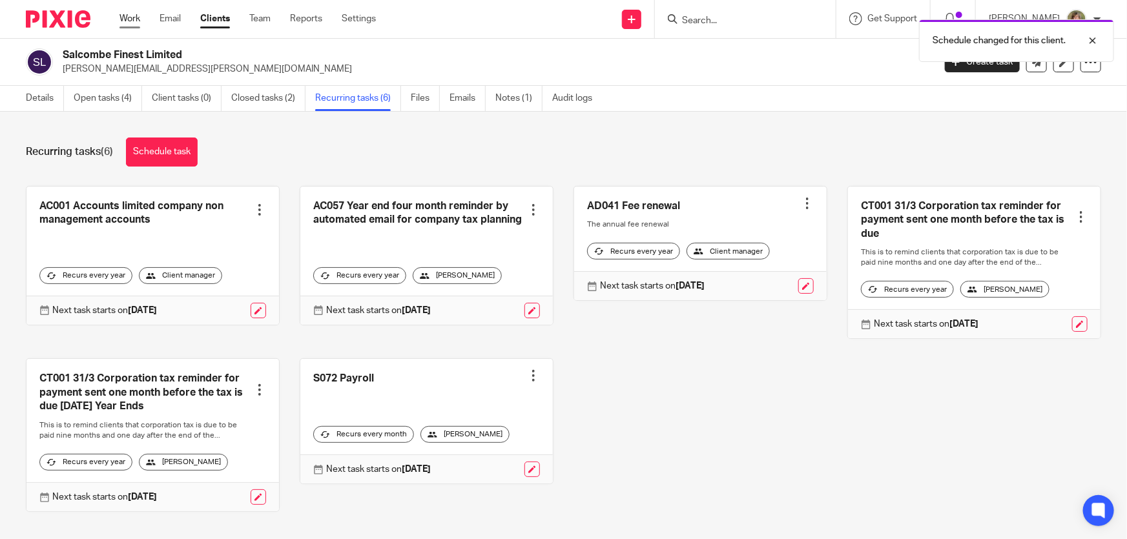
click at [129, 13] on link "Work" at bounding box center [130, 18] width 21 height 13
click at [773, 27] on div at bounding box center [745, 19] width 181 height 38
click at [762, 18] on input "Search" at bounding box center [739, 22] width 116 height 12
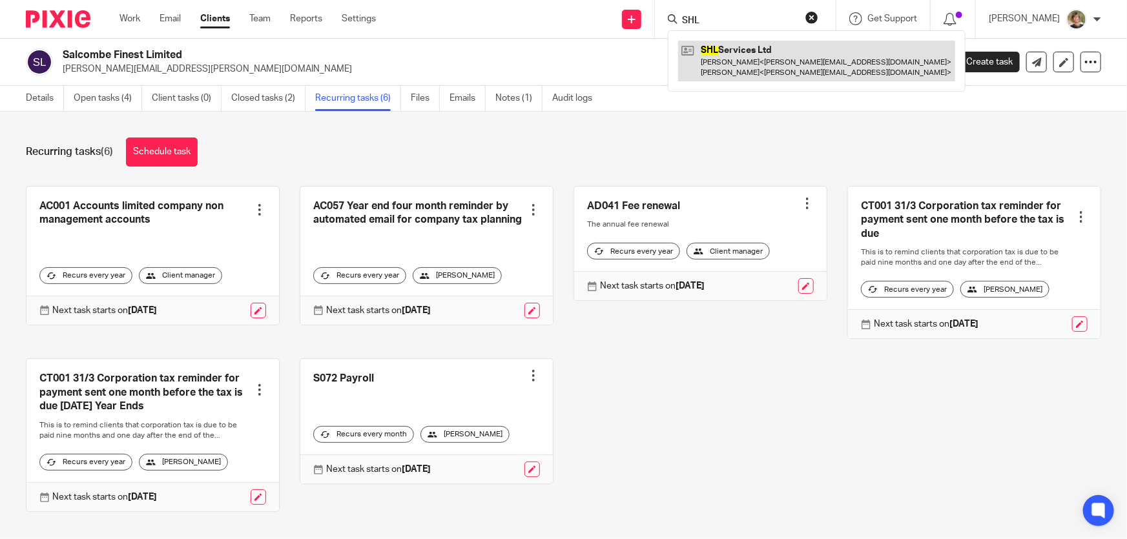
type input "SHL"
click at [769, 56] on link at bounding box center [816, 61] width 277 height 40
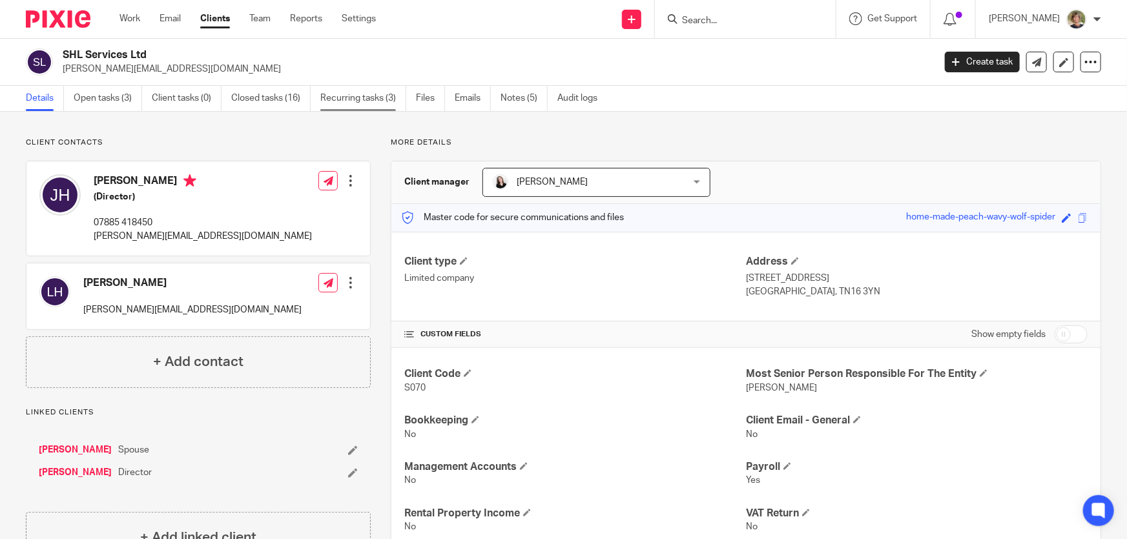
click at [350, 96] on link "Recurring tasks (3)" at bounding box center [363, 98] width 86 height 25
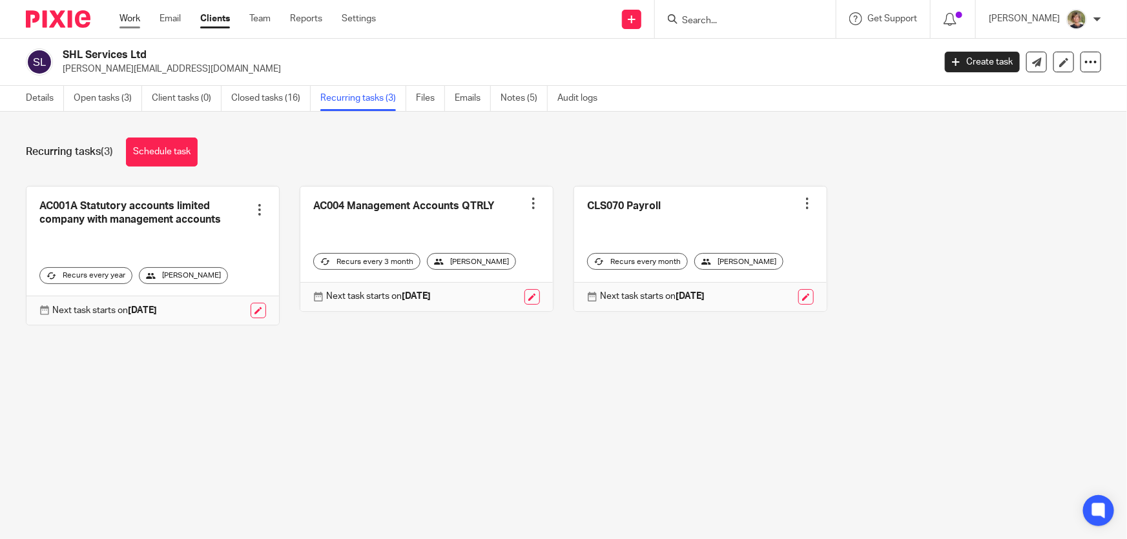
click at [124, 15] on link "Work" at bounding box center [130, 18] width 21 height 13
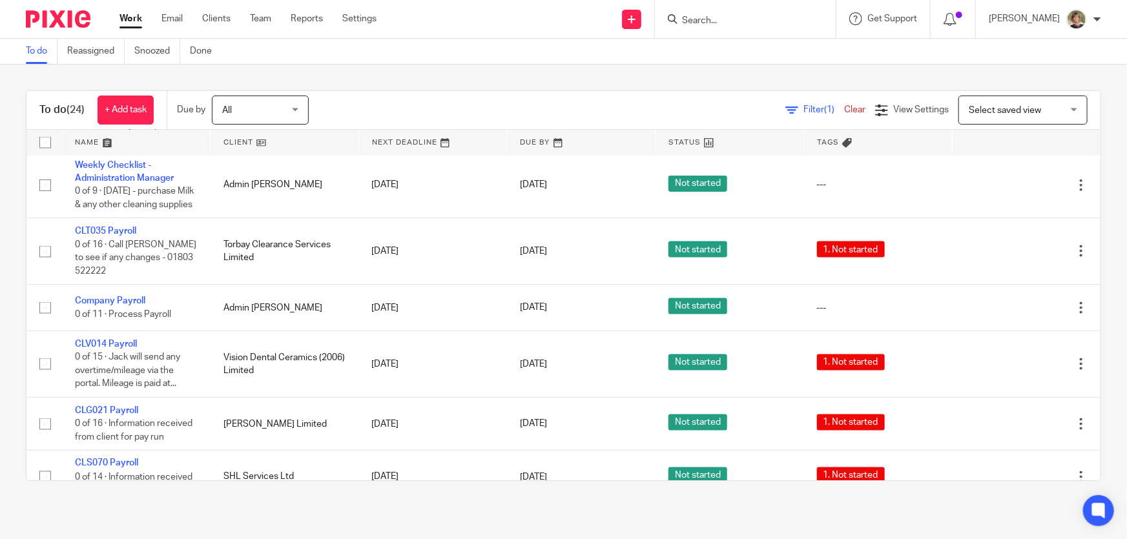
scroll to position [998, 0]
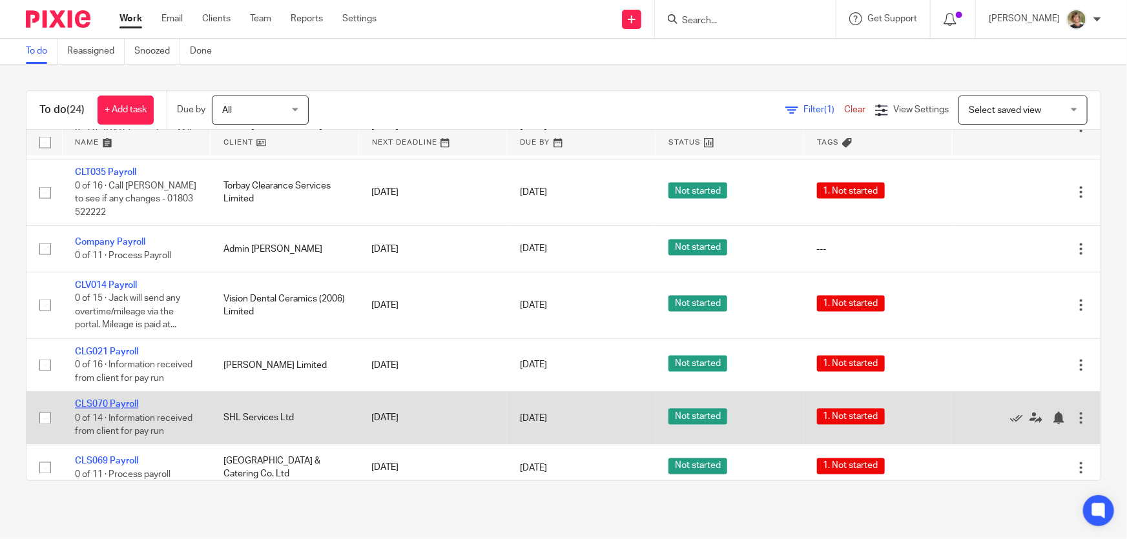
click at [106, 410] on link "CLS070 Payroll" at bounding box center [106, 405] width 63 height 9
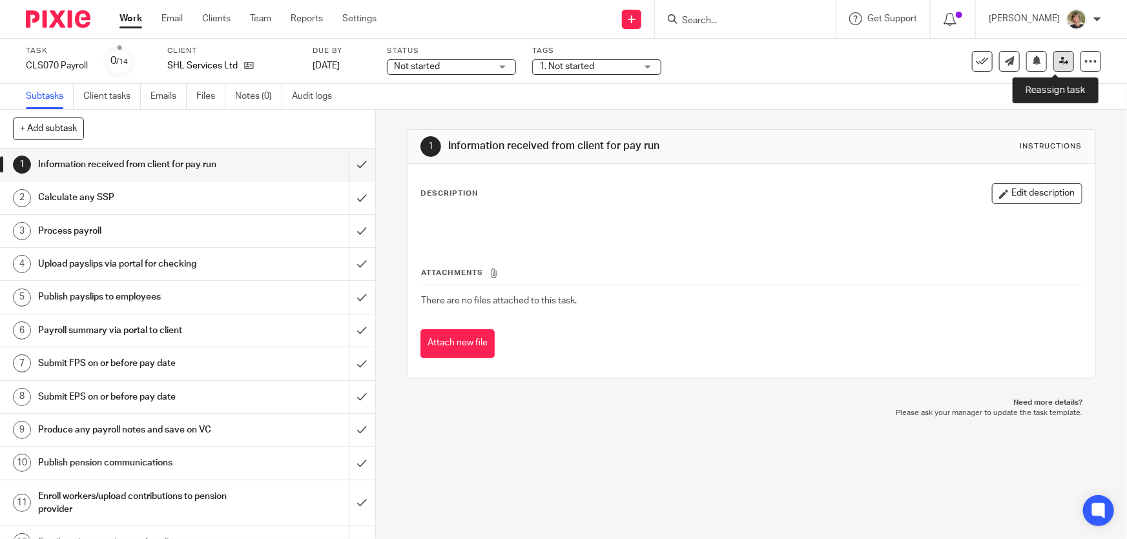
click at [1054, 55] on link at bounding box center [1064, 61] width 21 height 21
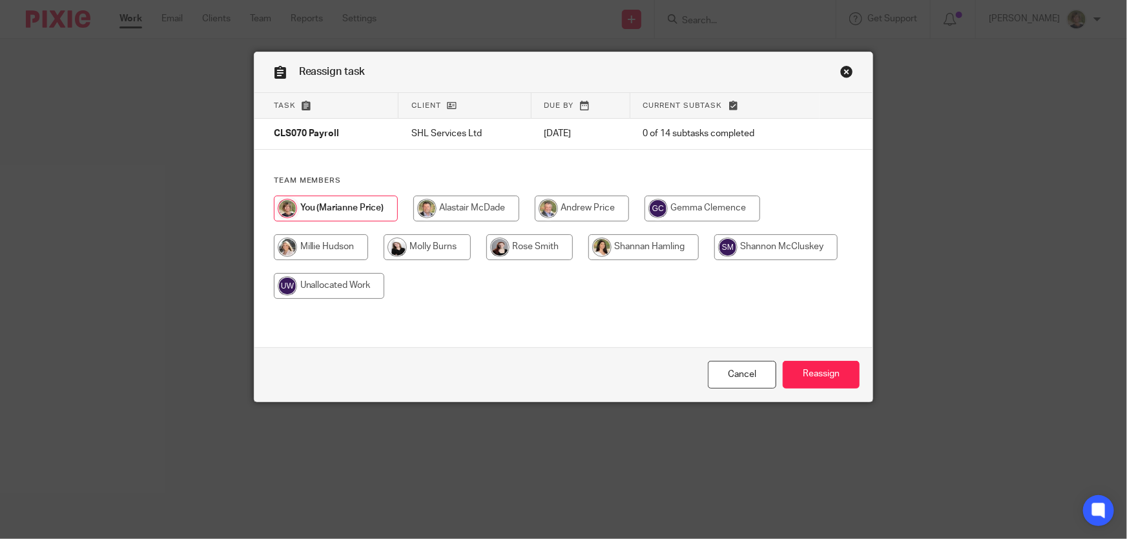
click at [511, 249] on input "radio" at bounding box center [529, 248] width 87 height 26
radio input "true"
click at [824, 376] on input "Reassign" at bounding box center [821, 375] width 77 height 28
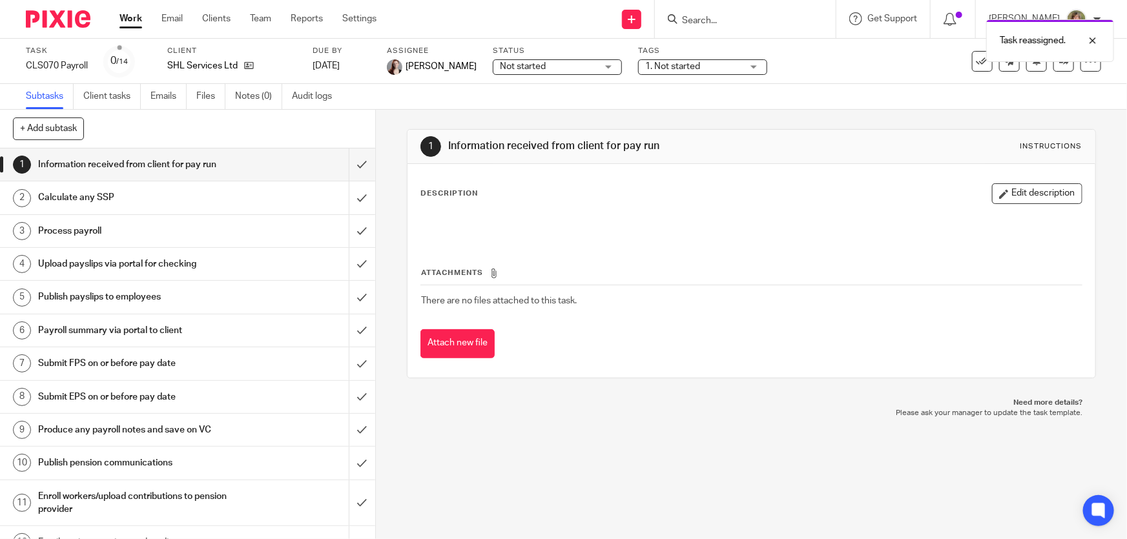
click at [132, 19] on link "Work" at bounding box center [131, 18] width 23 height 13
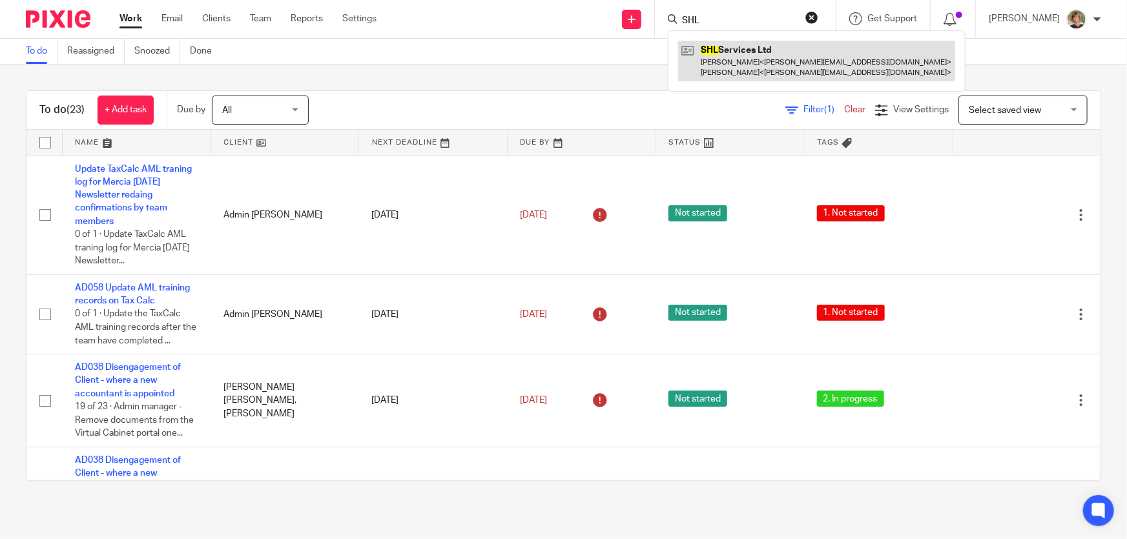
type input "SHL"
click at [761, 60] on link at bounding box center [816, 61] width 277 height 40
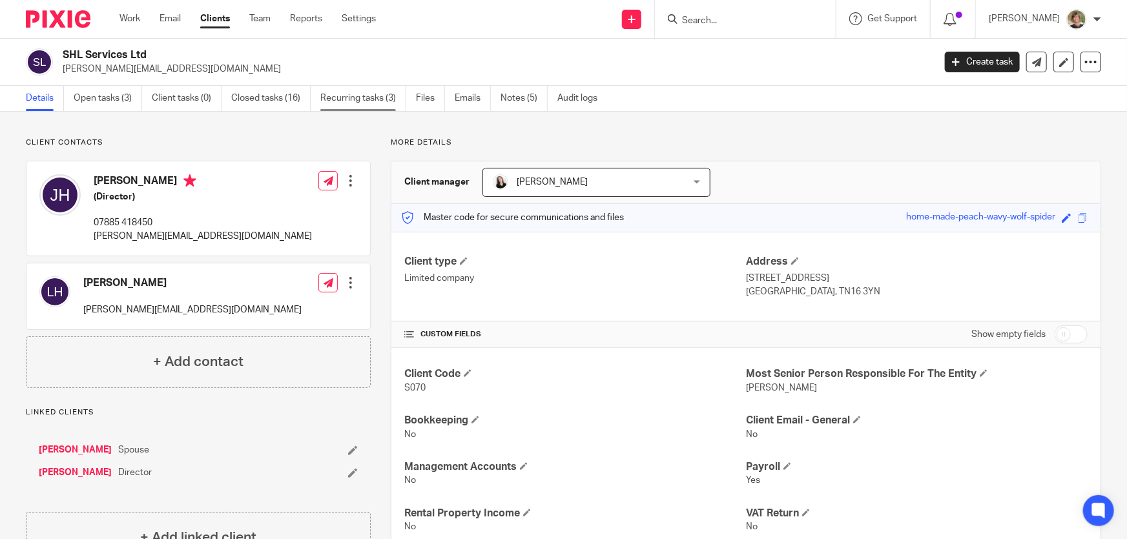
click at [350, 98] on link "Recurring tasks (3)" at bounding box center [363, 98] width 86 height 25
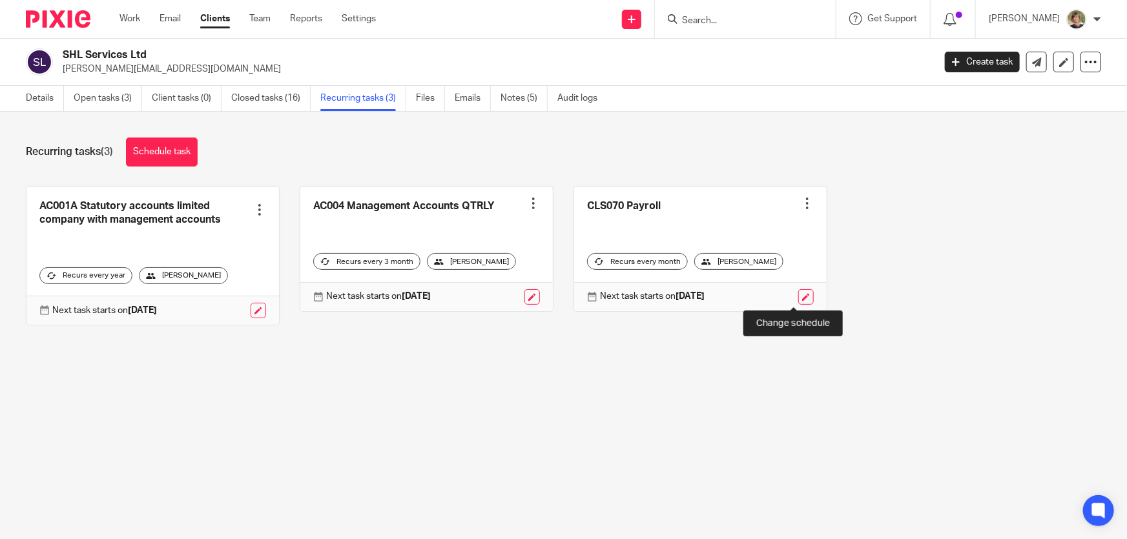
click at [799, 297] on link at bounding box center [807, 297] width 16 height 16
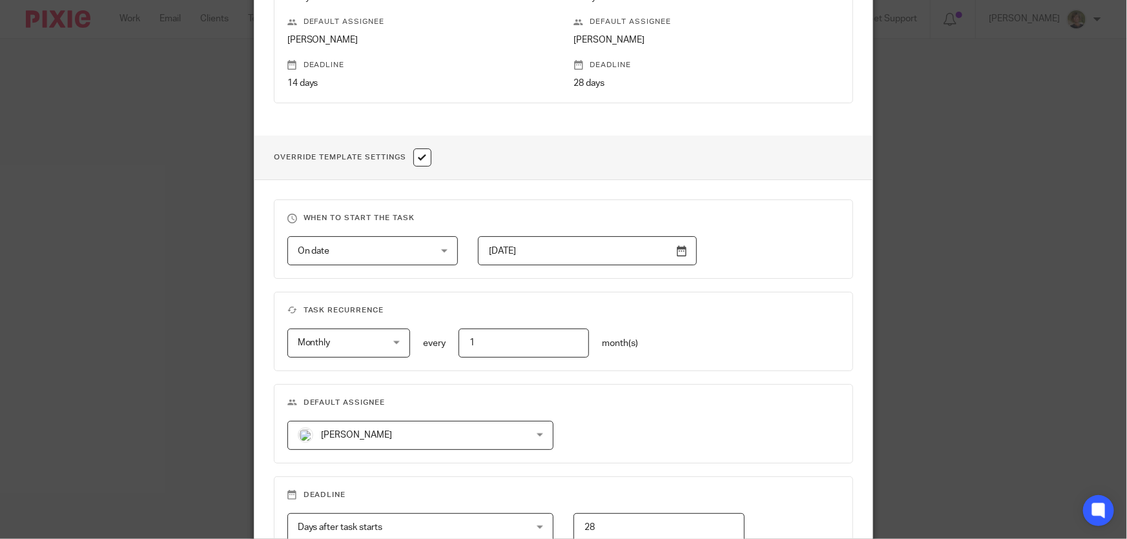
scroll to position [411, 0]
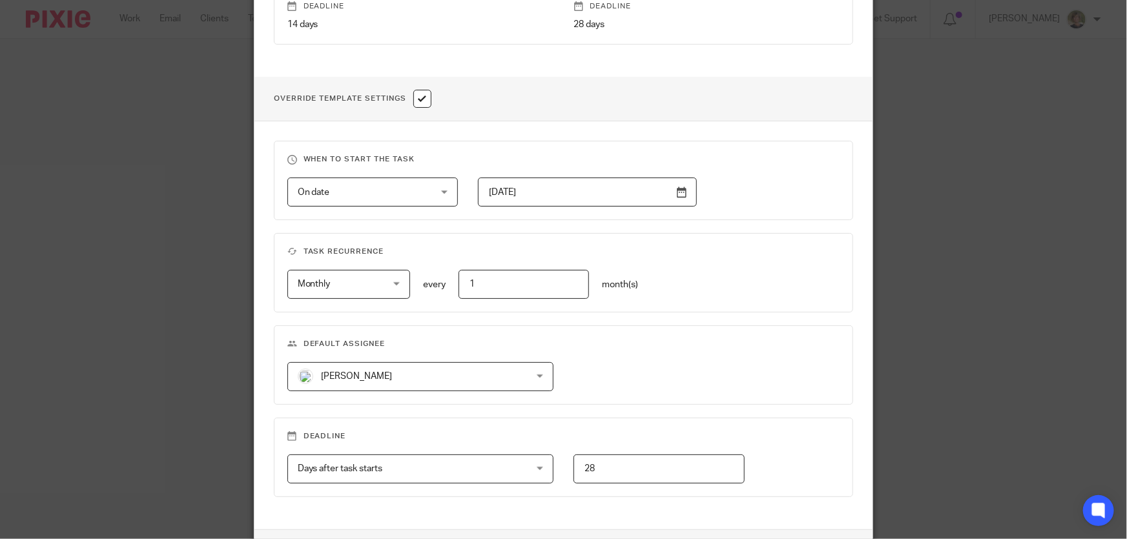
click at [536, 376] on div "Marianne Price Marianne Price" at bounding box center [420, 376] width 266 height 29
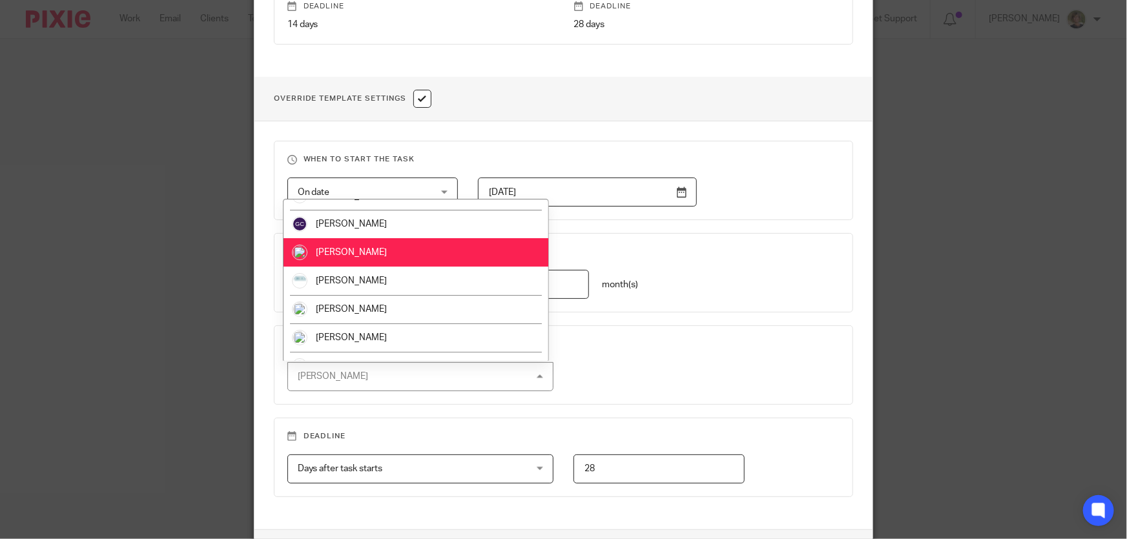
scroll to position [70, 0]
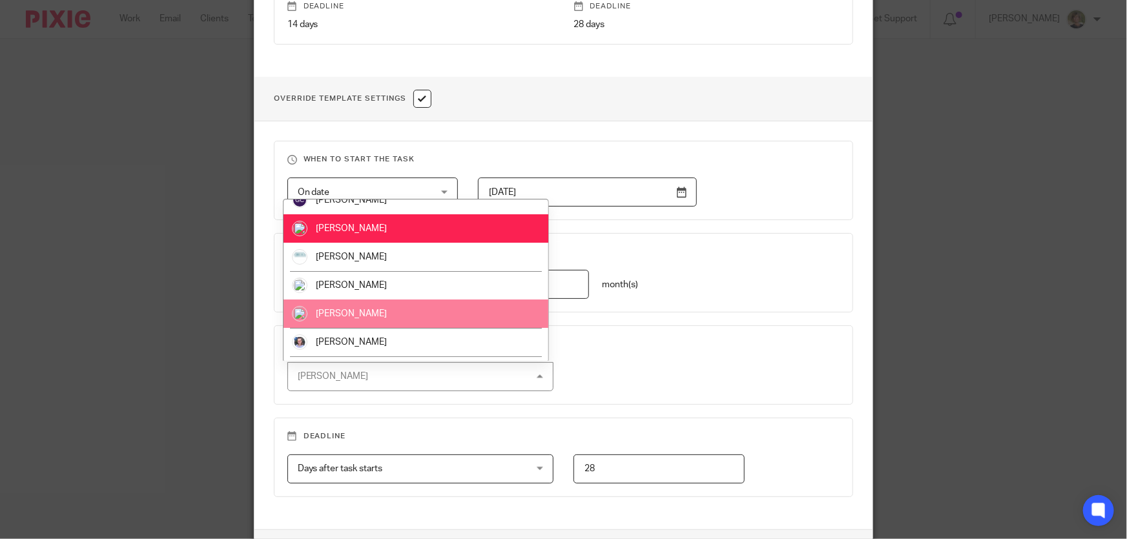
click at [364, 313] on li "Rose Smith" at bounding box center [417, 314] width 266 height 28
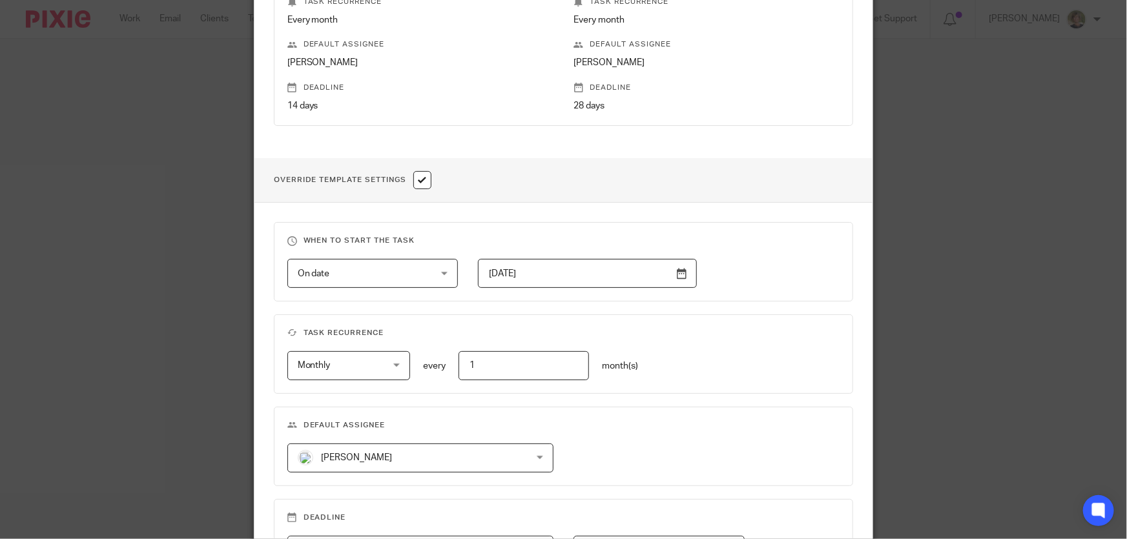
scroll to position [505, 0]
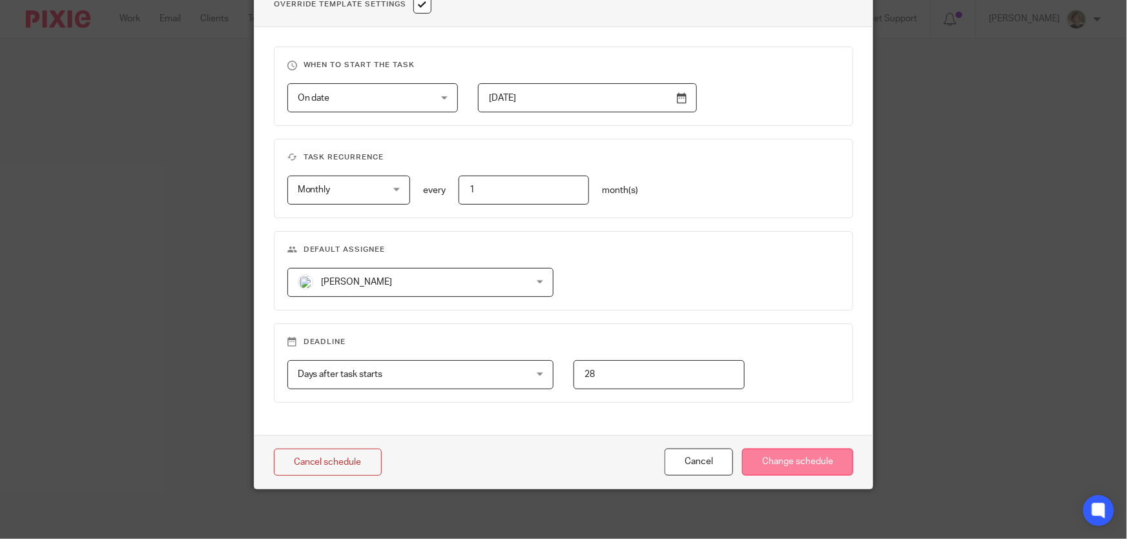
click at [826, 456] on input "Change schedule" at bounding box center [797, 463] width 111 height 28
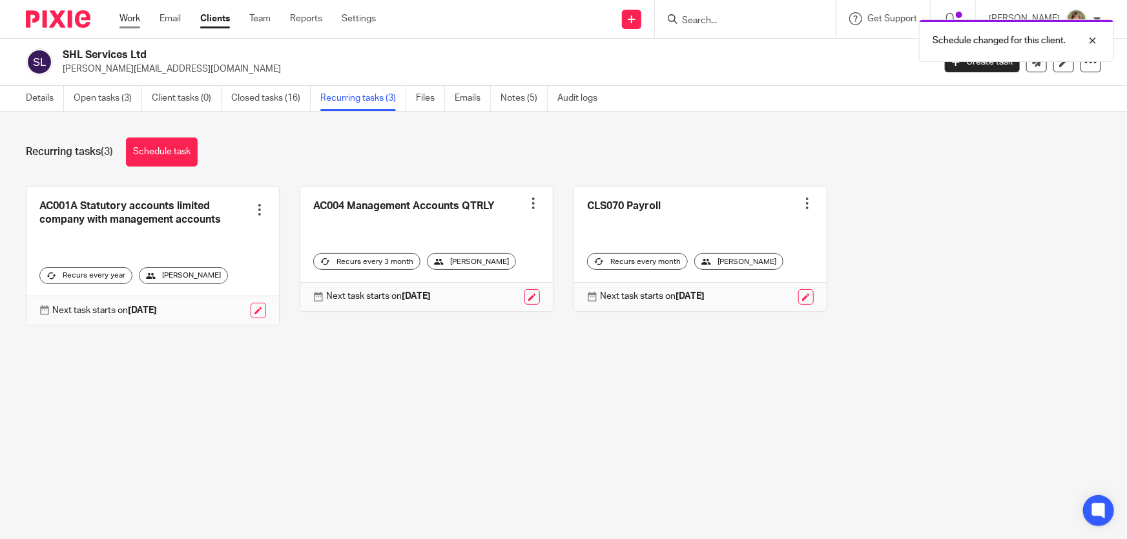
click at [125, 17] on link "Work" at bounding box center [130, 18] width 21 height 13
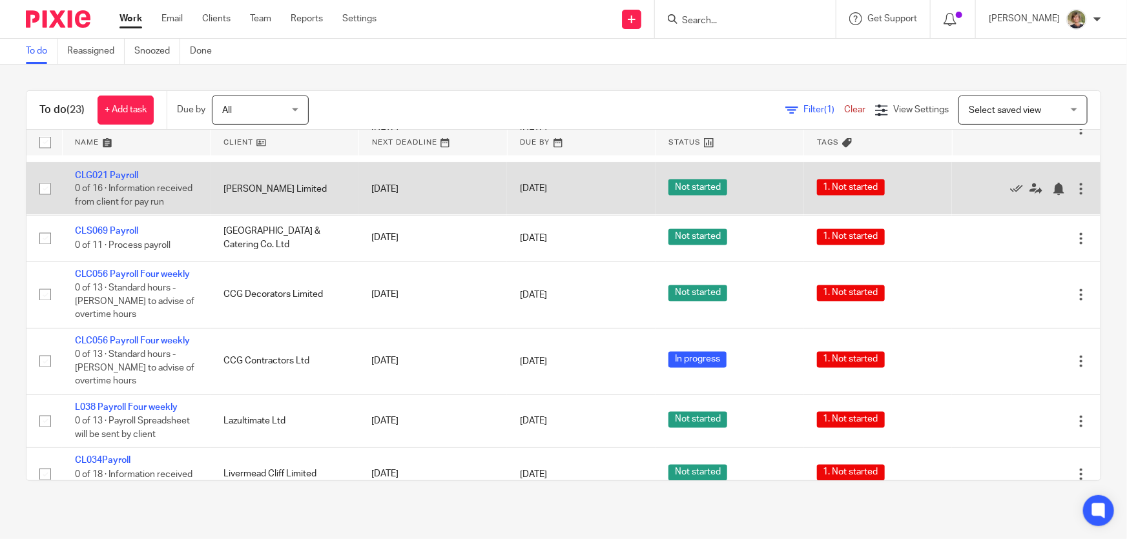
scroll to position [1233, 0]
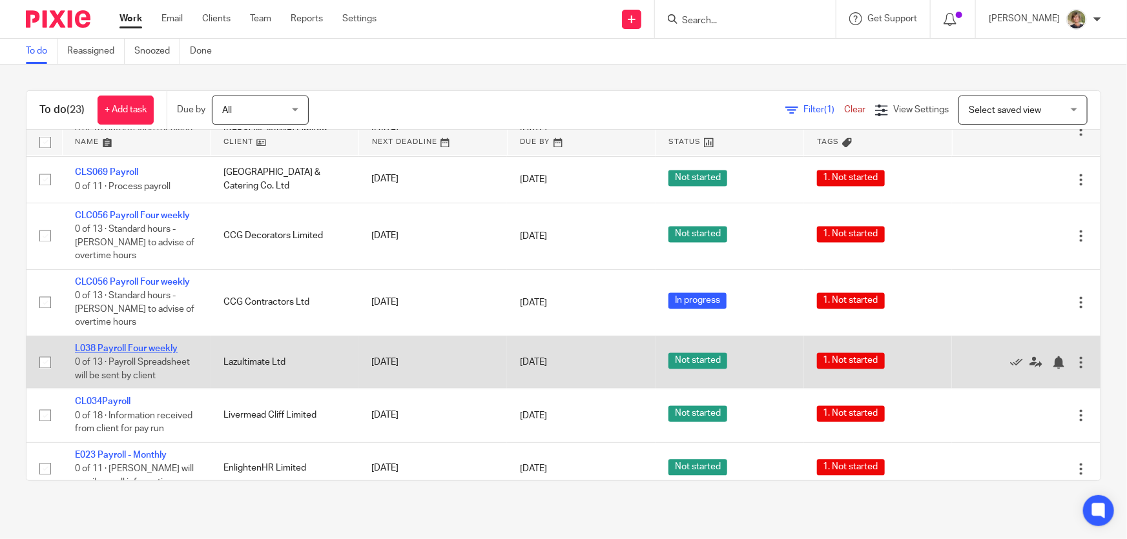
click at [117, 354] on link "L038 Payroll Four weekly" at bounding box center [126, 349] width 103 height 9
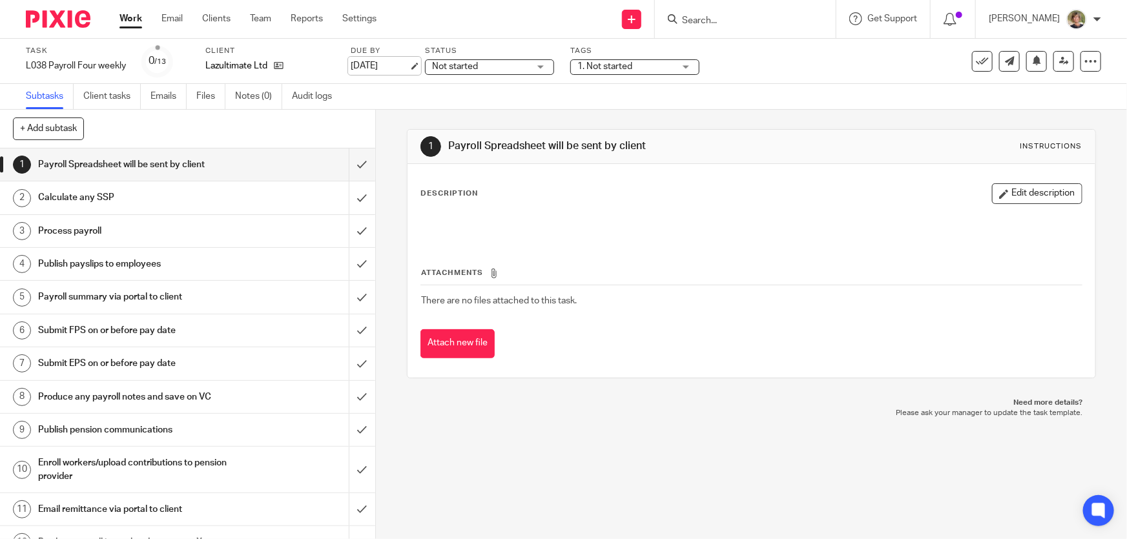
click at [359, 60] on link "4 Oct 2025" at bounding box center [380, 66] width 58 height 14
click at [123, 13] on link "Work" at bounding box center [131, 18] width 23 height 13
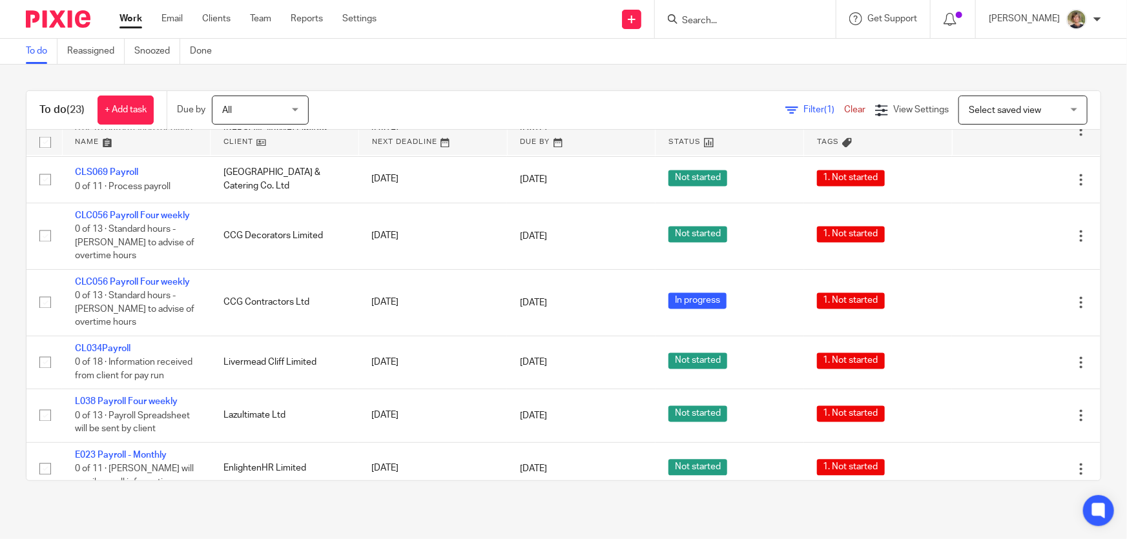
scroll to position [1255, 0]
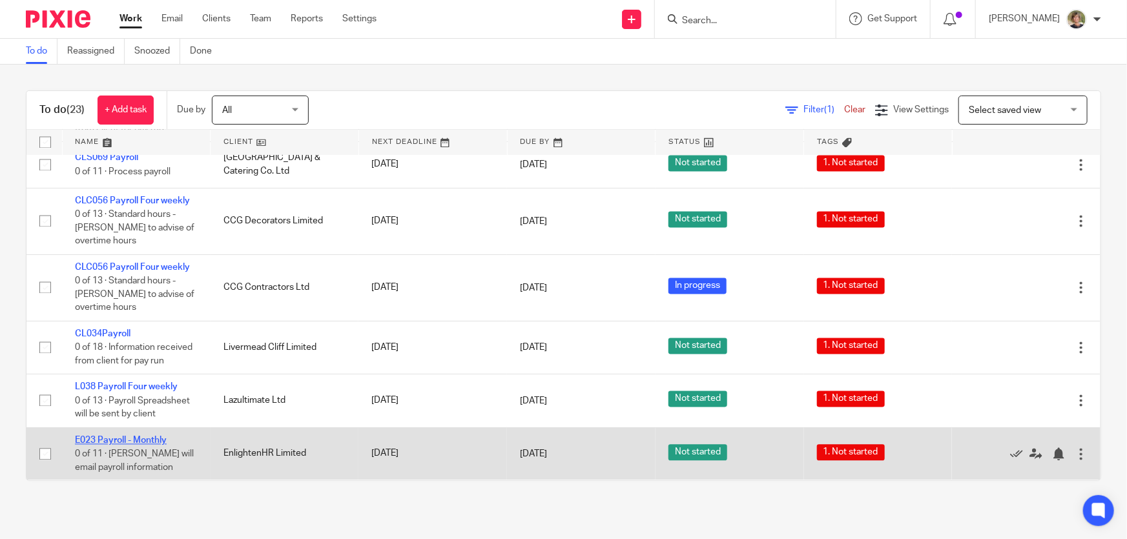
click at [125, 437] on link "E023 Payroll - Monthly" at bounding box center [121, 441] width 92 height 9
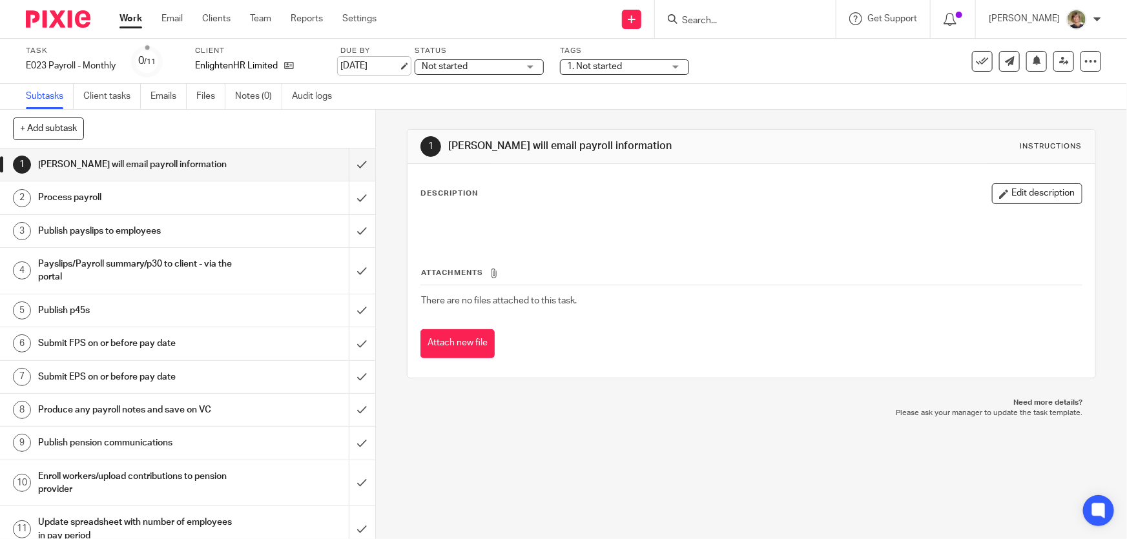
click at [399, 67] on link "19 Oct 2025" at bounding box center [369, 66] width 58 height 14
click at [815, 227] on p at bounding box center [751, 224] width 660 height 13
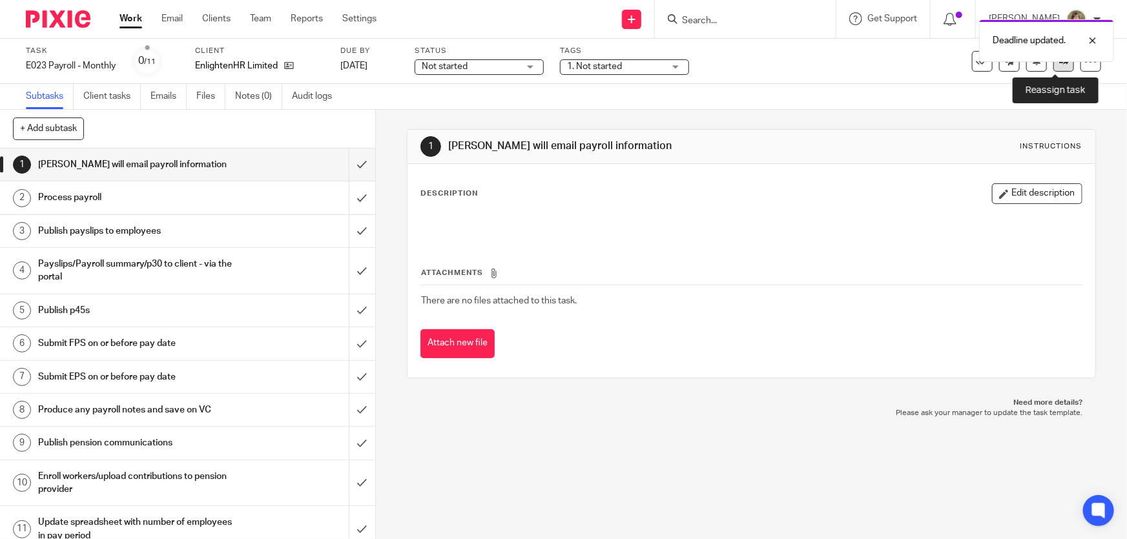
click at [1060, 65] on icon at bounding box center [1065, 61] width 10 height 10
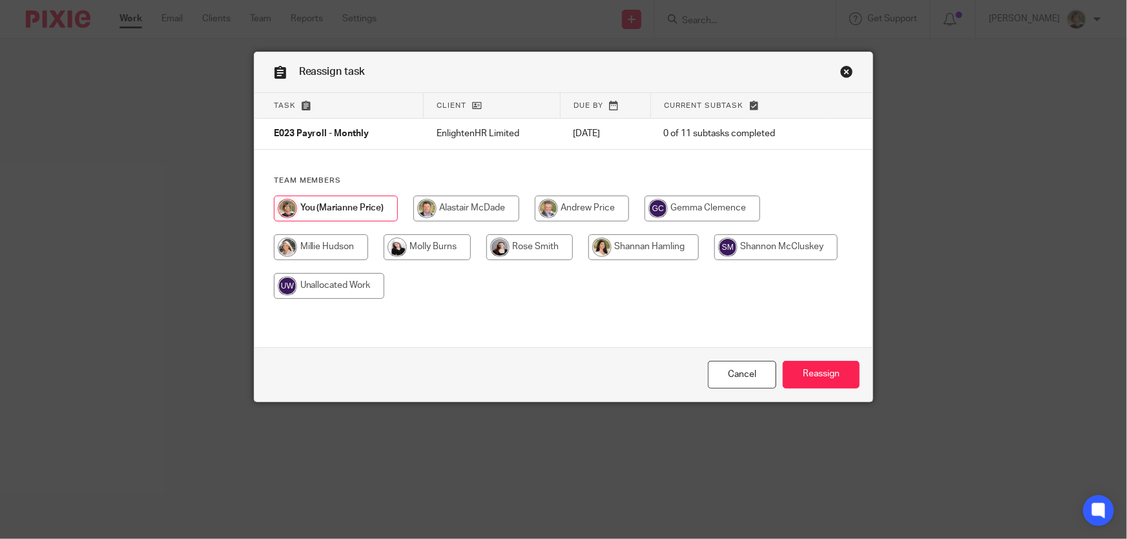
click at [523, 244] on input "radio" at bounding box center [529, 248] width 87 height 26
radio input "true"
click at [824, 371] on input "Reassign" at bounding box center [821, 375] width 77 height 28
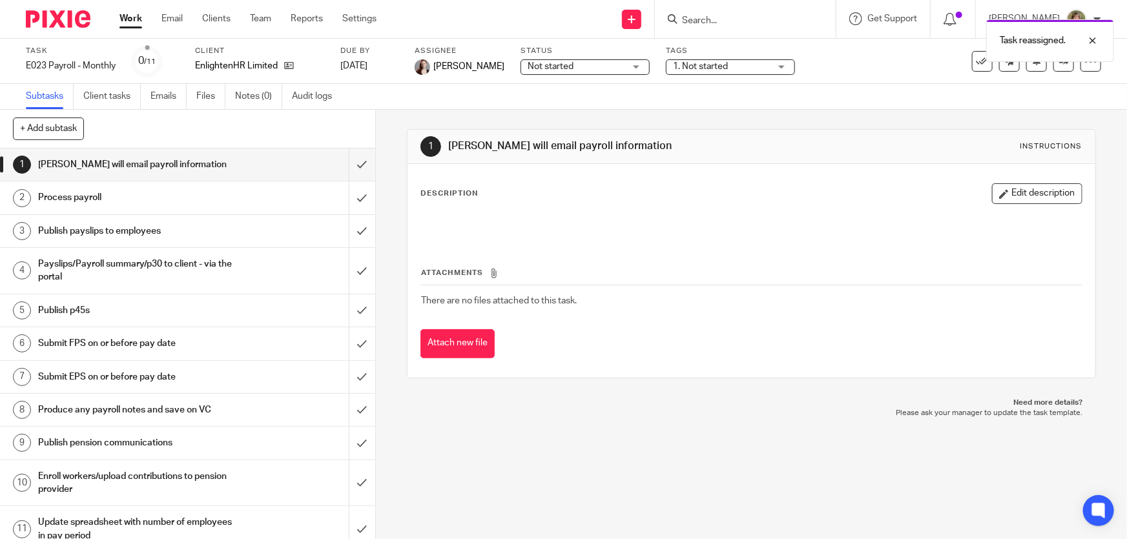
click at [129, 19] on link "Work" at bounding box center [131, 18] width 23 height 13
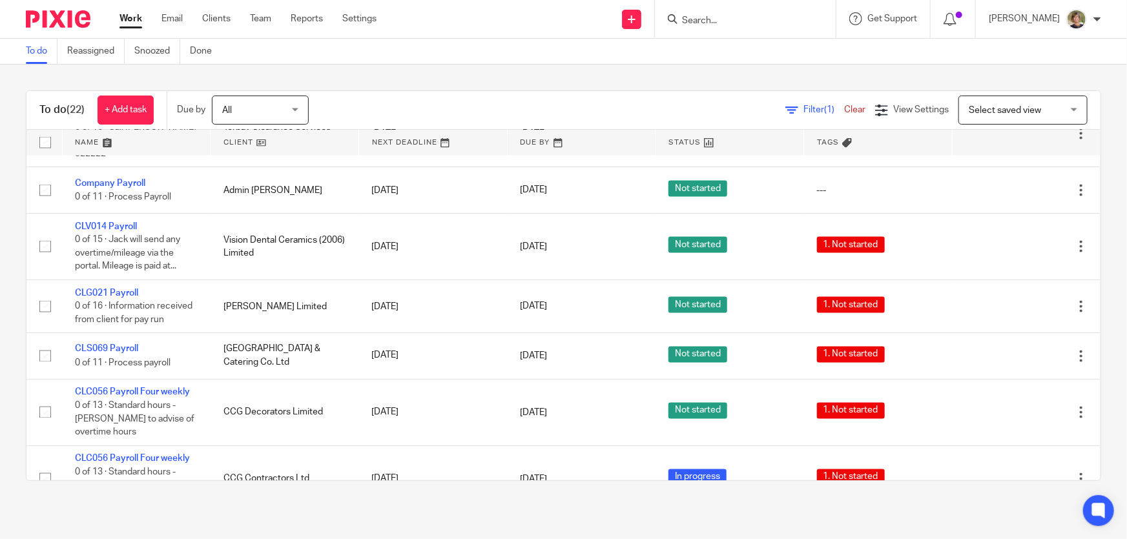
scroll to position [1202, 0]
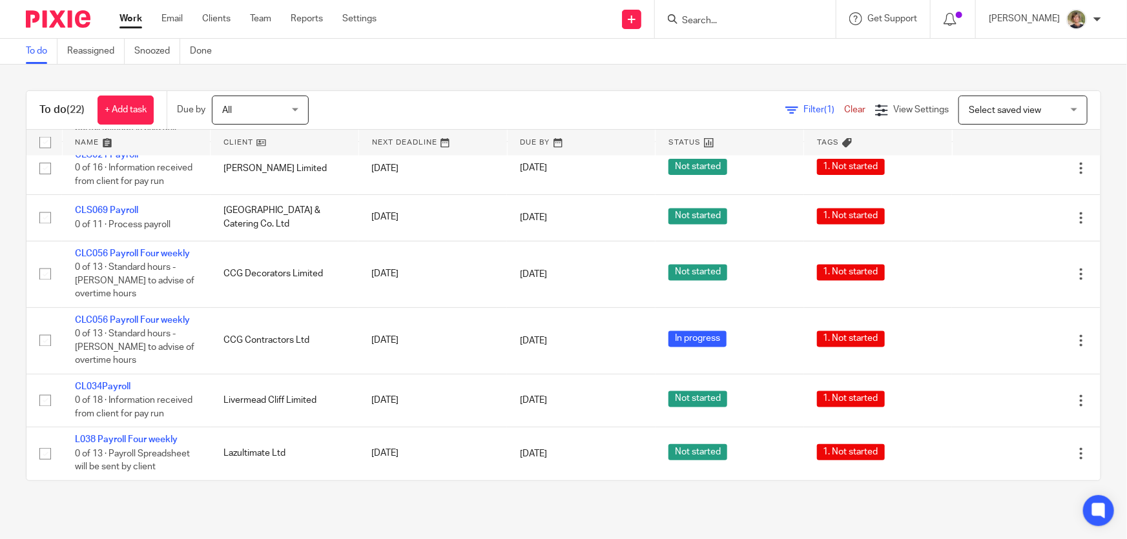
click at [408, 86] on div "To do (22) + Add task Due by All All [DATE] [DATE] This week Next week This mon…" at bounding box center [563, 286] width 1127 height 443
click at [136, 15] on link "Work" at bounding box center [131, 18] width 23 height 13
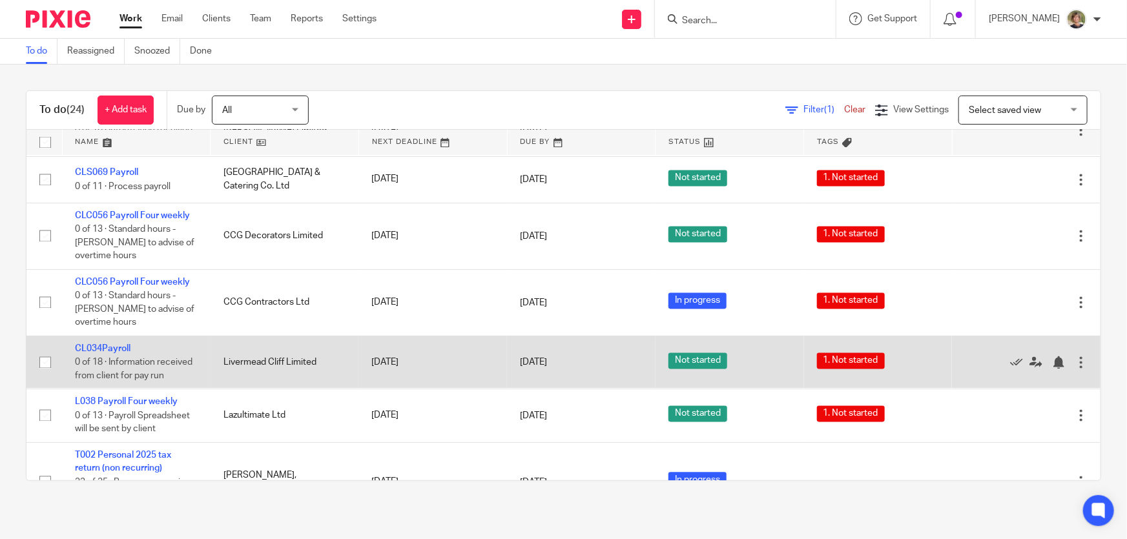
scroll to position [1361, 0]
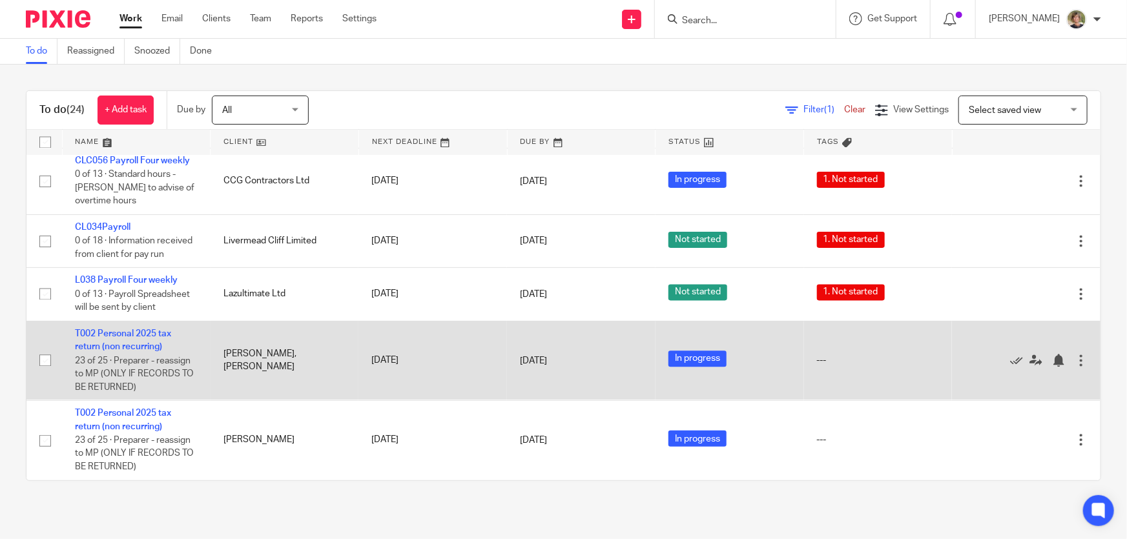
click at [97, 342] on td "T002 Personal 2025 tax return (non recurring) 23 of 25 · Preparer - reassign to…" at bounding box center [136, 360] width 149 height 79
click at [137, 349] on link "T002 Personal 2025 tax return (non recurring)" at bounding box center [123, 341] width 96 height 22
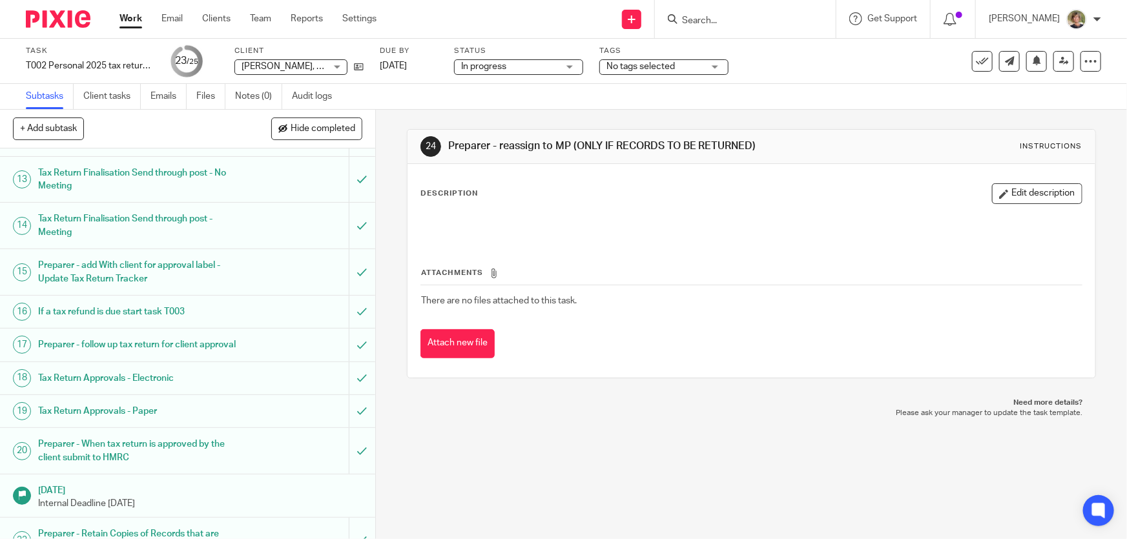
scroll to position [775, 0]
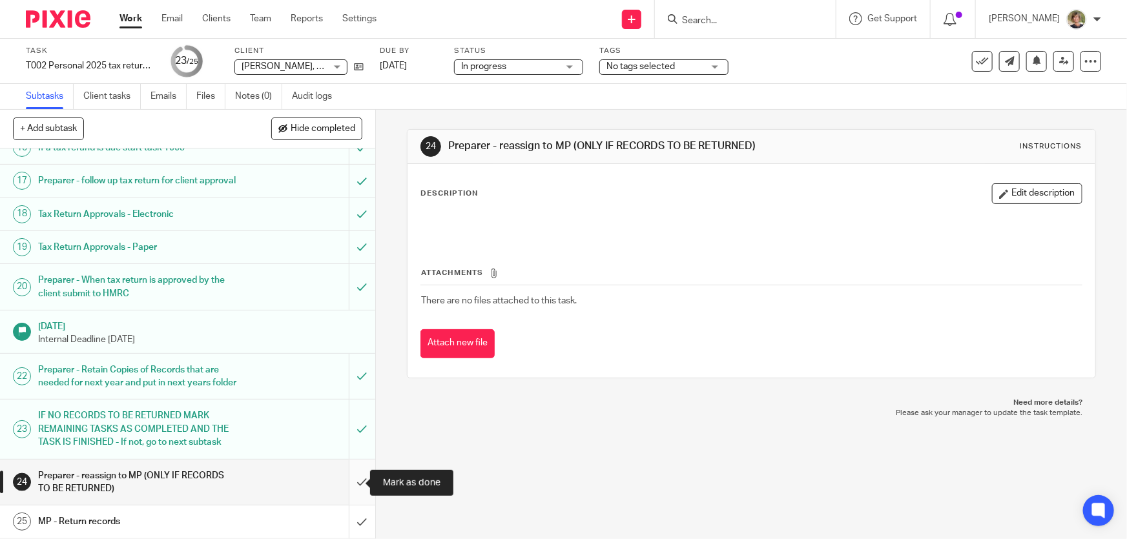
click at [348, 483] on input "submit" at bounding box center [187, 483] width 375 height 46
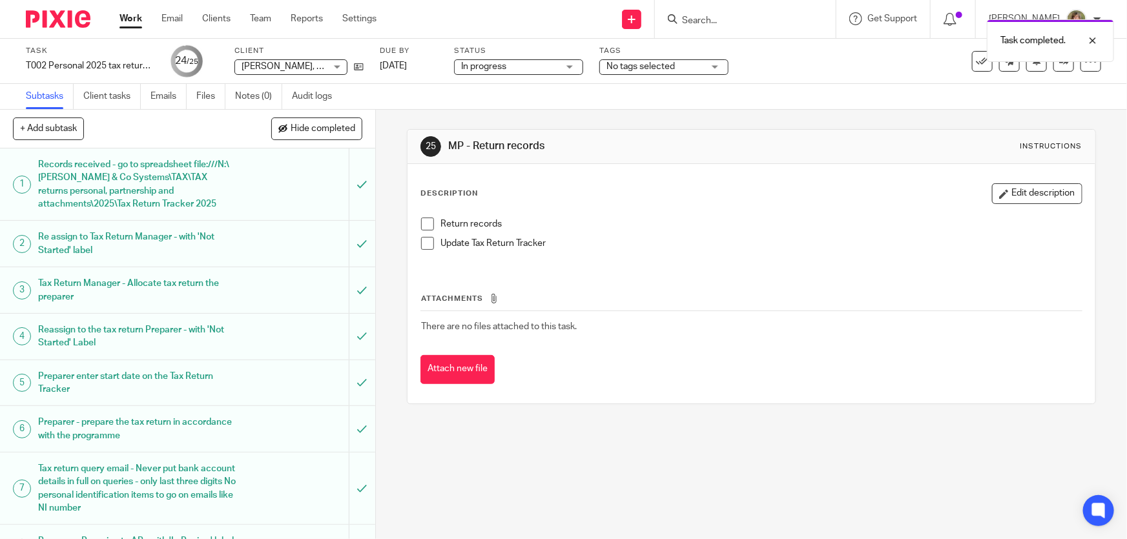
click at [430, 222] on span at bounding box center [427, 224] width 13 height 13
click at [425, 248] on span at bounding box center [427, 243] width 13 height 13
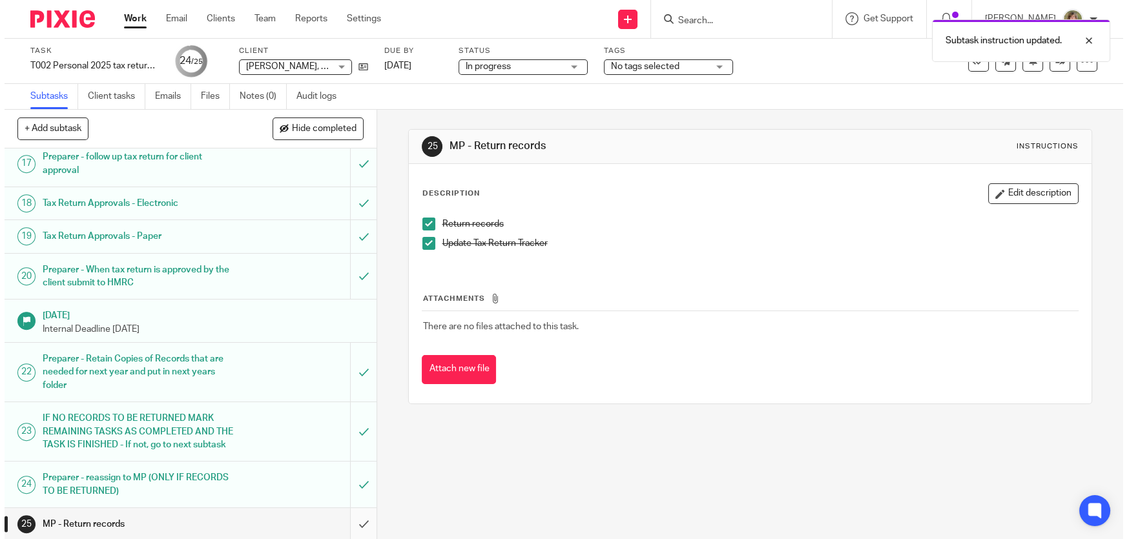
scroll to position [789, 0]
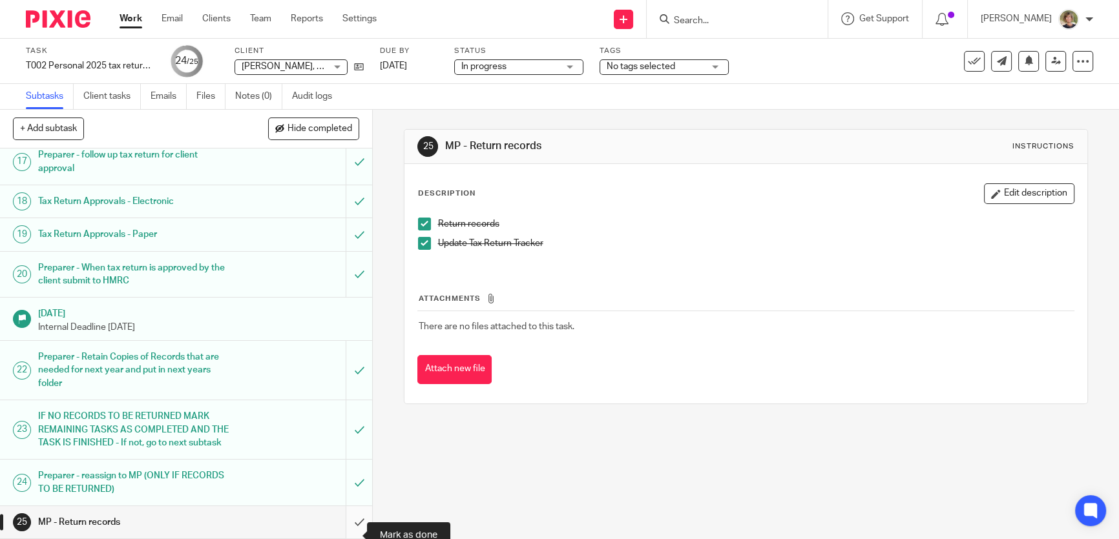
click at [349, 531] on input "submit" at bounding box center [186, 523] width 372 height 32
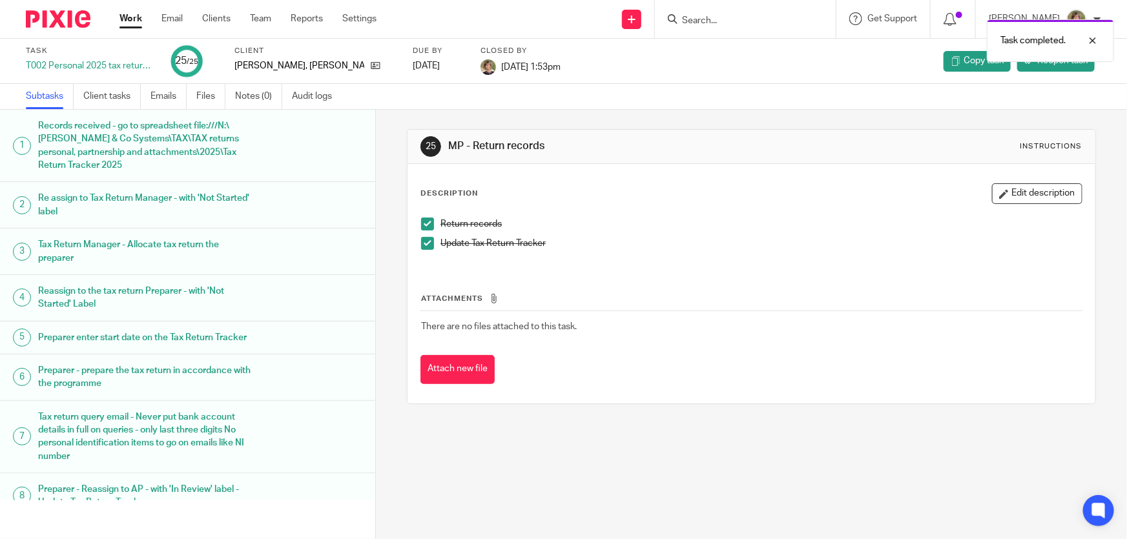
click at [131, 20] on link "Work" at bounding box center [131, 18] width 23 height 13
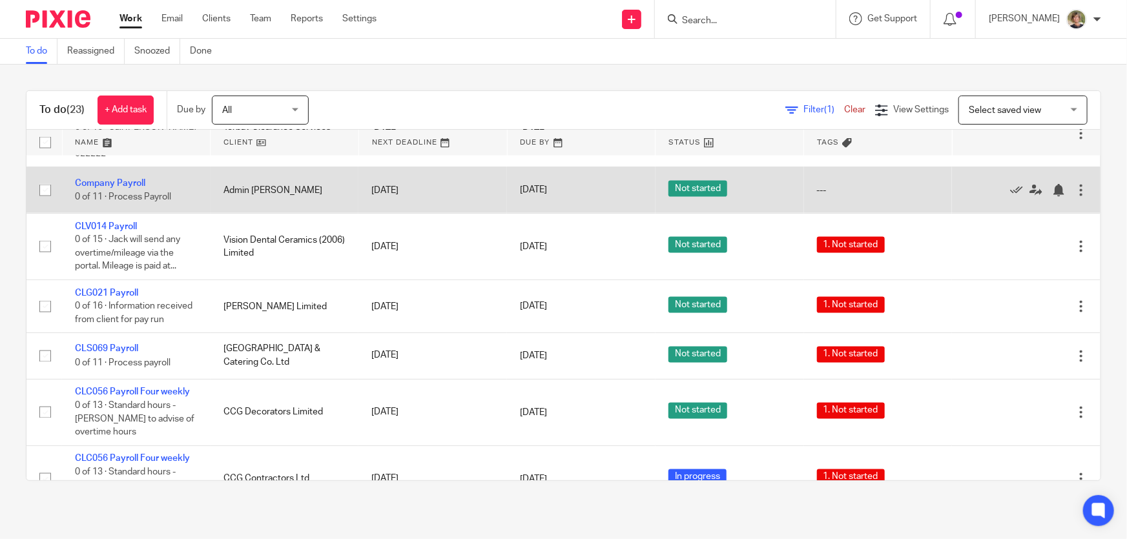
scroll to position [1282, 0]
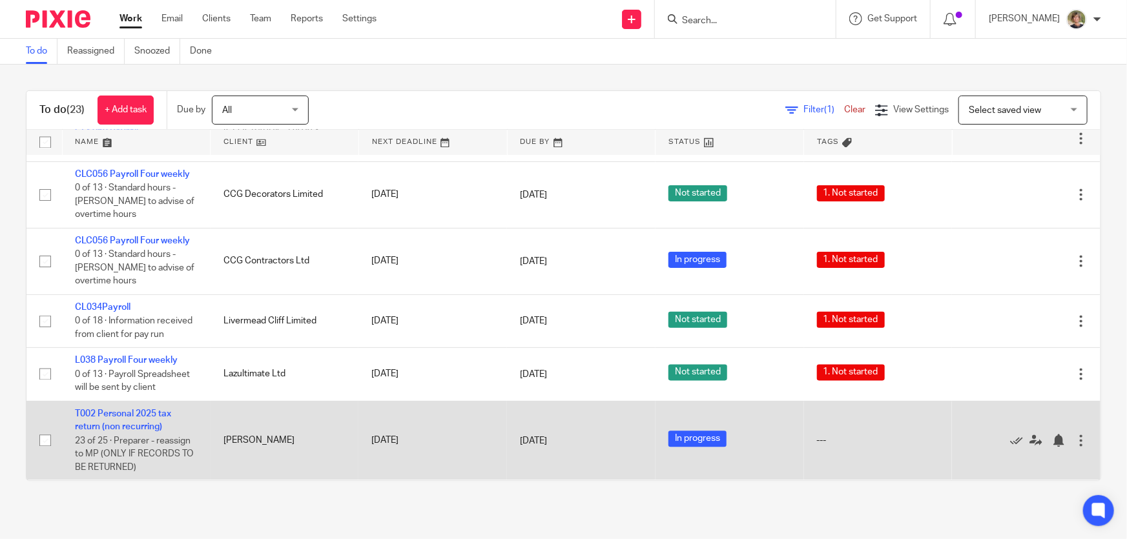
click at [140, 420] on td "T002 Personal 2025 tax return (non recurring) 23 of 25 · Preparer - reassign to…" at bounding box center [136, 440] width 149 height 79
click at [137, 426] on link "T002 Personal 2025 tax return (non recurring)" at bounding box center [123, 421] width 96 height 22
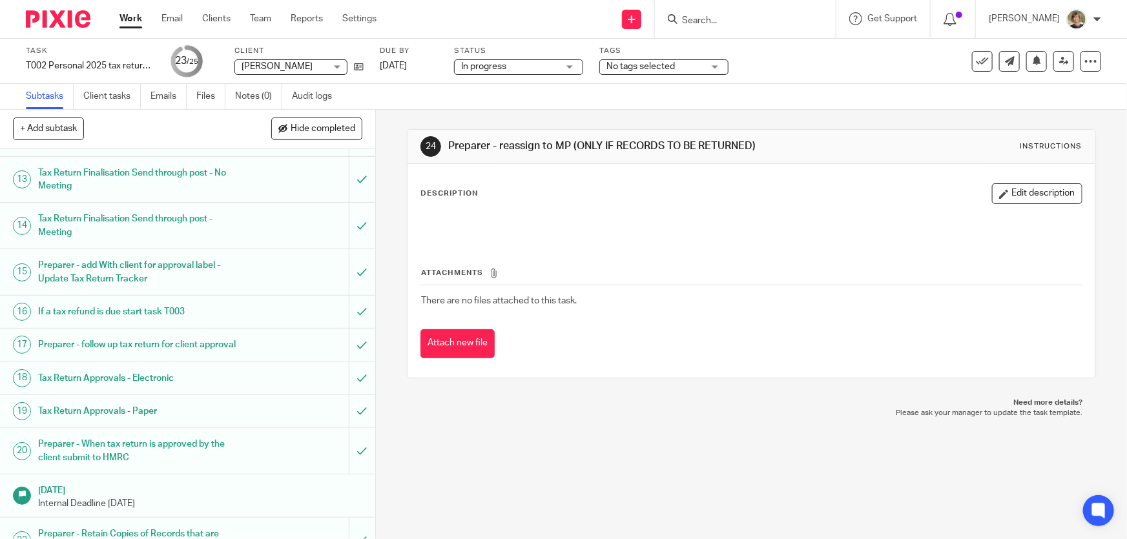
scroll to position [775, 0]
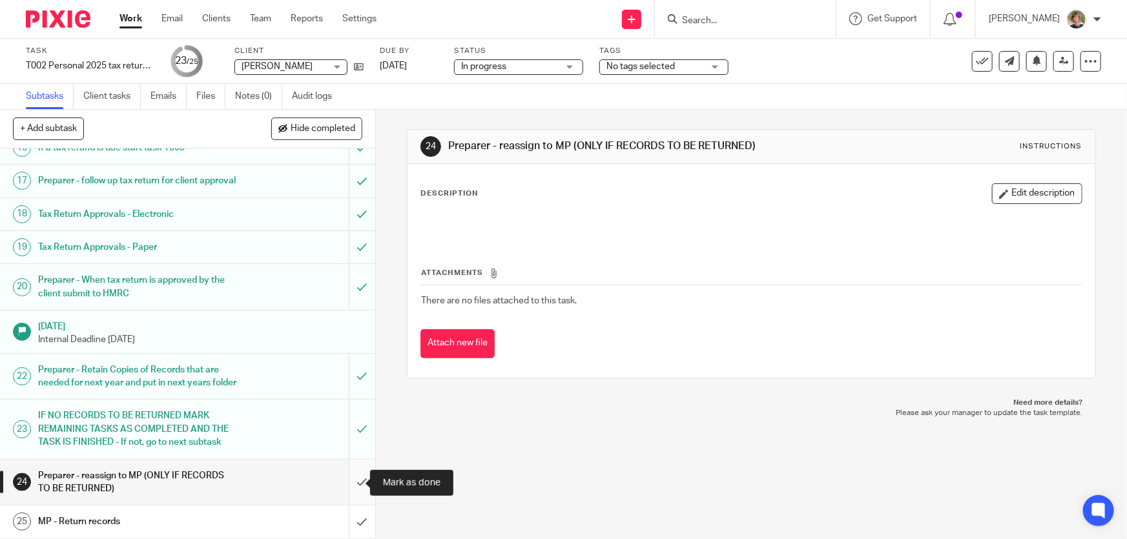
click at [349, 482] on input "submit" at bounding box center [187, 483] width 375 height 46
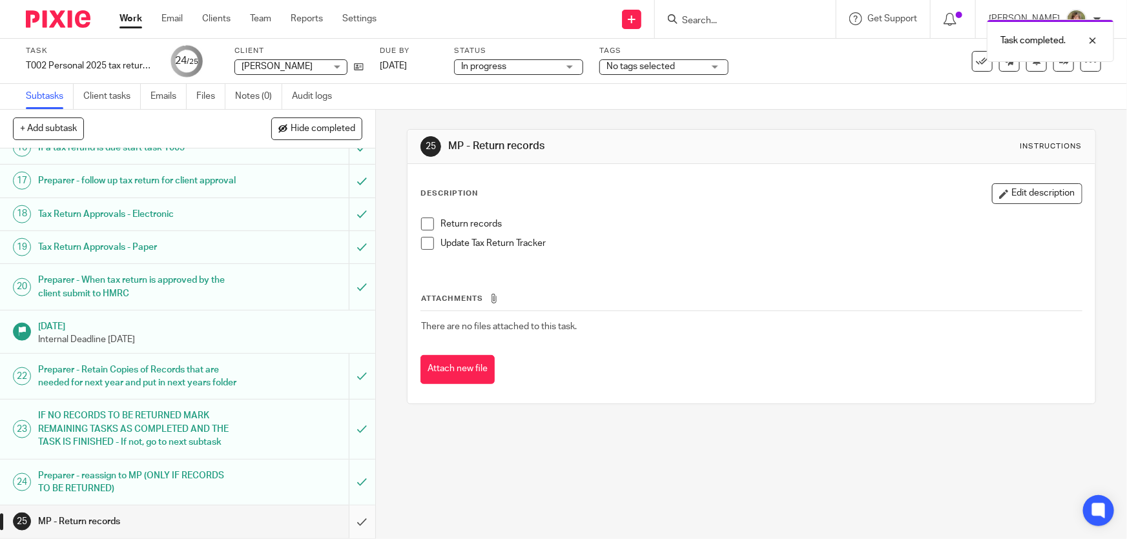
scroll to position [789, 0]
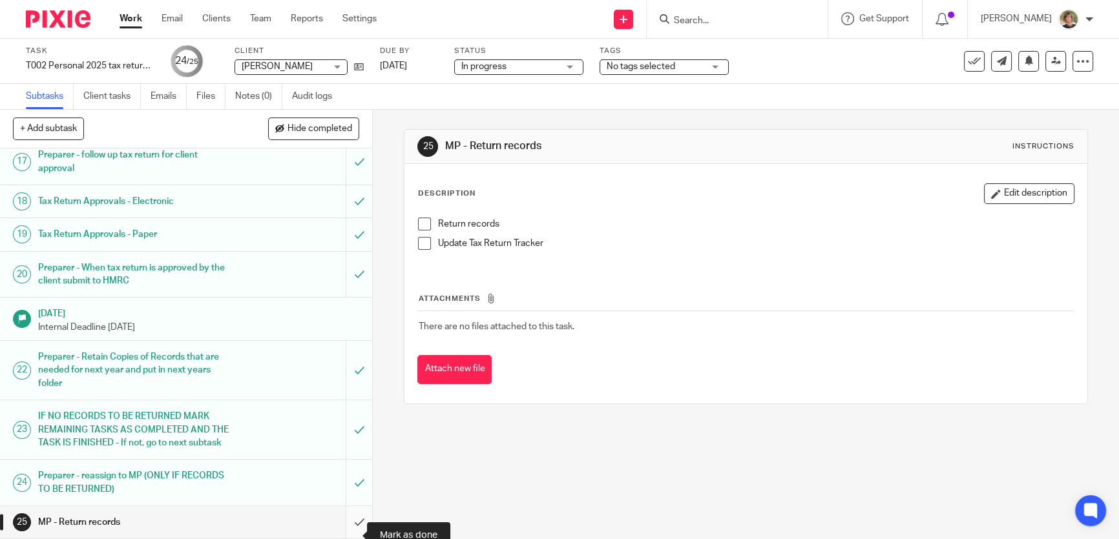
click at [348, 532] on input "submit" at bounding box center [186, 523] width 372 height 32
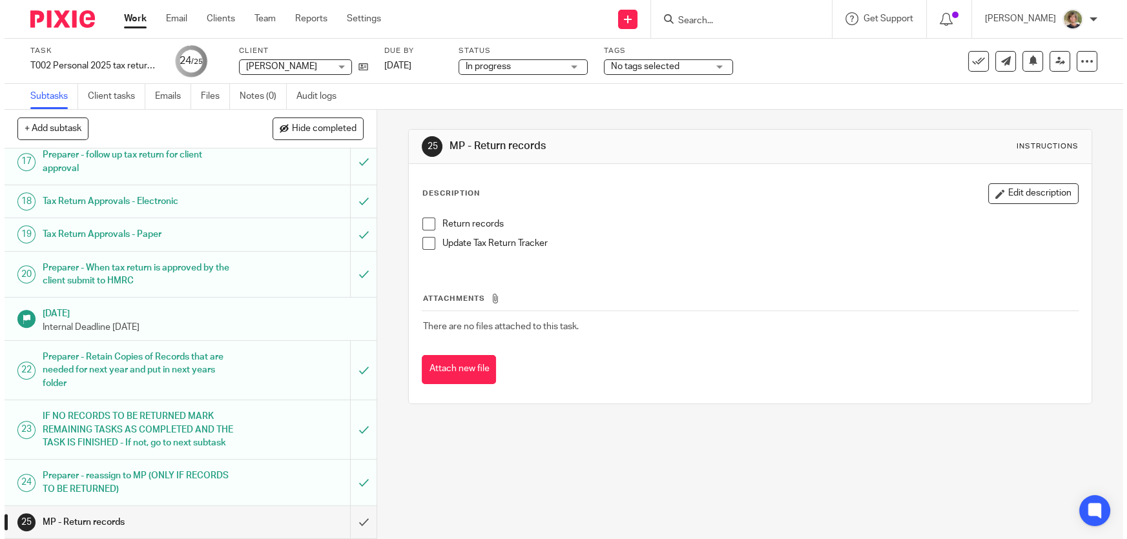
scroll to position [775, 0]
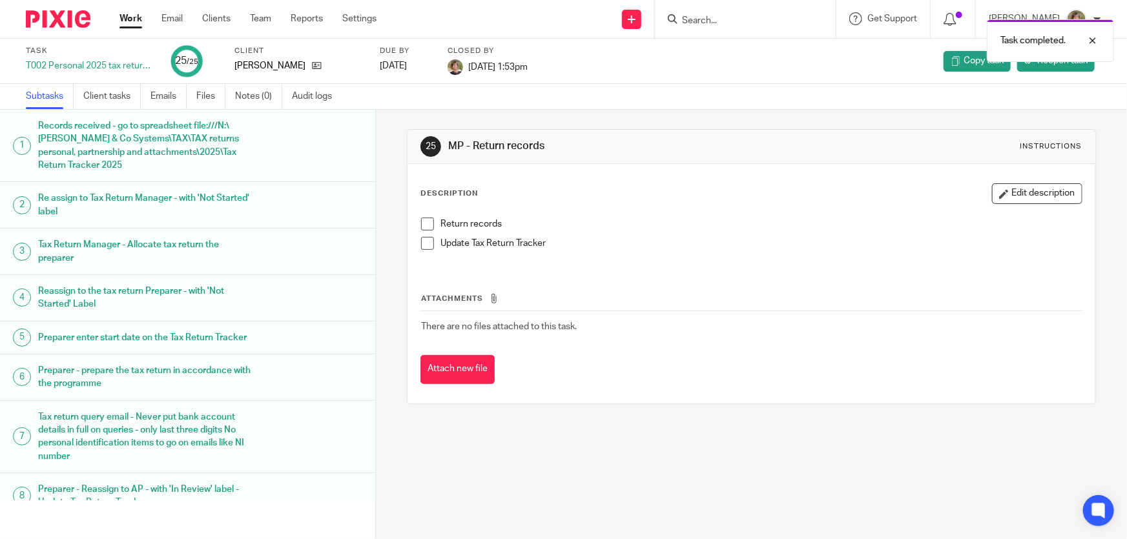
click at [138, 19] on link "Work" at bounding box center [131, 18] width 23 height 13
